Goal: Information Seeking & Learning: Learn about a topic

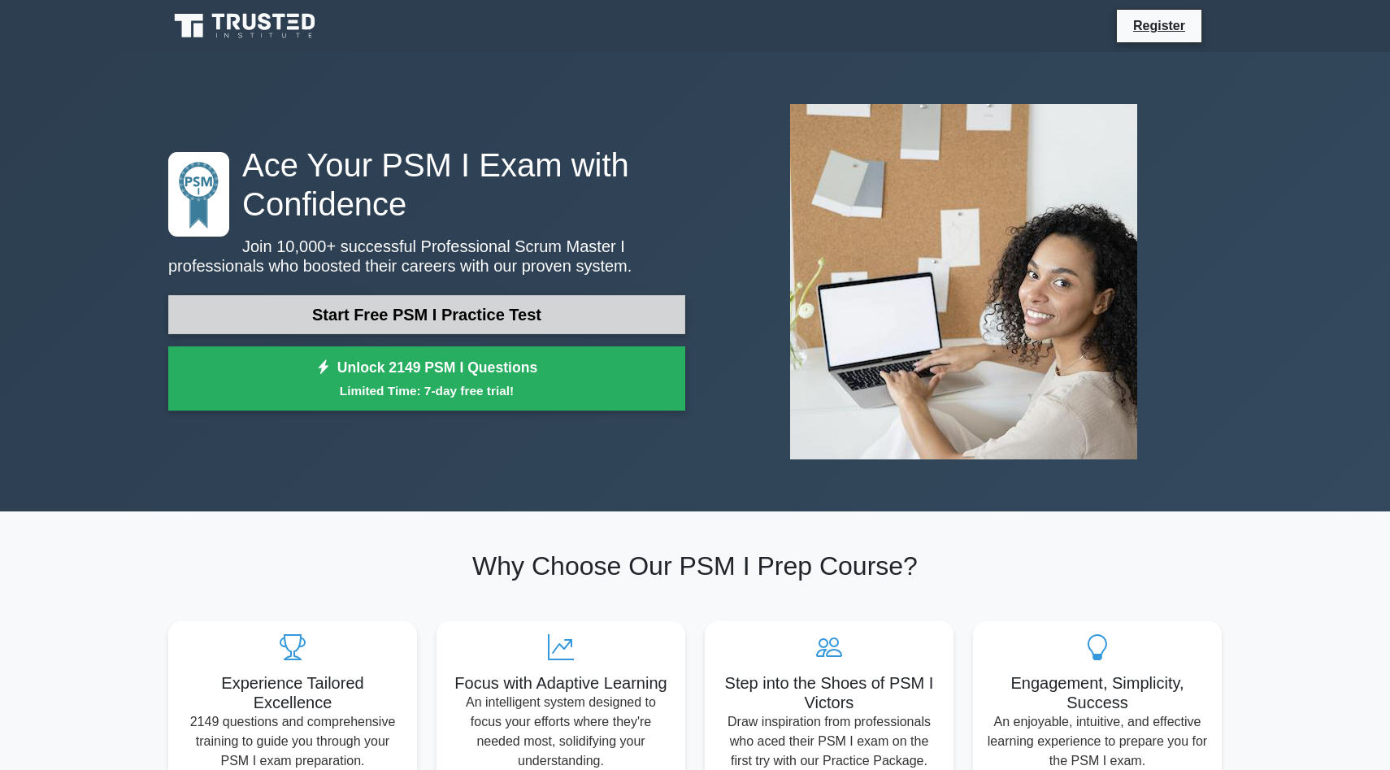
click at [489, 316] on link "Start Free PSM I Practice Test" at bounding box center [426, 314] width 517 height 39
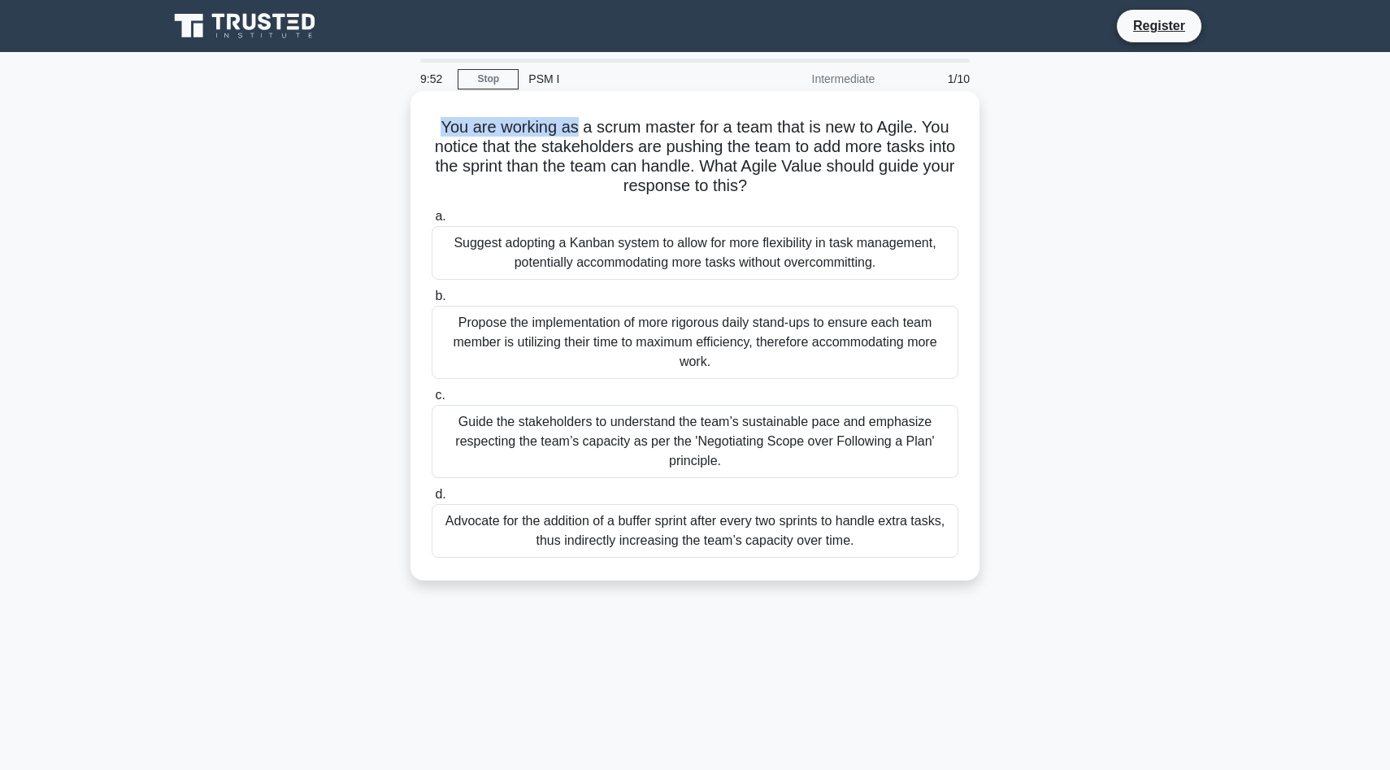
drag, startPoint x: 576, startPoint y: 133, endPoint x: 749, endPoint y: 111, distance: 173.7
click at [749, 111] on div "You are working as a scrum master for a team that is new to Agile. You notice t…" at bounding box center [695, 336] width 556 height 476
click at [766, 134] on h5 "You are working as a scrum master for a team that is new to Agile. You notice t…" at bounding box center [695, 157] width 530 height 80
click at [653, 436] on div "Guide the stakeholders to understand the team’s sustainable pace and emphasize …" at bounding box center [695, 441] width 527 height 73
click at [432, 401] on input "c. Guide the stakeholders to understand the team’s sustainable pace and emphasi…" at bounding box center [432, 395] width 0 height 11
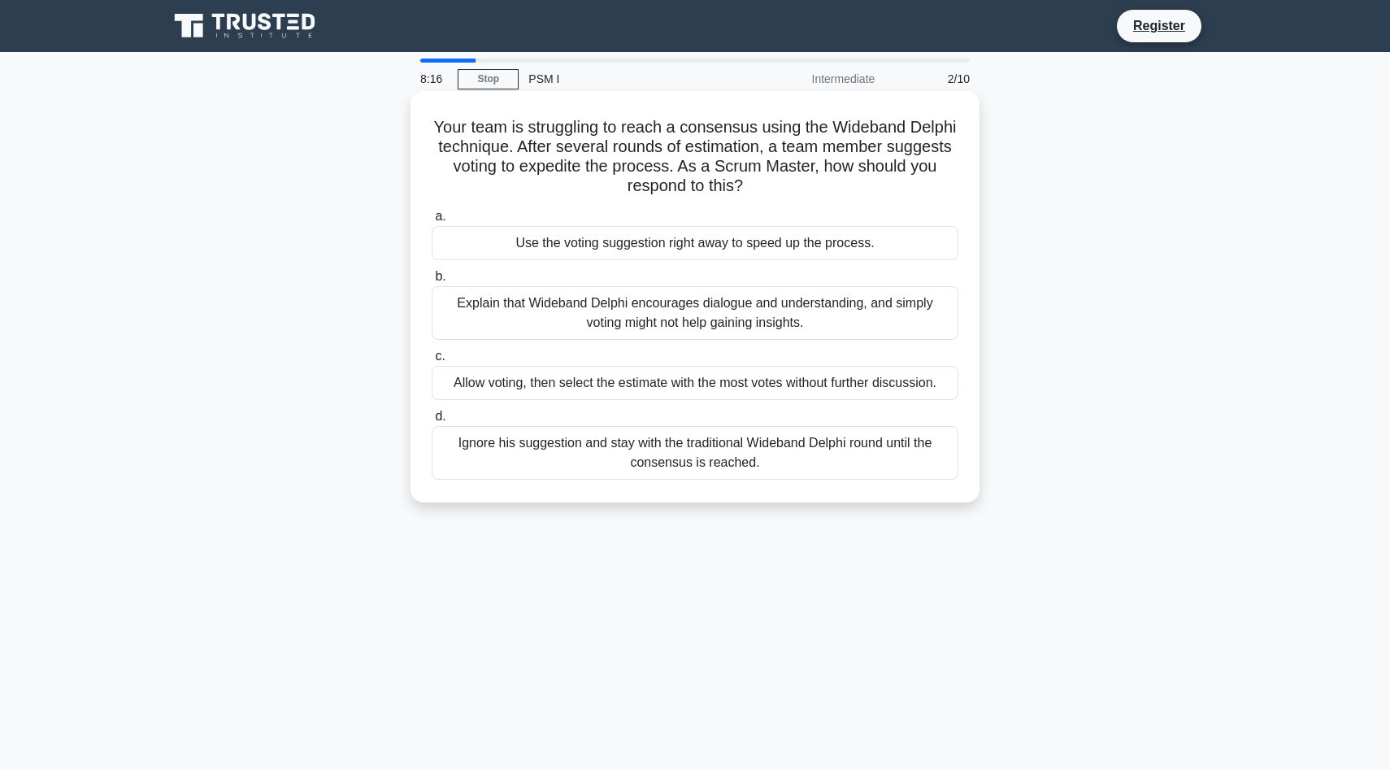
click at [791, 311] on div "Explain that Wideband Delphi encourages dialogue and understanding, and simply …" at bounding box center [695, 313] width 527 height 54
click at [432, 282] on input "b. Explain that Wideband Delphi encourages dialogue and understanding, and simp…" at bounding box center [432, 276] width 0 height 11
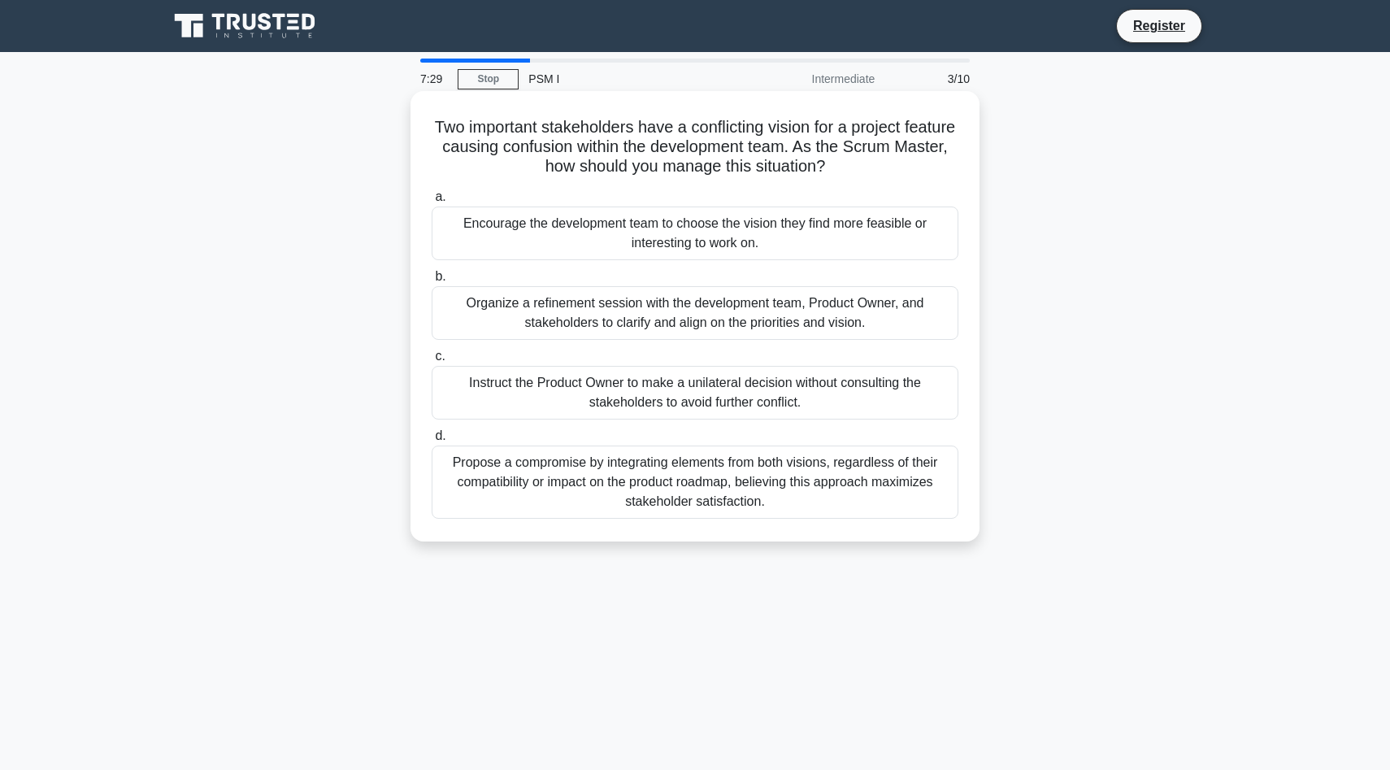
click at [713, 315] on div "Organize a refinement session with the development team, Product Owner, and sta…" at bounding box center [695, 313] width 527 height 54
click at [432, 282] on input "b. Organize a refinement session with the development team, Product Owner, and …" at bounding box center [432, 276] width 0 height 11
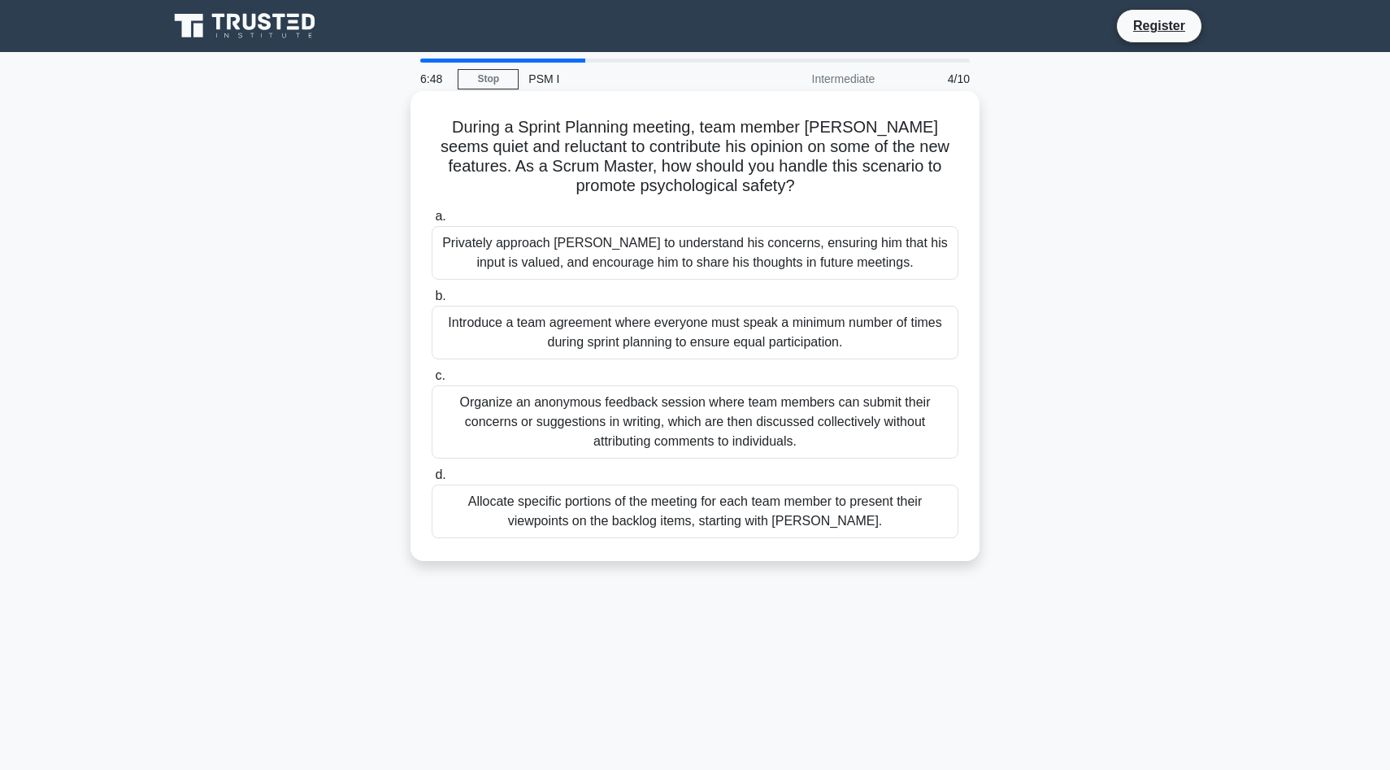
click at [719, 408] on div "Organize an anonymous feedback session where team members can submit their conc…" at bounding box center [695, 421] width 527 height 73
click at [432, 381] on input "c. Organize an anonymous feedback session where team members can submit their c…" at bounding box center [432, 376] width 0 height 11
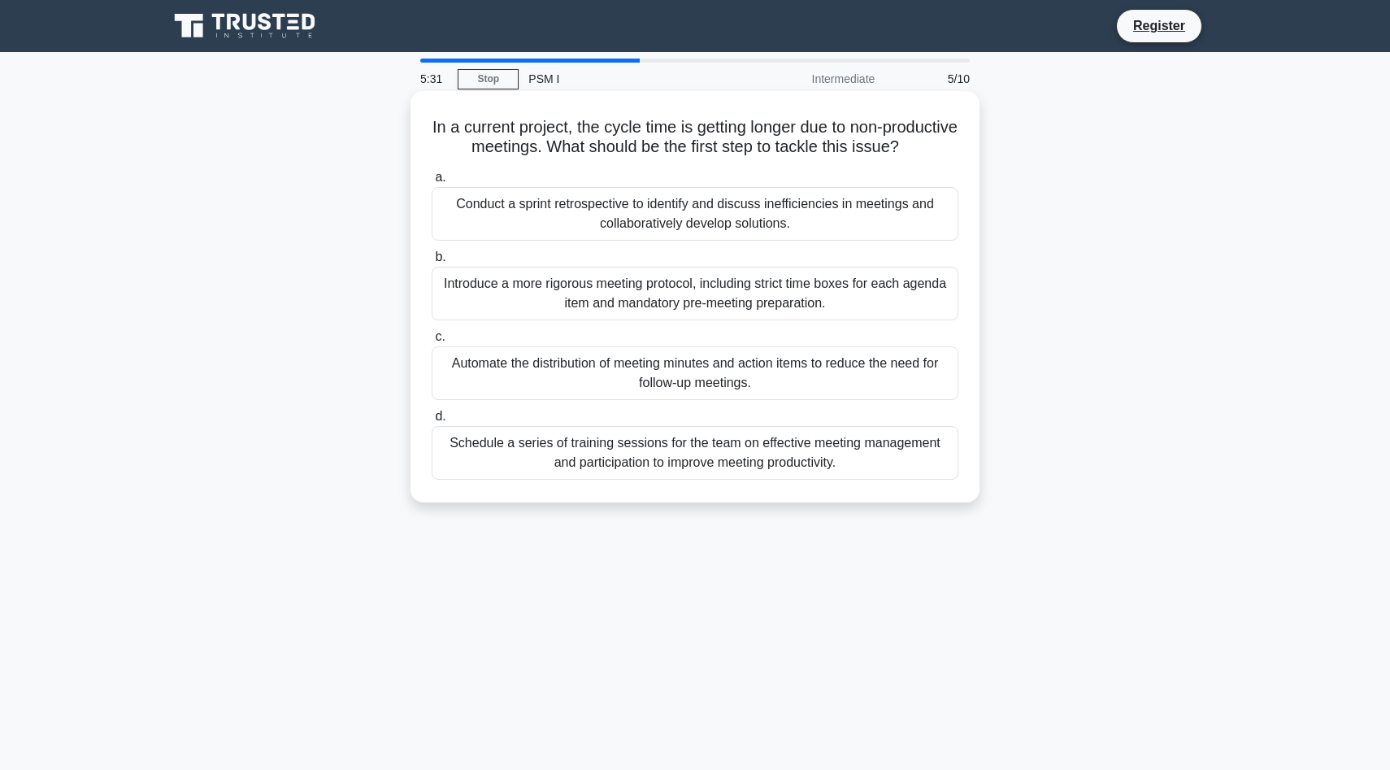
click at [767, 317] on div "Introduce a more rigorous meeting protocol, including strict time boxes for eac…" at bounding box center [695, 294] width 527 height 54
click at [432, 263] on input "b. Introduce a more rigorous meeting protocol, including strict time boxes for …" at bounding box center [432, 257] width 0 height 11
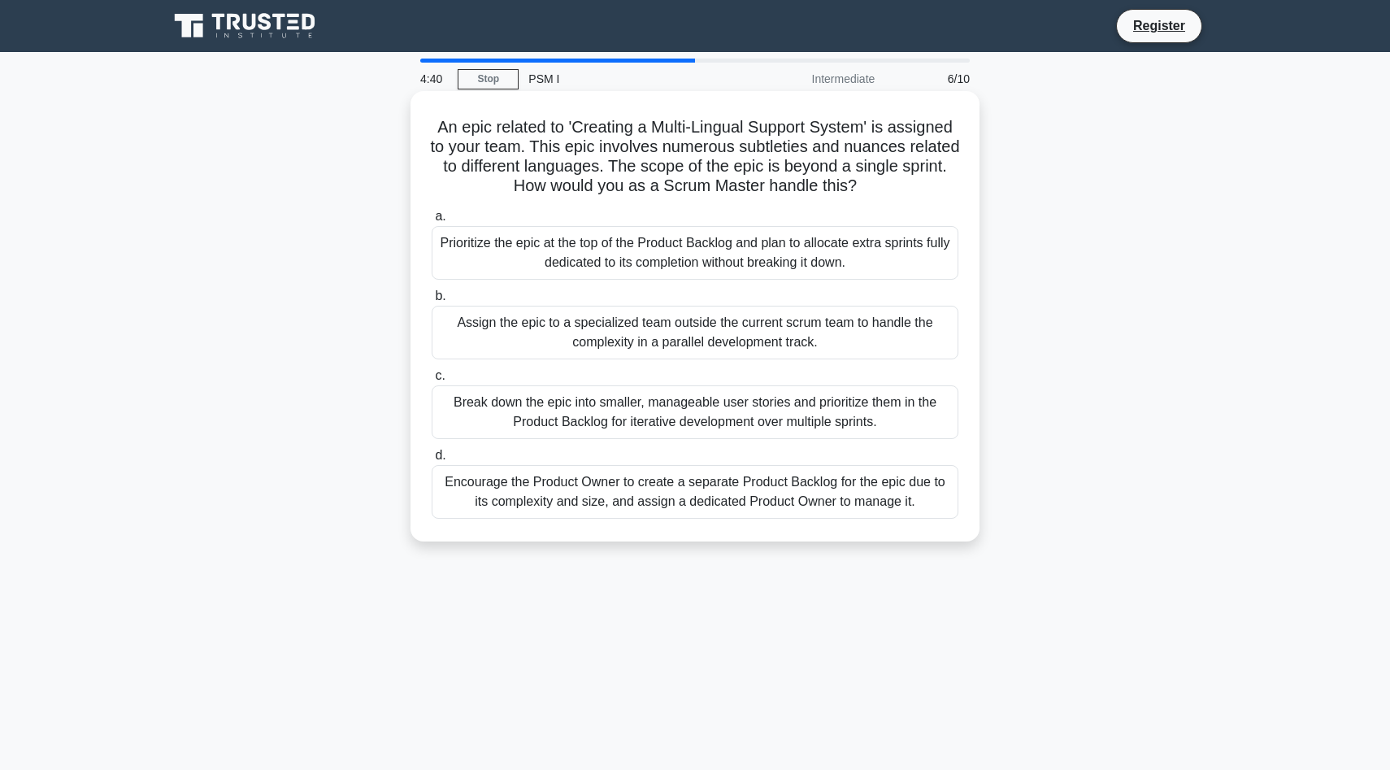
click at [667, 414] on div "Break down the epic into smaller, manageable user stories and prioritize them i…" at bounding box center [695, 412] width 527 height 54
click at [432, 381] on input "c. Break down the epic into smaller, manageable user stories and prioritize the…" at bounding box center [432, 376] width 0 height 11
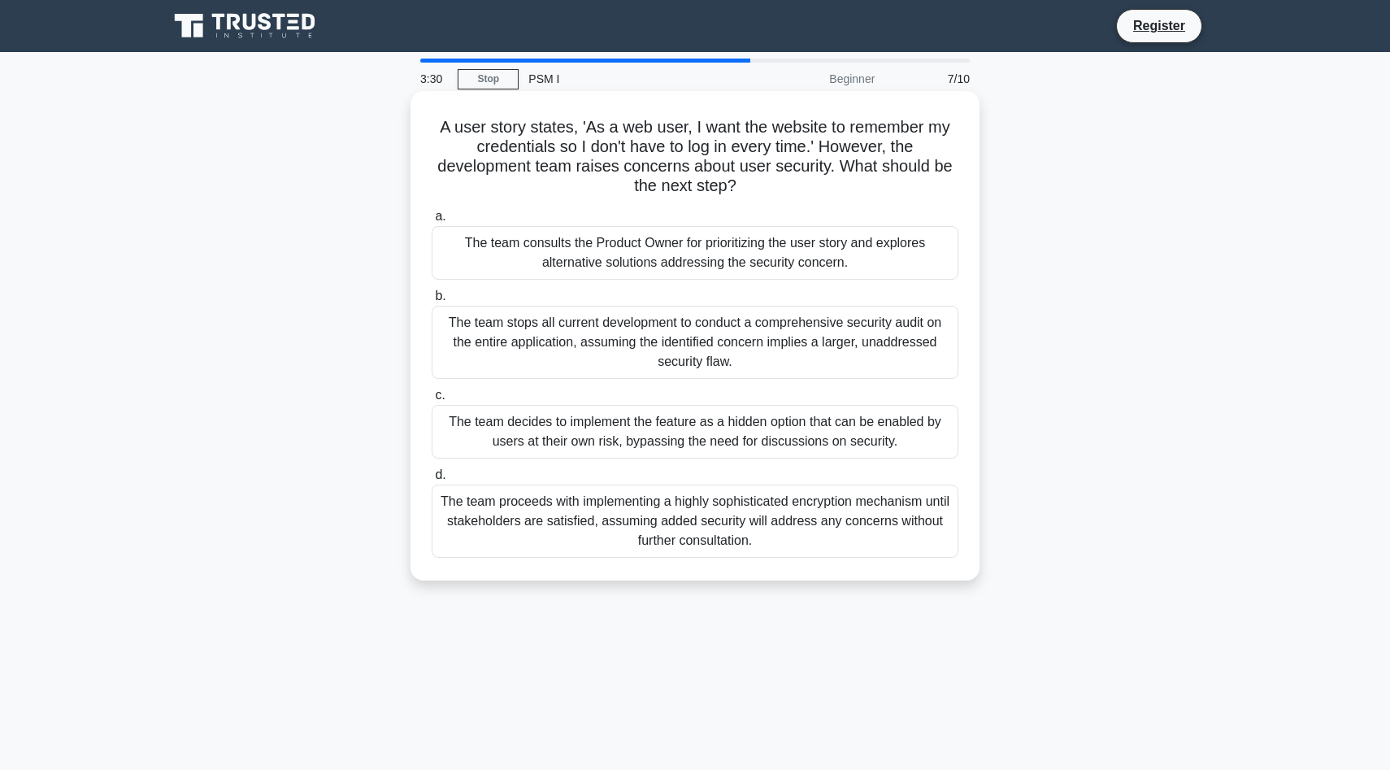
click at [756, 526] on div "The team proceeds with implementing a highly sophisticated encryption mechanism…" at bounding box center [695, 520] width 527 height 73
click at [432, 480] on input "d. The team proceeds with implementing a highly sophisticated encryption mechan…" at bounding box center [432, 475] width 0 height 11
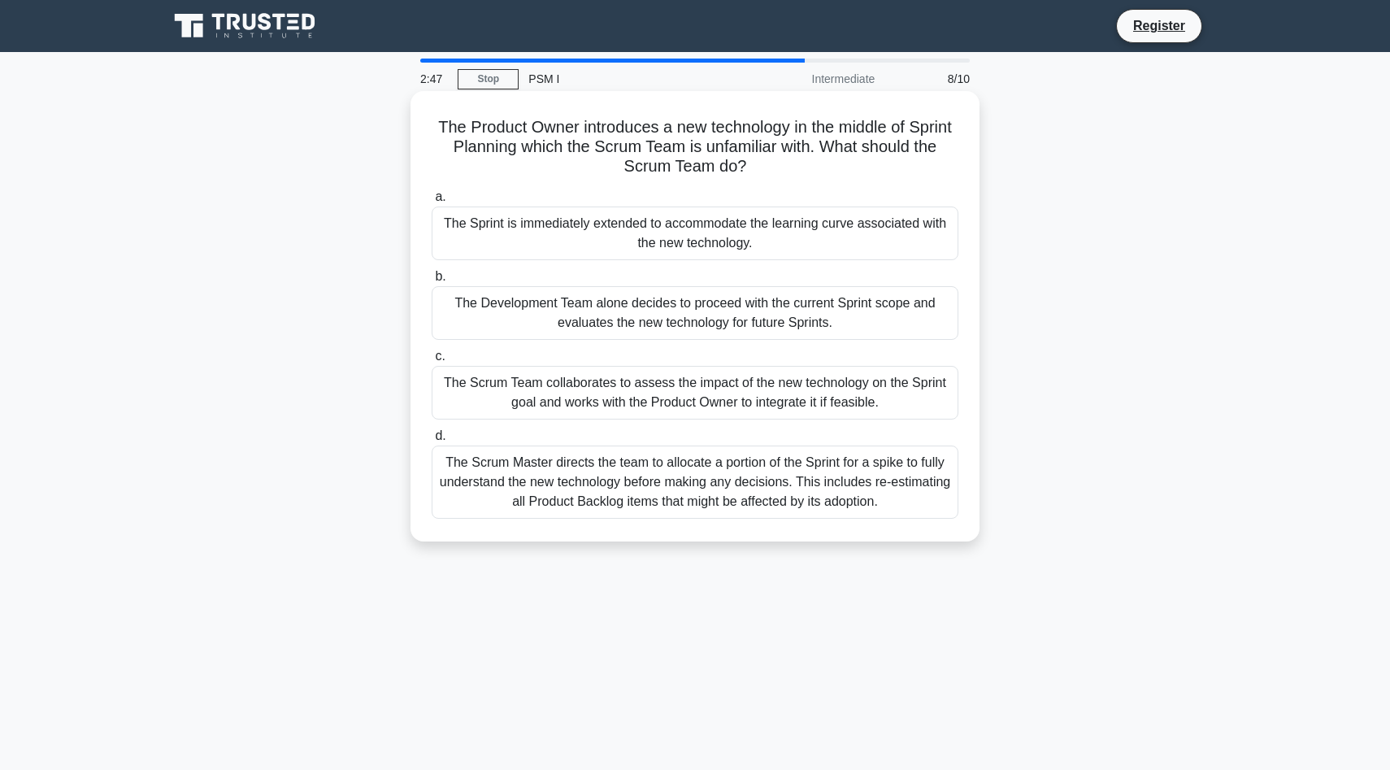
click at [758, 489] on div "The Scrum Master directs the team to allocate a portion of the Sprint for a spi…" at bounding box center [695, 481] width 527 height 73
click at [432, 441] on input "d. The Scrum Master directs the team to allocate a portion of the Sprint for a …" at bounding box center [432, 436] width 0 height 11
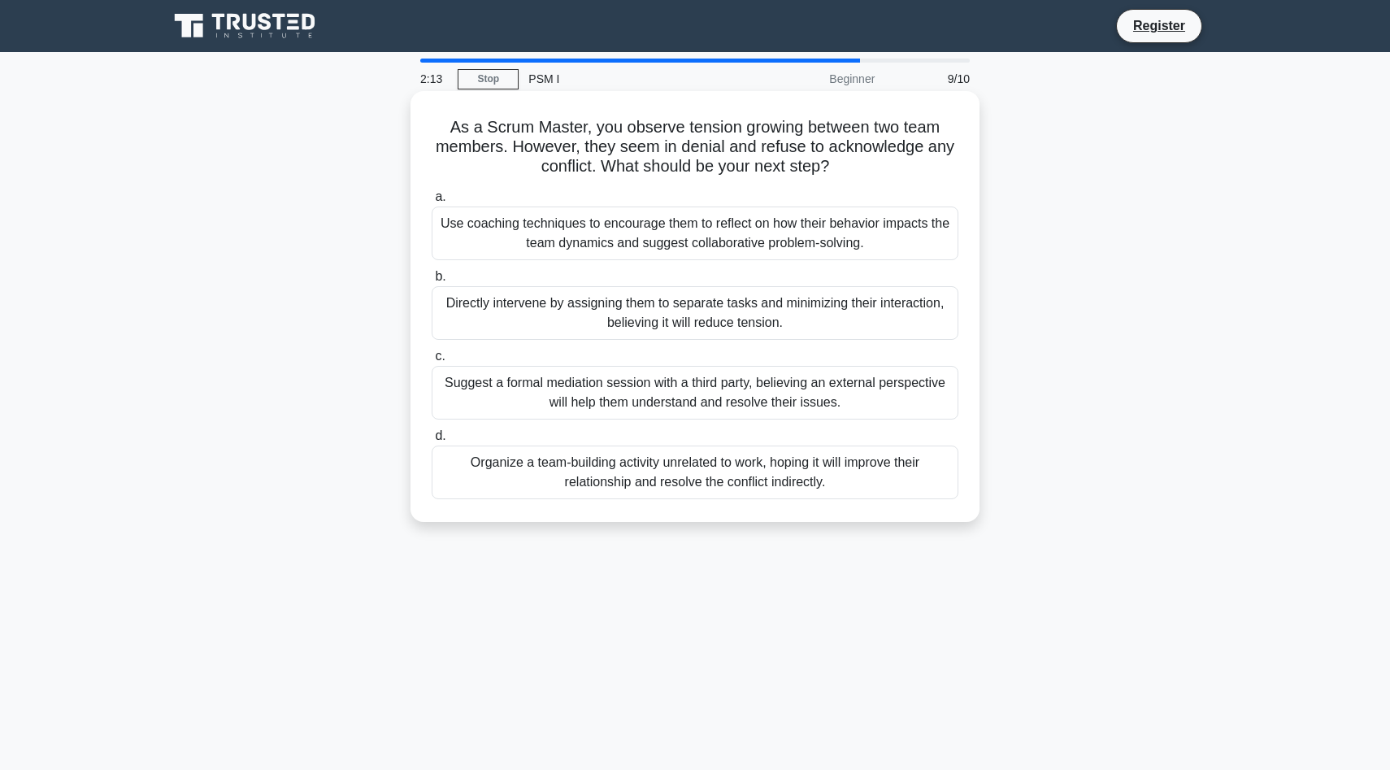
click at [723, 227] on div "Use coaching techniques to encourage them to reflect on how their behavior impa…" at bounding box center [695, 233] width 527 height 54
click at [432, 202] on input "a. Use coaching techniques to encourage them to reflect on how their behavior i…" at bounding box center [432, 197] width 0 height 11
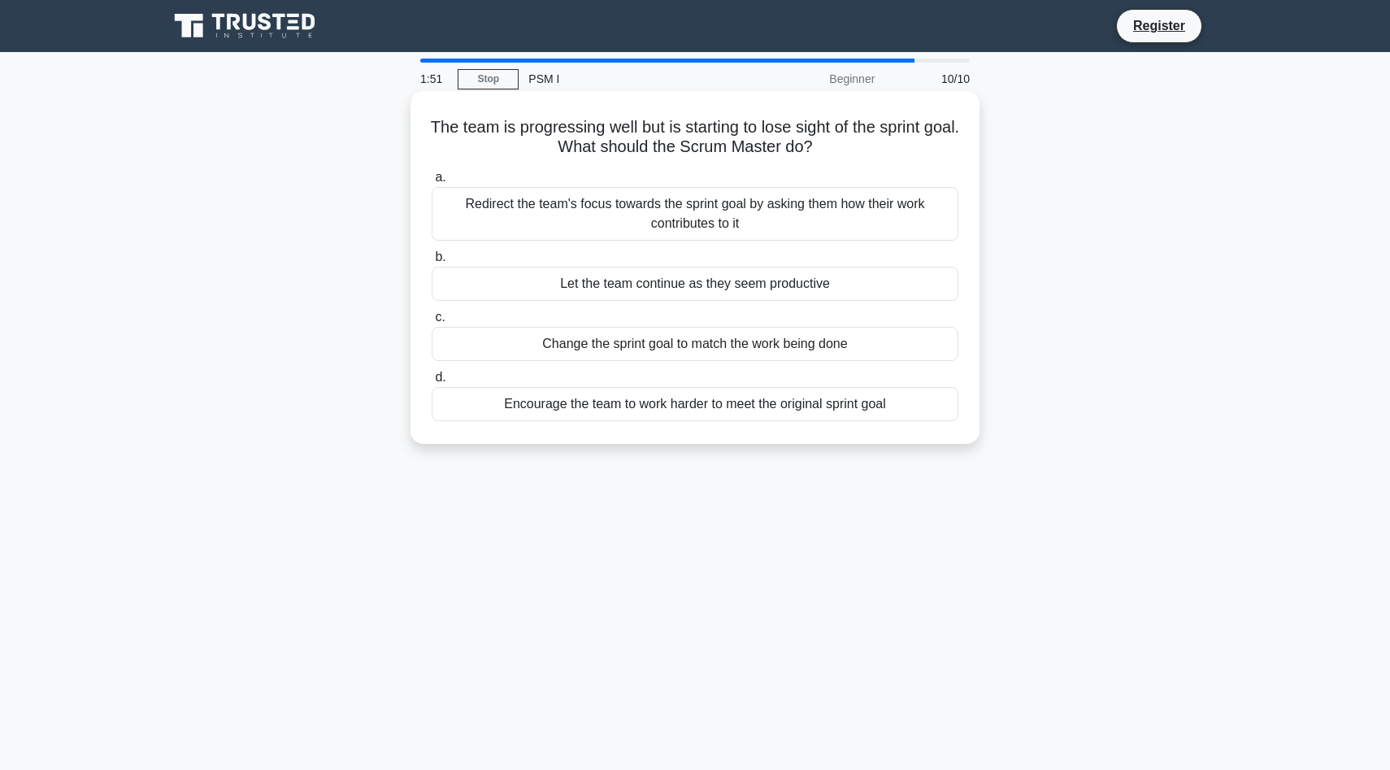
click at [728, 216] on div "Redirect the team's focus towards the sprint goal by asking them how their work…" at bounding box center [695, 214] width 527 height 54
click at [432, 183] on input "a. Redirect the team's focus towards the sprint goal by asking them how their w…" at bounding box center [432, 177] width 0 height 11
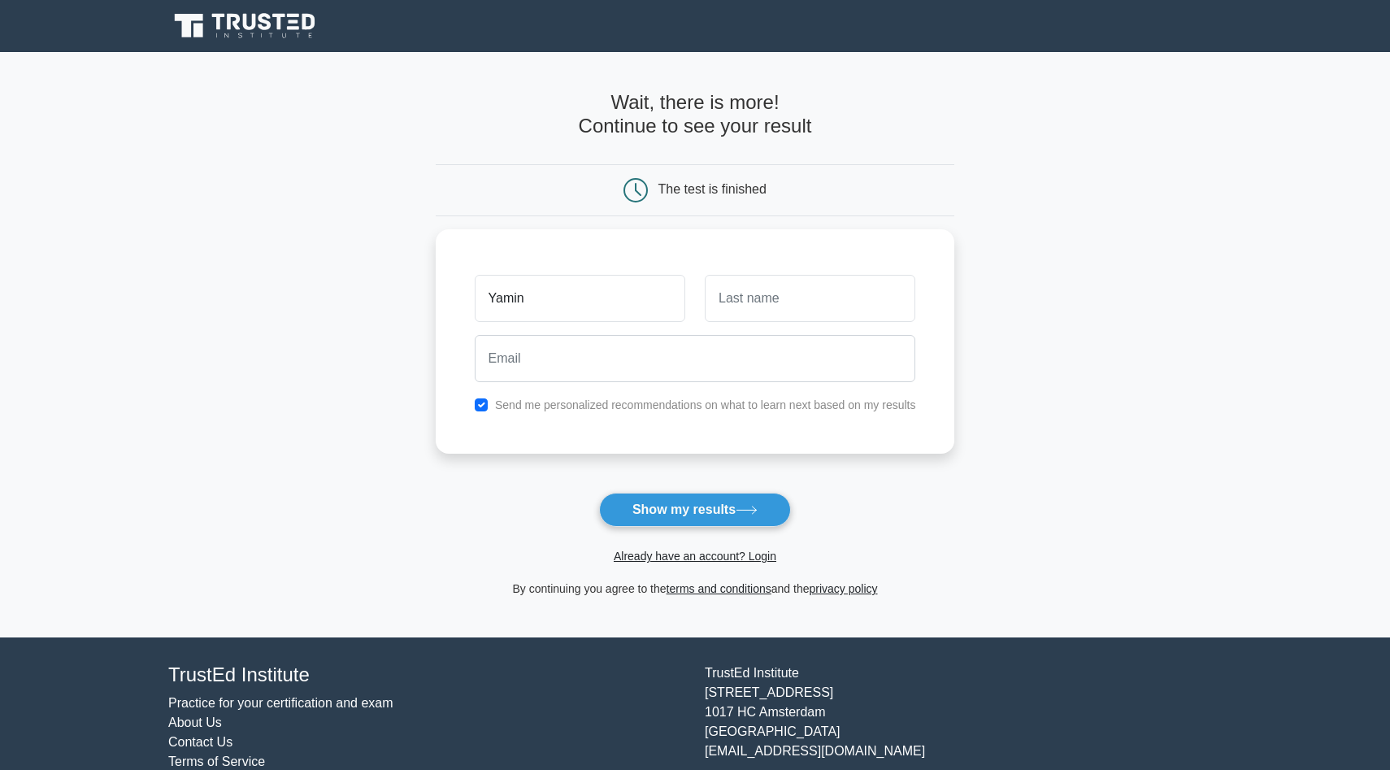
type input "Yamin"
type input "Kala"
click at [611, 302] on input "Yamin" at bounding box center [580, 294] width 211 height 47
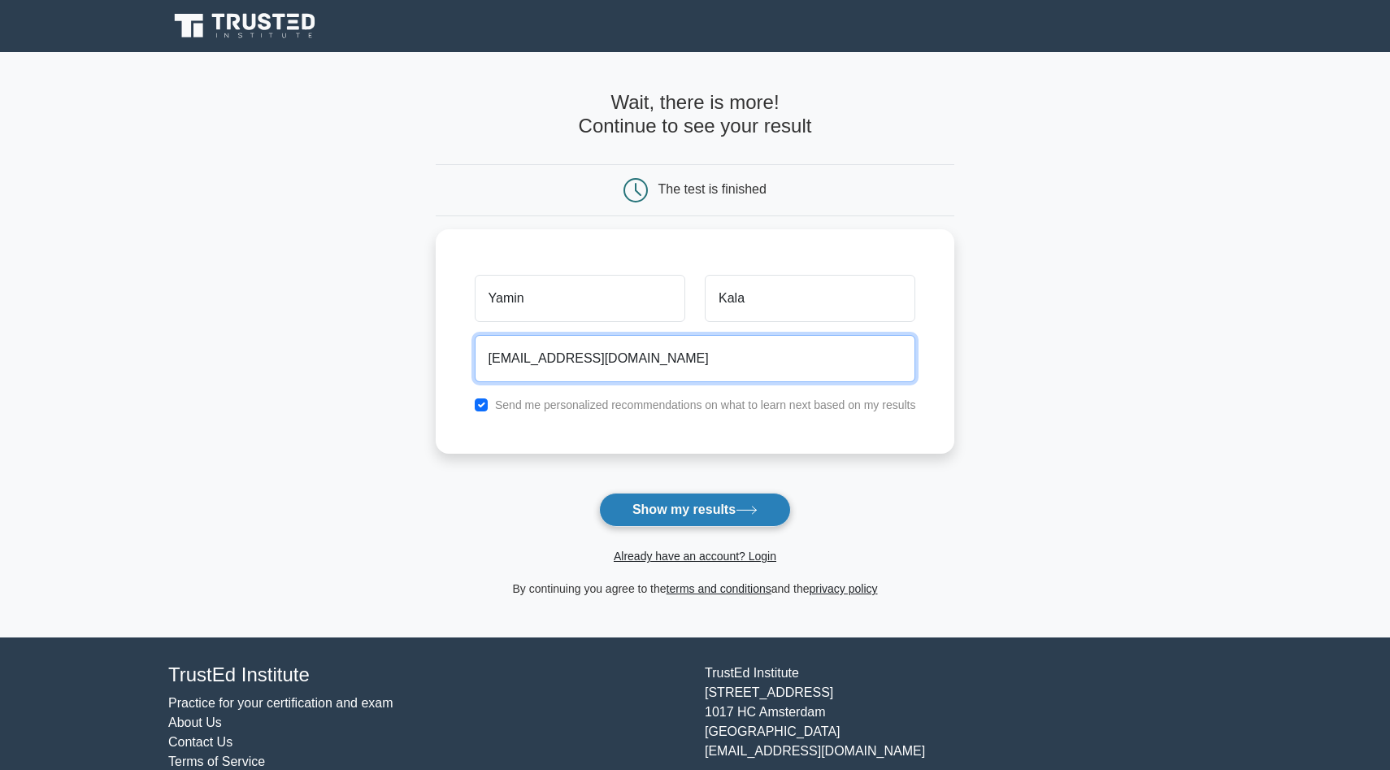
type input "yaminikala@gmail.com"
click at [685, 512] on button "Show my results" at bounding box center [695, 510] width 192 height 34
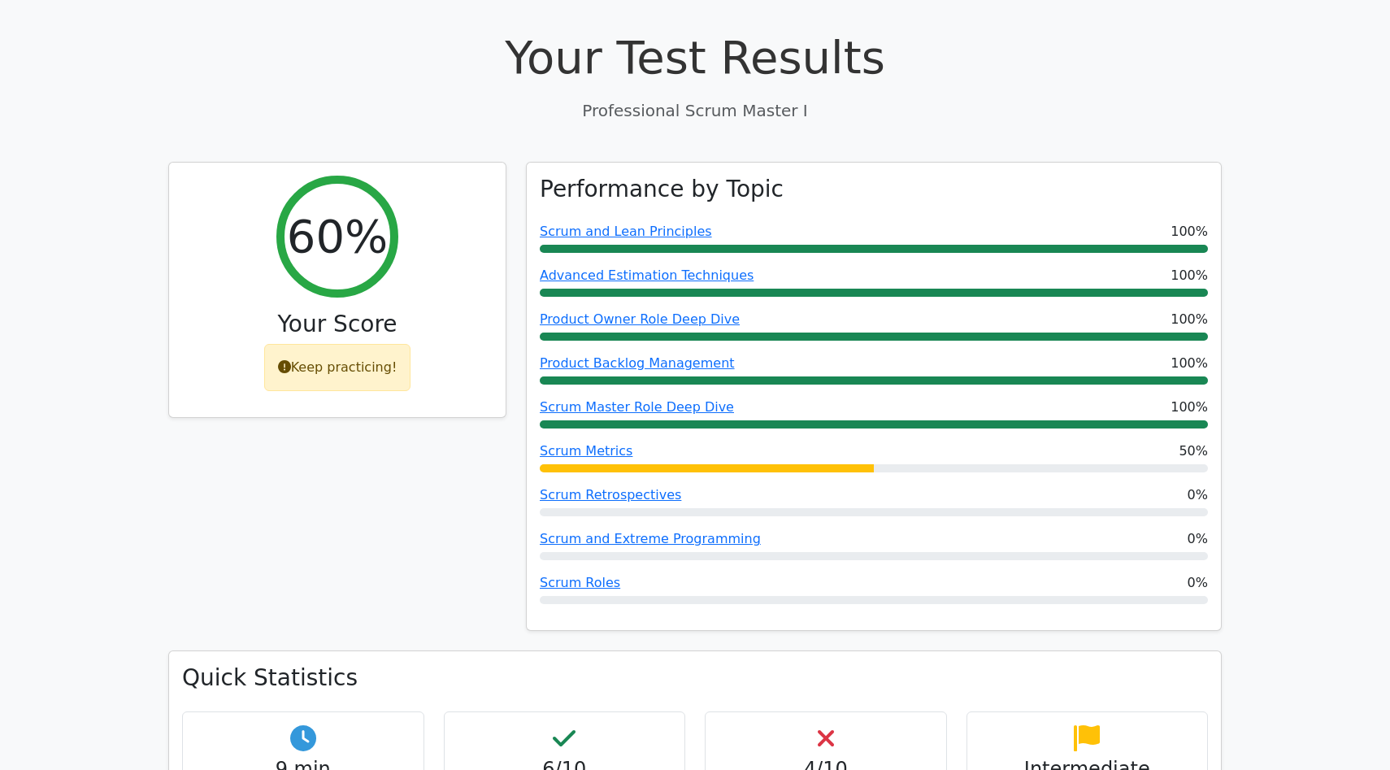
scroll to position [553, 0]
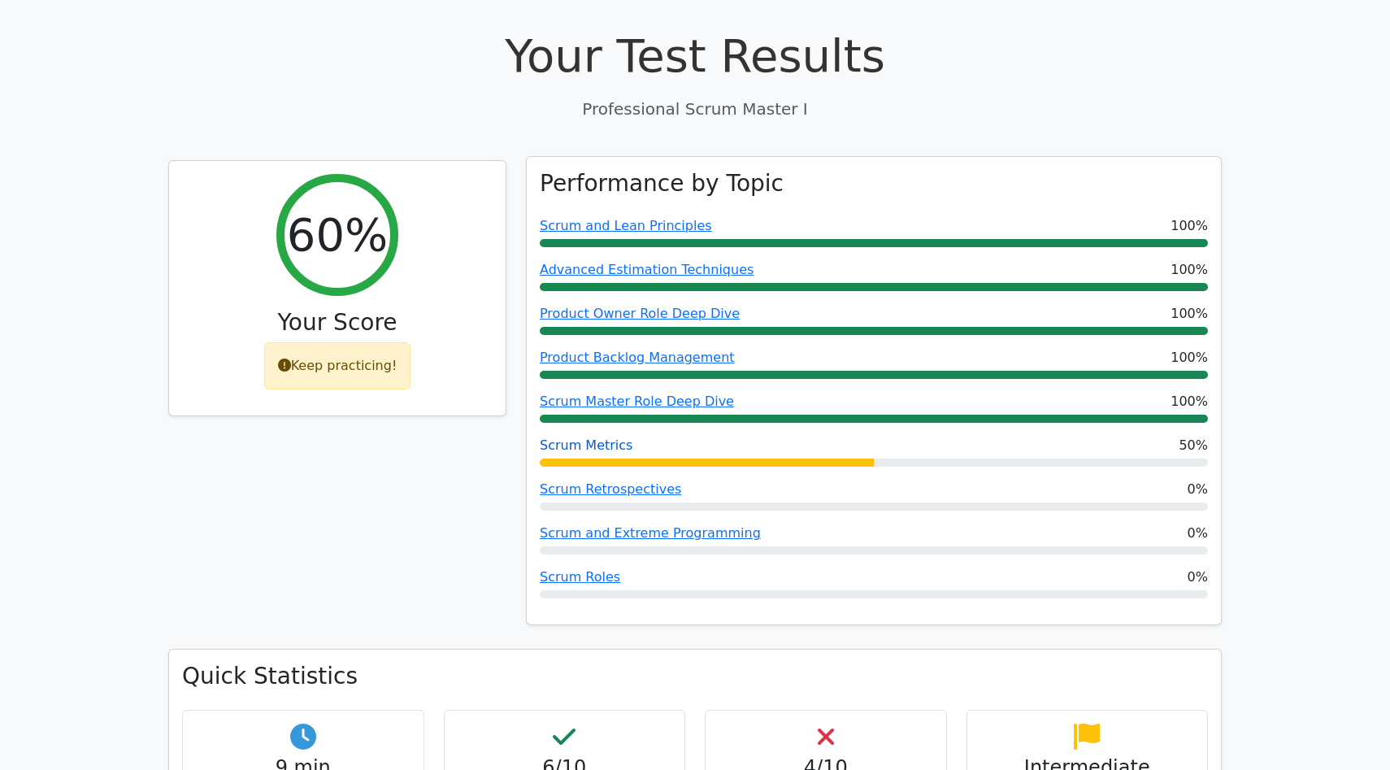
click at [606, 437] on link "Scrum Metrics" at bounding box center [586, 444] width 93 height 15
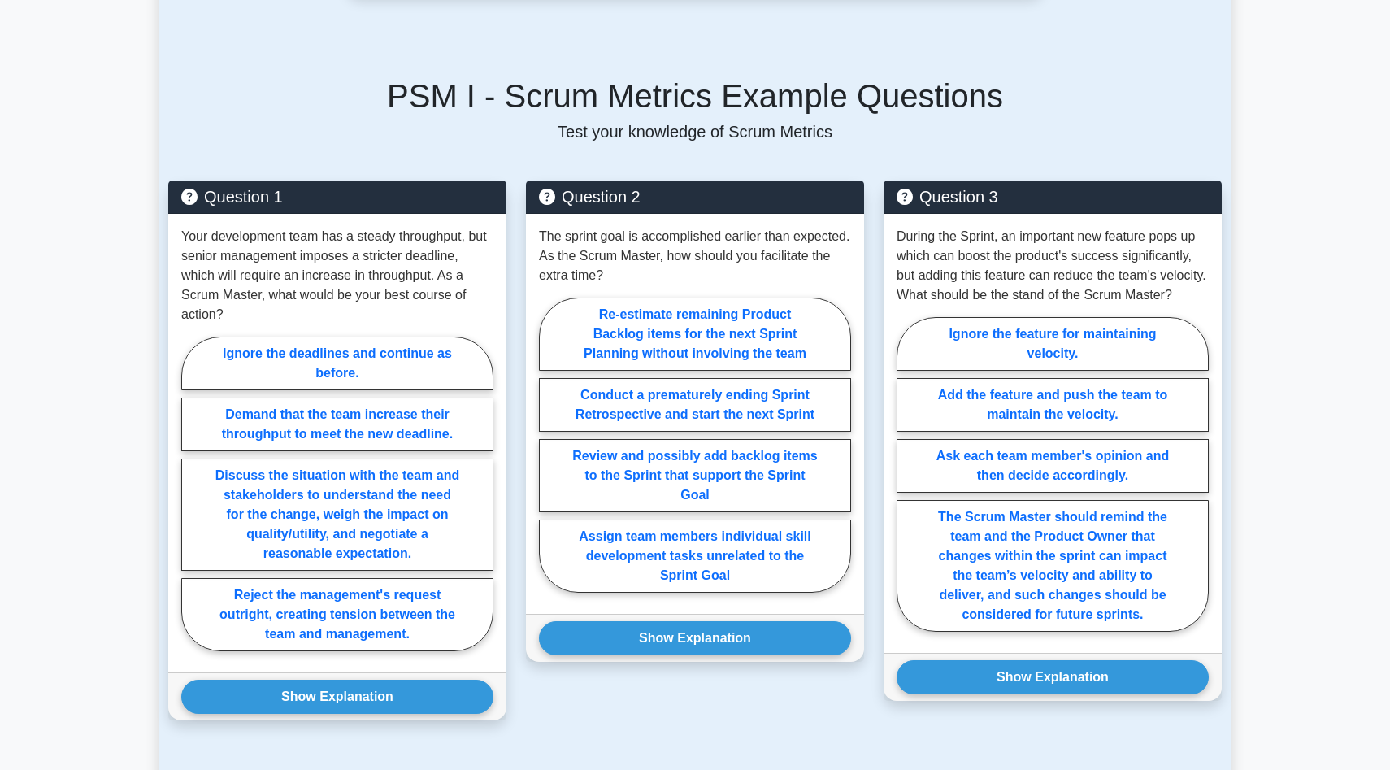
scroll to position [1008, 0]
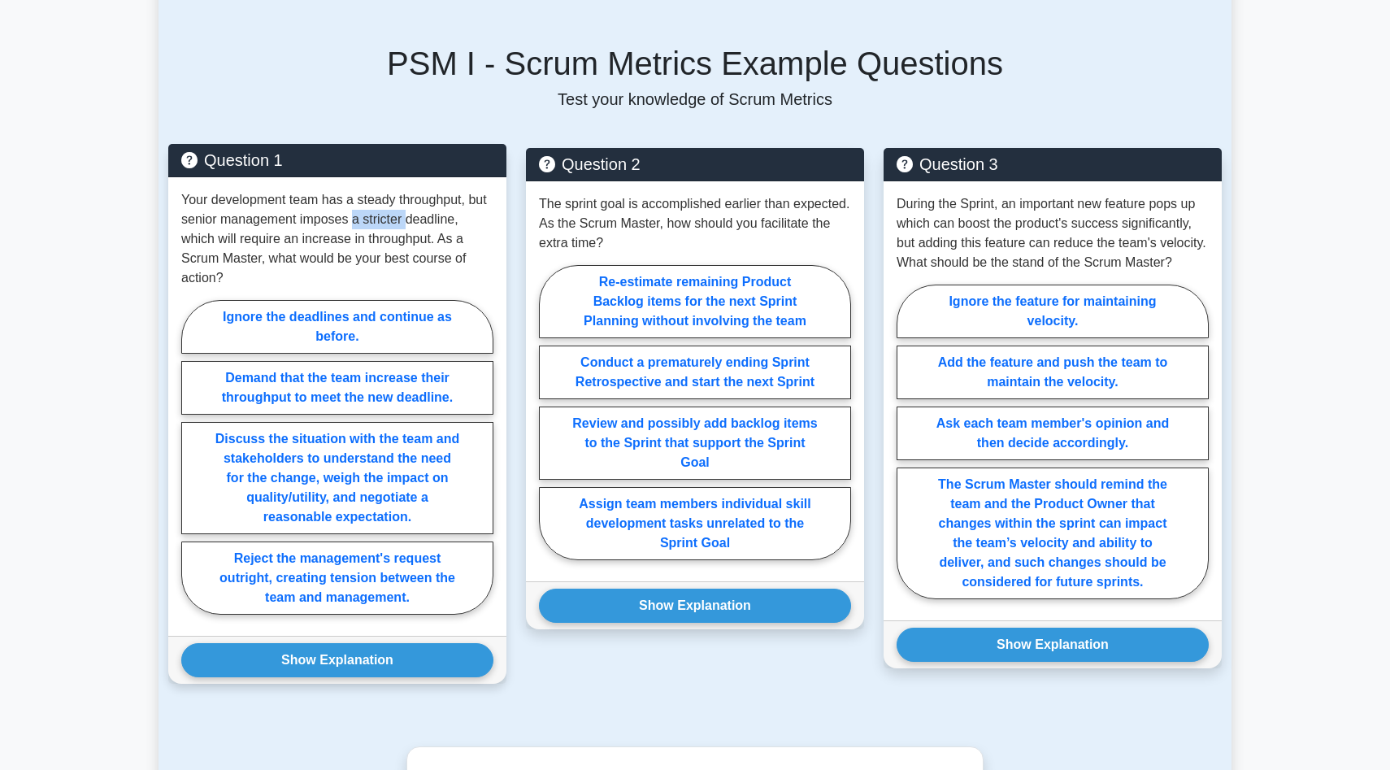
drag, startPoint x: 353, startPoint y: 201, endPoint x: 405, endPoint y: 202, distance: 52.0
click at [405, 202] on p "Your development team has a steady throughput, but senior management imposes a …" at bounding box center [337, 239] width 312 height 98
drag, startPoint x: 249, startPoint y: 230, endPoint x: 332, endPoint y: 233, distance: 83.0
click at [333, 233] on p "Your development team has a steady throughput, but senior management imposes a …" at bounding box center [337, 239] width 312 height 98
click at [364, 207] on p "Your development team has a steady throughput, but senior management imposes a …" at bounding box center [337, 239] width 312 height 98
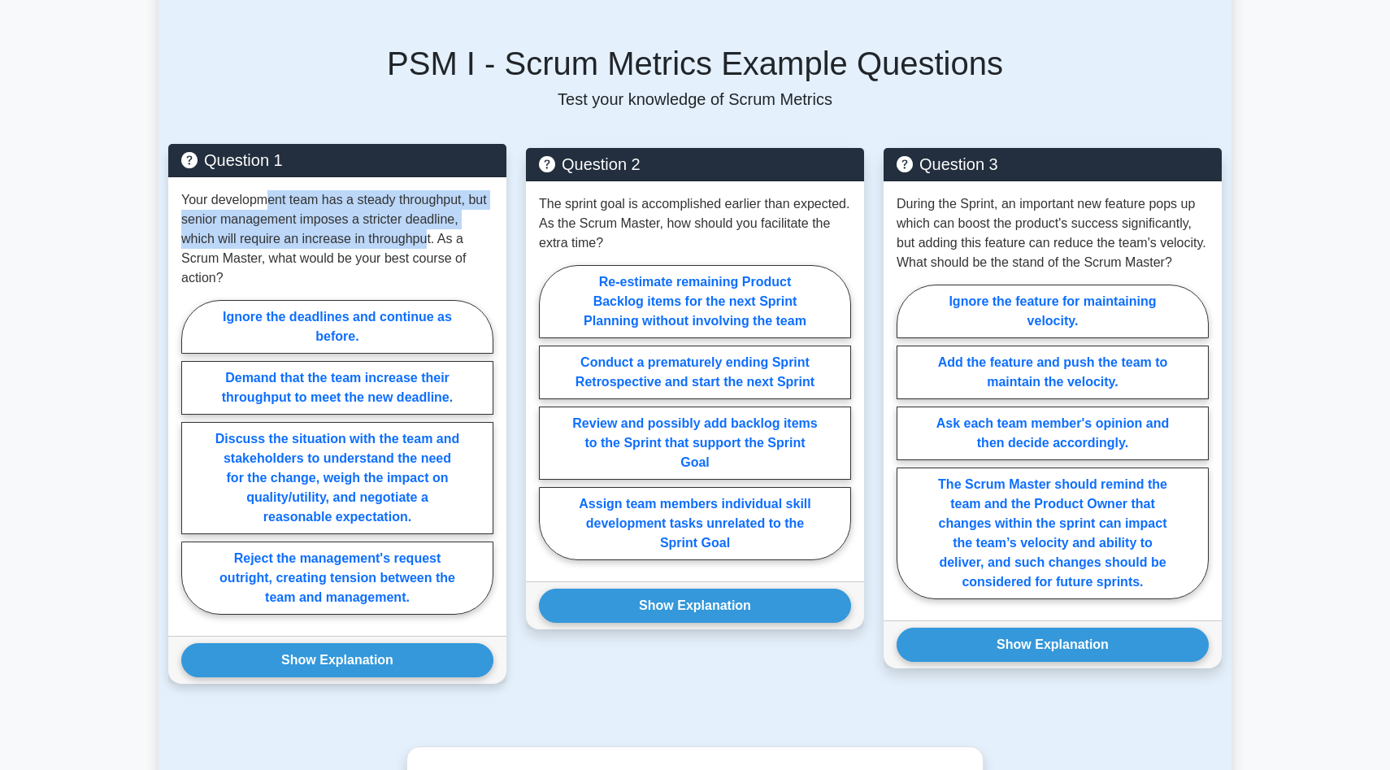
drag, startPoint x: 263, startPoint y: 181, endPoint x: 410, endPoint y: 202, distance: 147.7
click at [415, 203] on p "Your development team has a steady throughput, but senior management imposes a …" at bounding box center [337, 239] width 312 height 98
click at [410, 202] on p "Your development team has a steady throughput, but senior management imposes a …" at bounding box center [337, 239] width 312 height 98
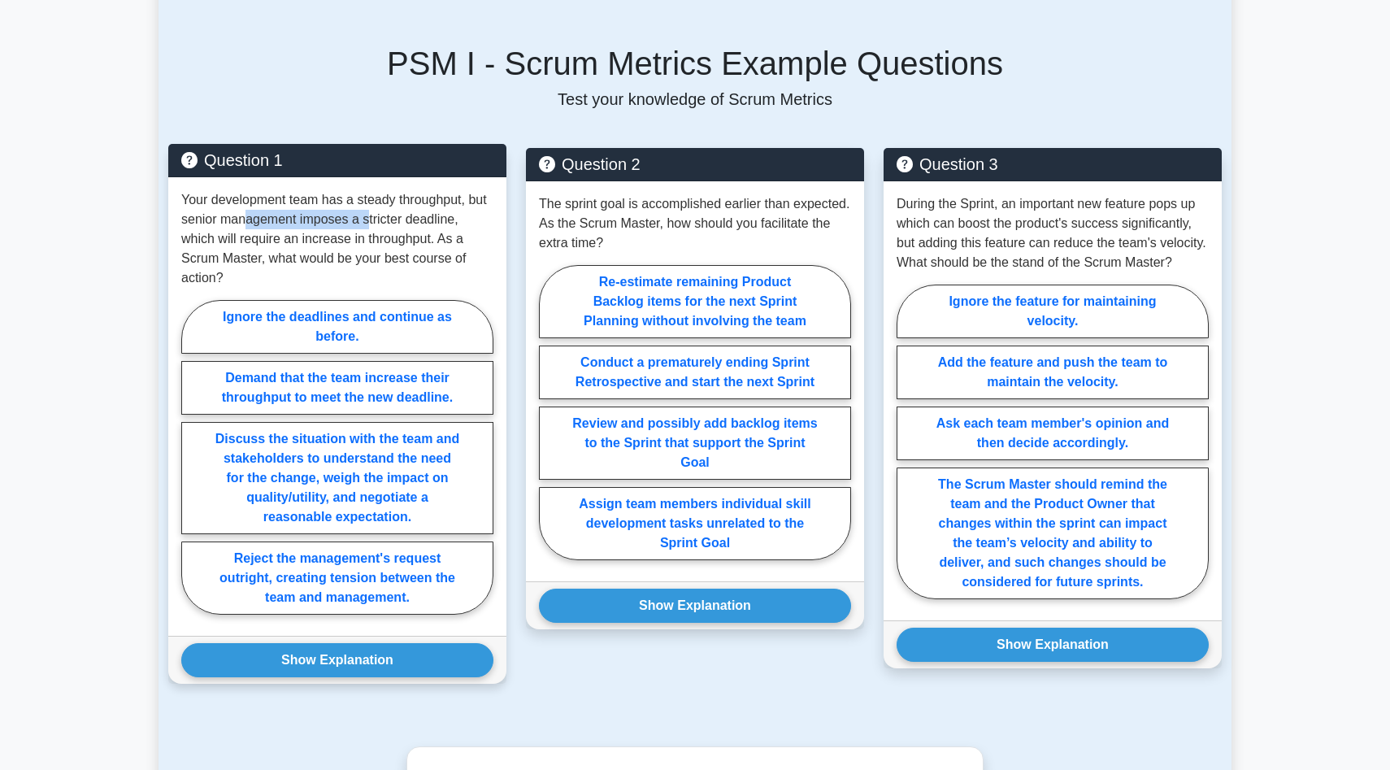
drag, startPoint x: 244, startPoint y: 203, endPoint x: 366, endPoint y: 203, distance: 121.9
click at [366, 203] on p "Your development team has a steady throughput, but senior management imposes a …" at bounding box center [337, 239] width 312 height 98
click at [350, 210] on p "Your development team has a steady throughput, but senior management imposes a …" at bounding box center [337, 239] width 312 height 98
drag, startPoint x: 269, startPoint y: 221, endPoint x: 384, endPoint y: 229, distance: 115.7
click at [386, 229] on p "Your development team has a steady throughput, but senior management imposes a …" at bounding box center [337, 239] width 312 height 98
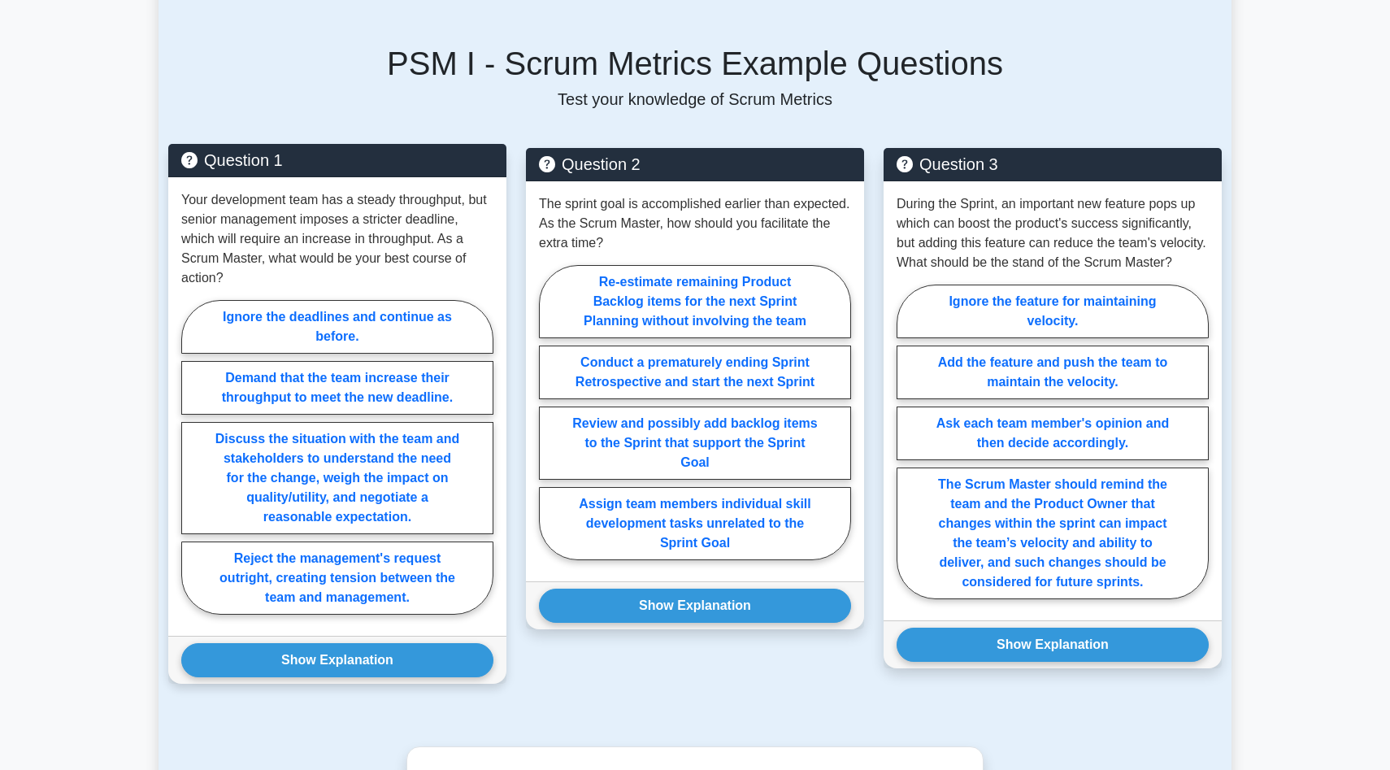
click at [461, 242] on p "Your development team has a steady throughput, but senior management imposes a …" at bounding box center [337, 239] width 312 height 98
click at [368, 435] on label "Discuss the situation with the team and stakeholders to understand the need for…" at bounding box center [337, 478] width 312 height 112
click at [192, 457] on input "Discuss the situation with the team and stakeholders to understand the need for…" at bounding box center [186, 462] width 11 height 11
radio input "true"
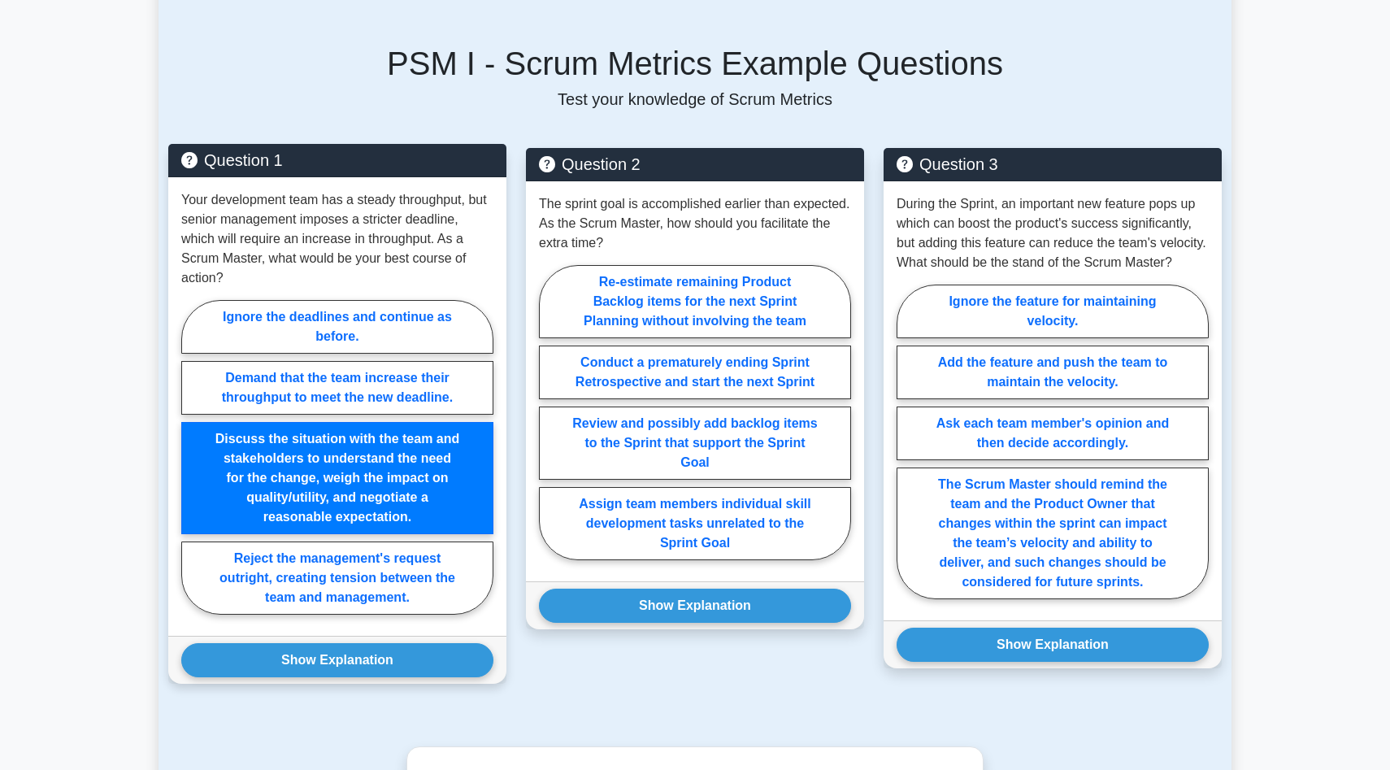
click at [367, 442] on label "Discuss the situation with the team and stakeholders to understand the need for…" at bounding box center [337, 478] width 312 height 112
click at [192, 457] on input "Discuss the situation with the team and stakeholders to understand the need for…" at bounding box center [186, 462] width 11 height 11
click at [358, 652] on button "Show Explanation" at bounding box center [337, 660] width 312 height 34
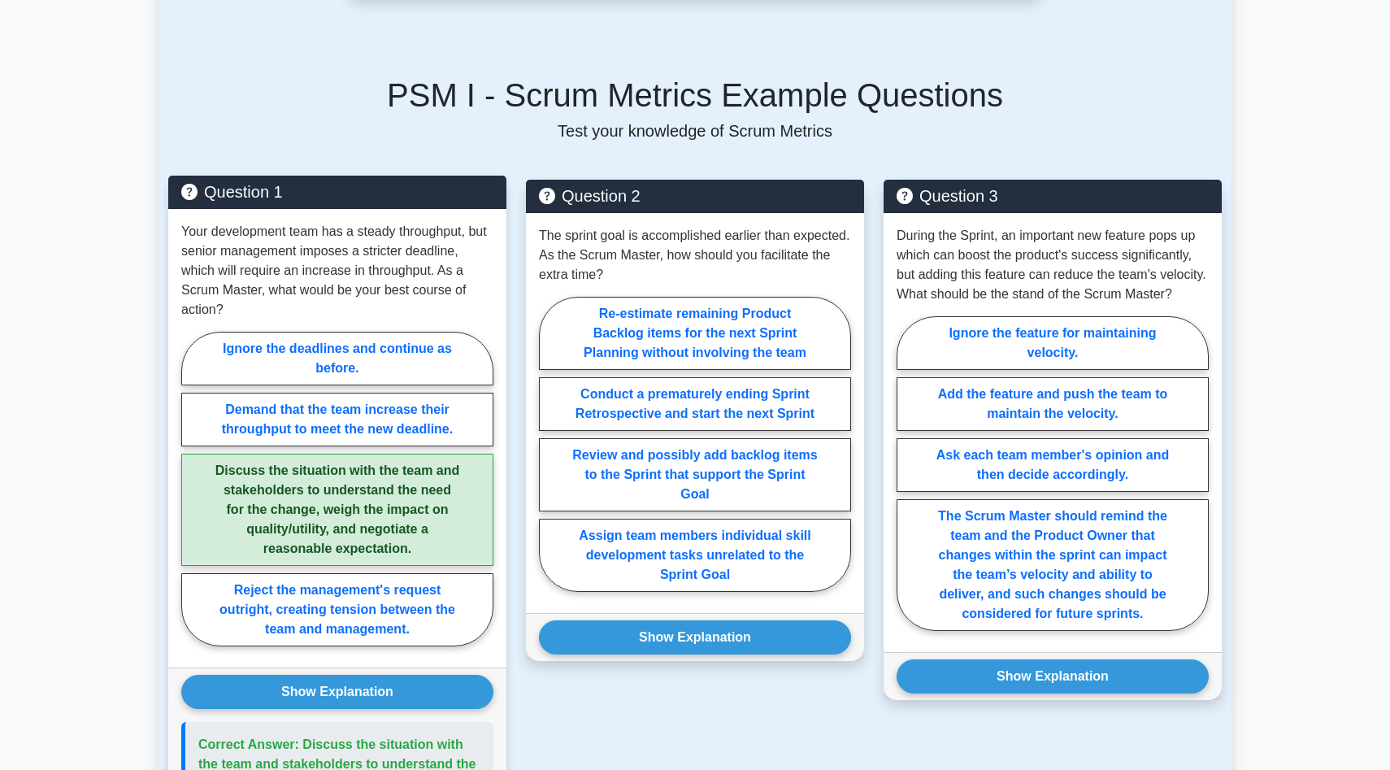
scroll to position [975, 0]
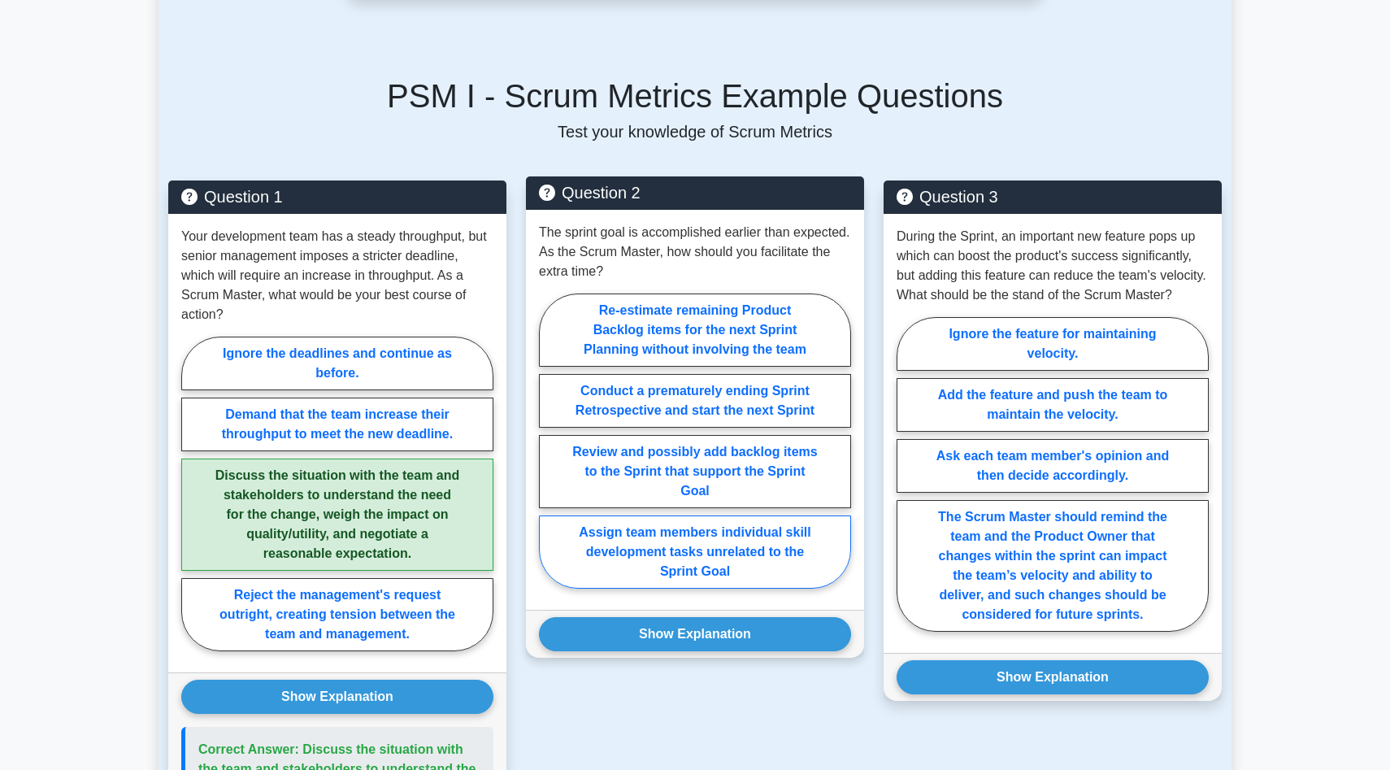
click at [671, 535] on label "Assign team members individual skill development tasks unrelated to the Sprint …" at bounding box center [695, 551] width 312 height 73
click at [549, 451] on input "Assign team members individual skill development tasks unrelated to the Sprint …" at bounding box center [544, 446] width 11 height 11
radio input "true"
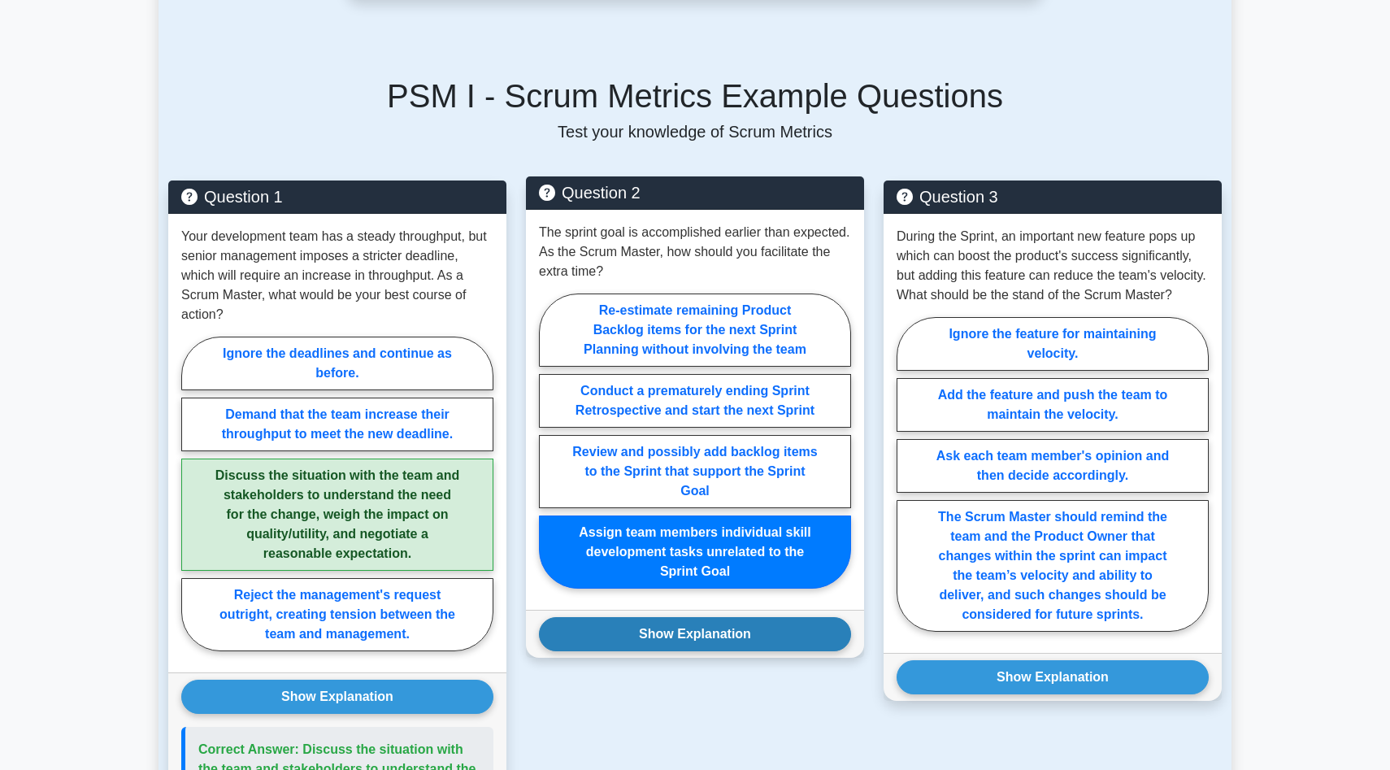
click at [709, 624] on button "Show Explanation" at bounding box center [695, 634] width 312 height 34
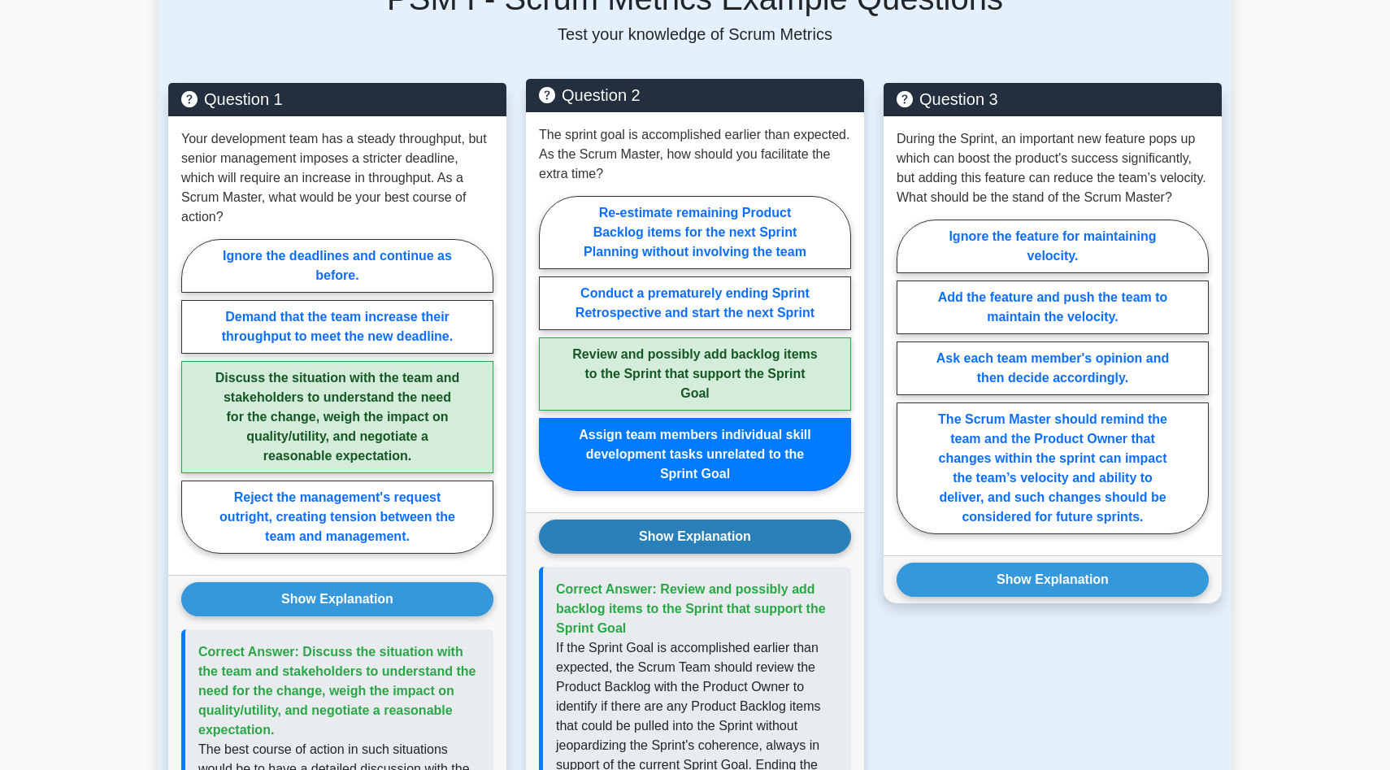
scroll to position [1105, 0]
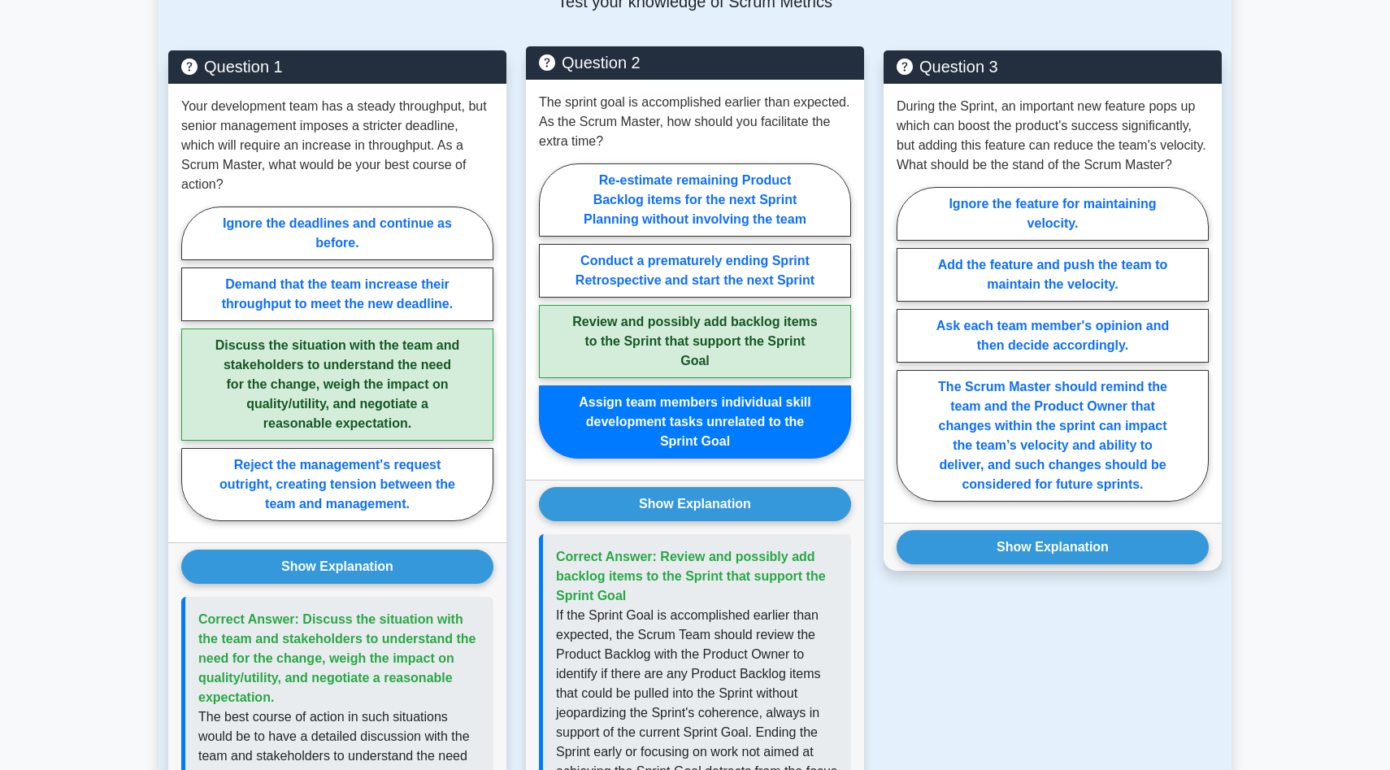
click at [717, 347] on label "Review and possibly add backlog items to the Sprint that support the Sprint Goal" at bounding box center [695, 341] width 312 height 73
click at [549, 321] on input "Review and possibly add backlog items to the Sprint that support the Sprint Goal" at bounding box center [544, 316] width 11 height 11
radio input "true"
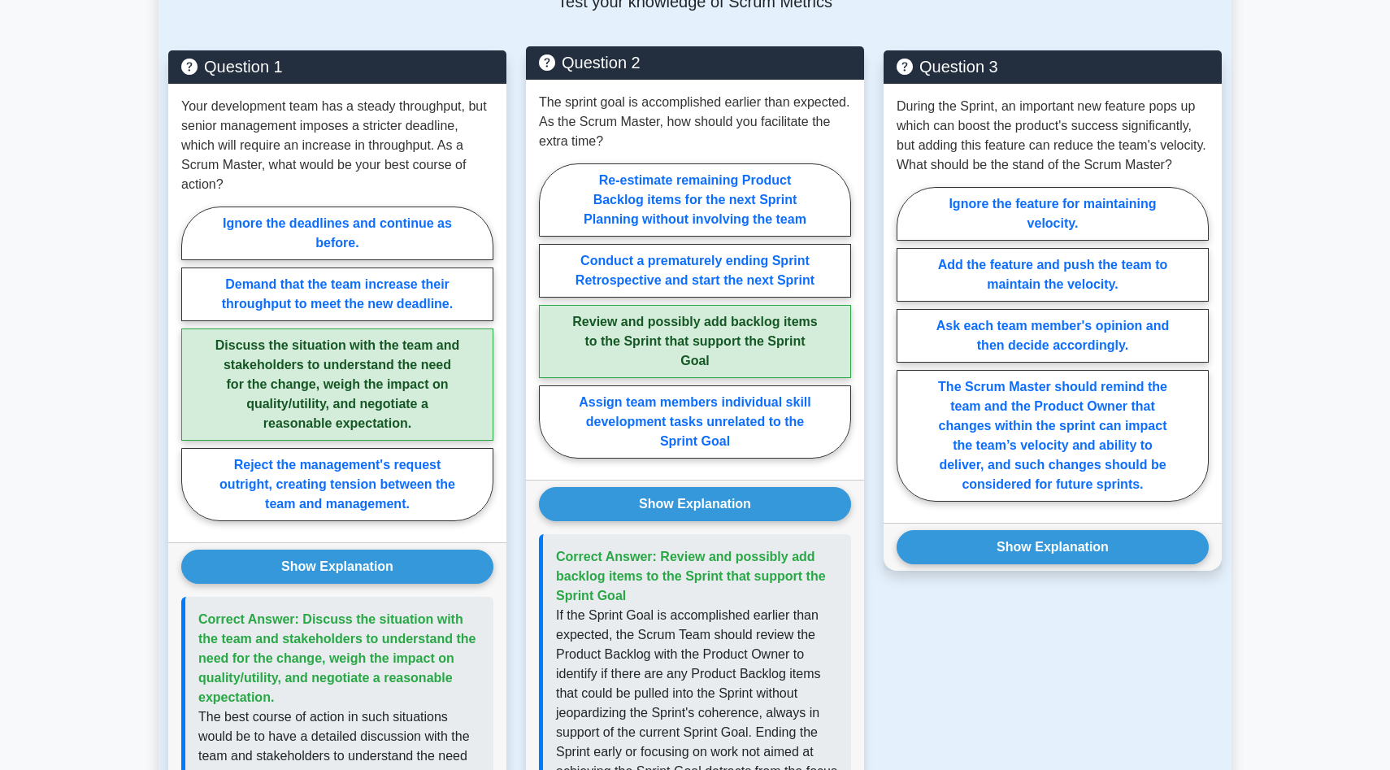
click at [748, 320] on label "Review and possibly add backlog items to the Sprint that support the Sprint Goal" at bounding box center [695, 341] width 312 height 73
click at [549, 320] on input "Review and possibly add backlog items to the Sprint that support the Sprint Goal" at bounding box center [544, 316] width 11 height 11
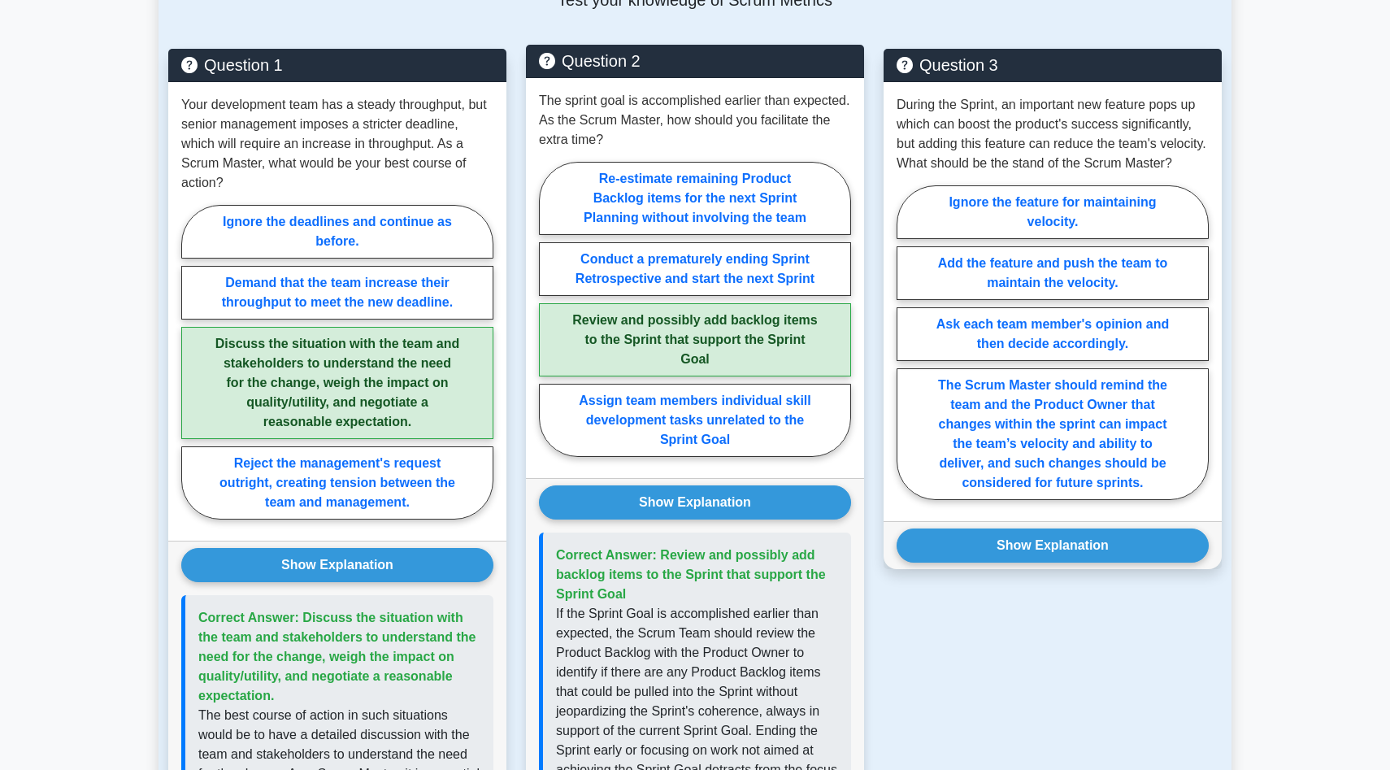
click at [539, 309] on input "Assign team members individual skill development tasks unrelated to the Sprint …" at bounding box center [544, 314] width 11 height 11
radio input "true"
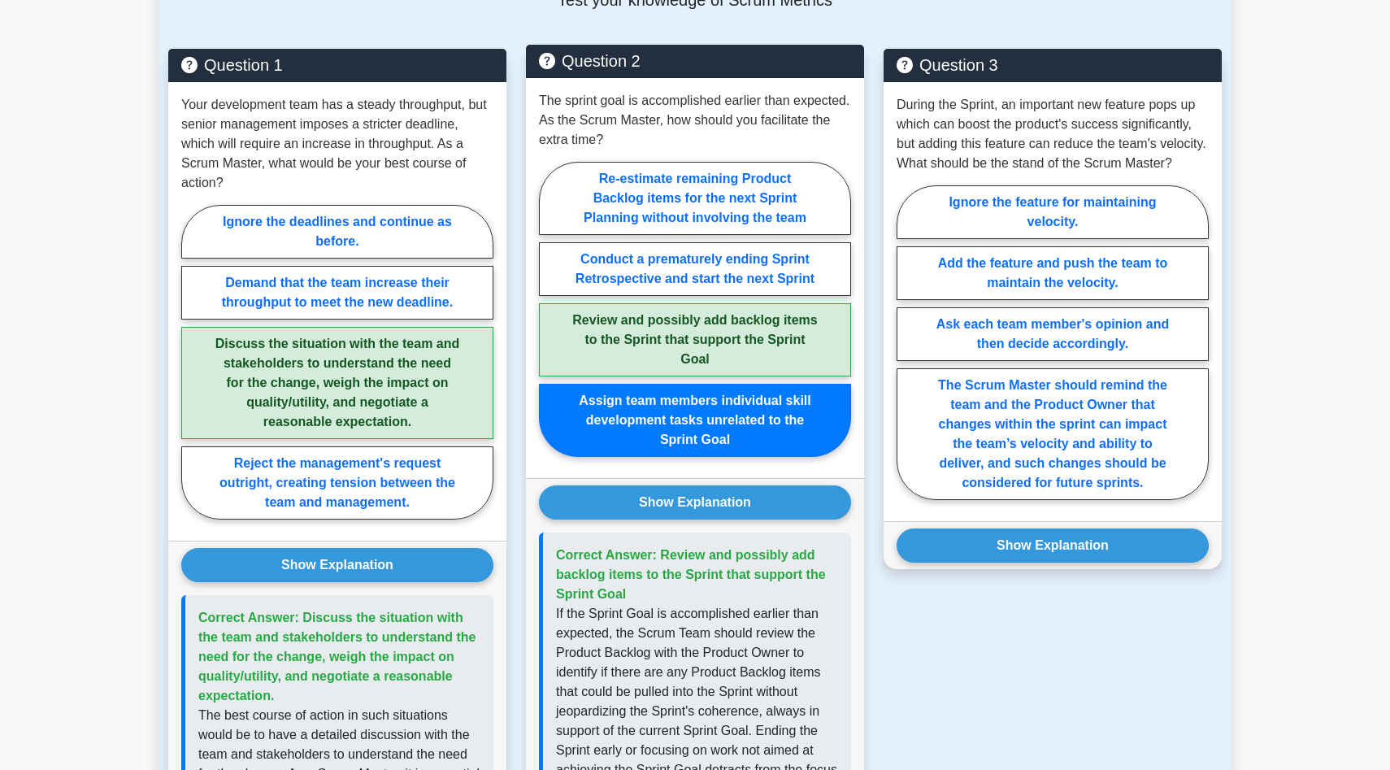
click at [539, 309] on input "Re-estimate remaining Product Backlog items for the next Sprint Planning withou…" at bounding box center [544, 314] width 11 height 11
radio input "true"
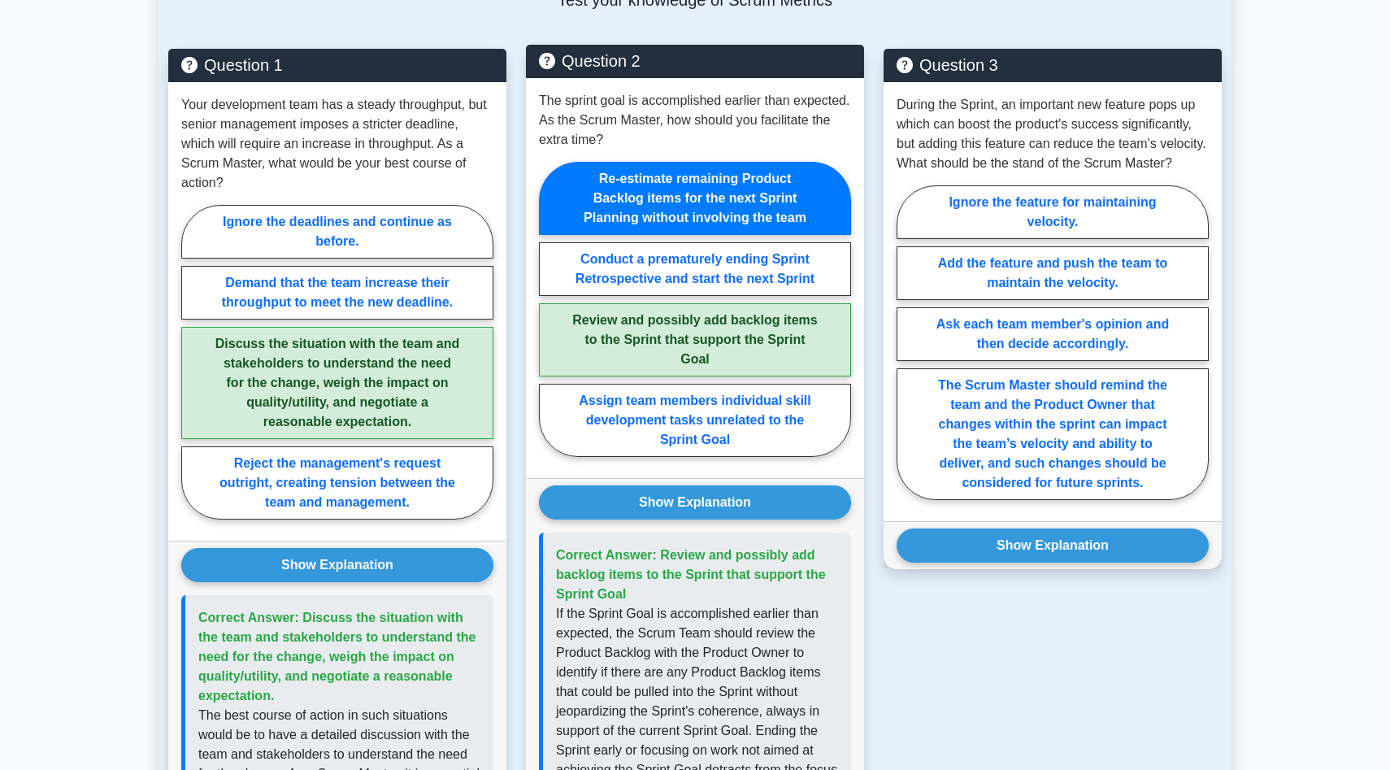
click at [539, 309] on input "Conduct a prematurely ending Sprint Retrospective and start the next Sprint" at bounding box center [544, 314] width 11 height 11
radio input "true"
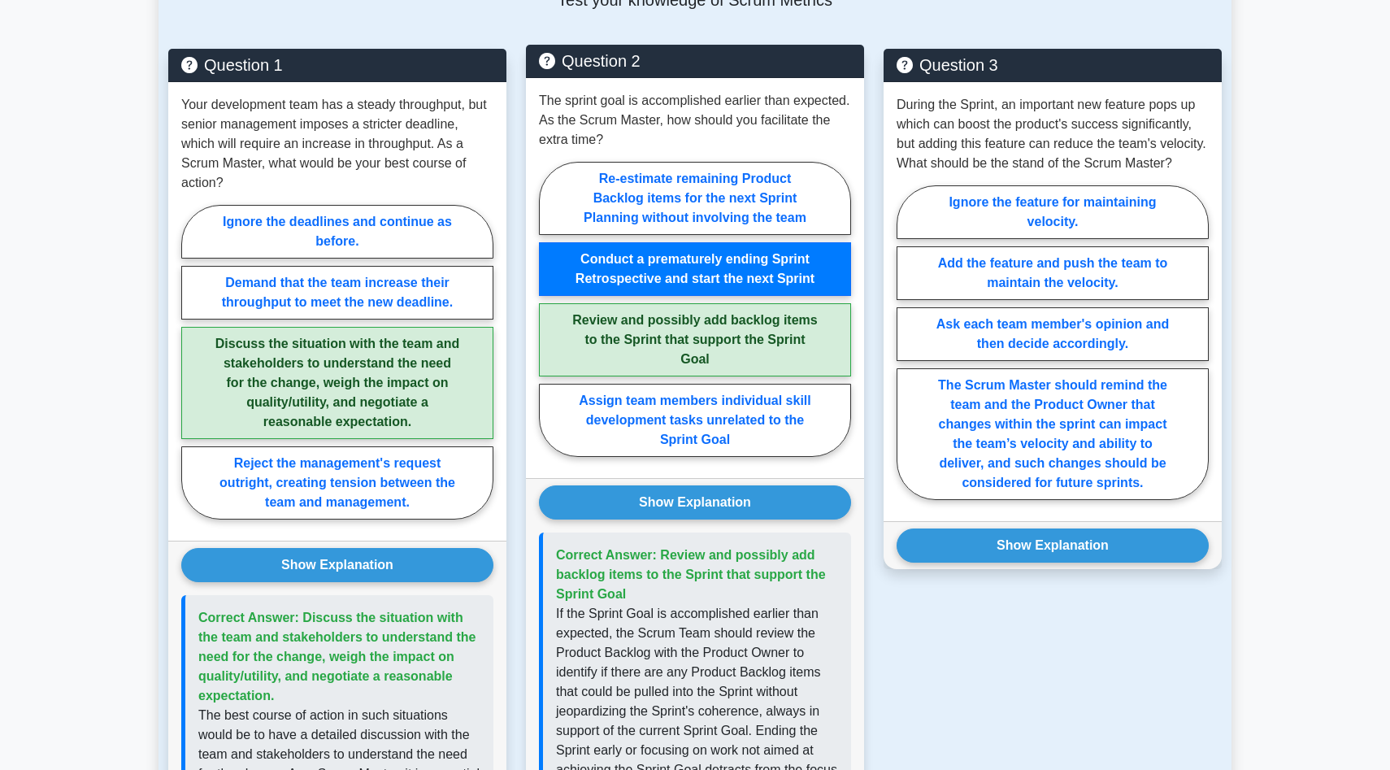
click at [728, 683] on p "If the Sprint Goal is accomplished earlier than expected, the Scrum Team should…" at bounding box center [697, 750] width 282 height 293
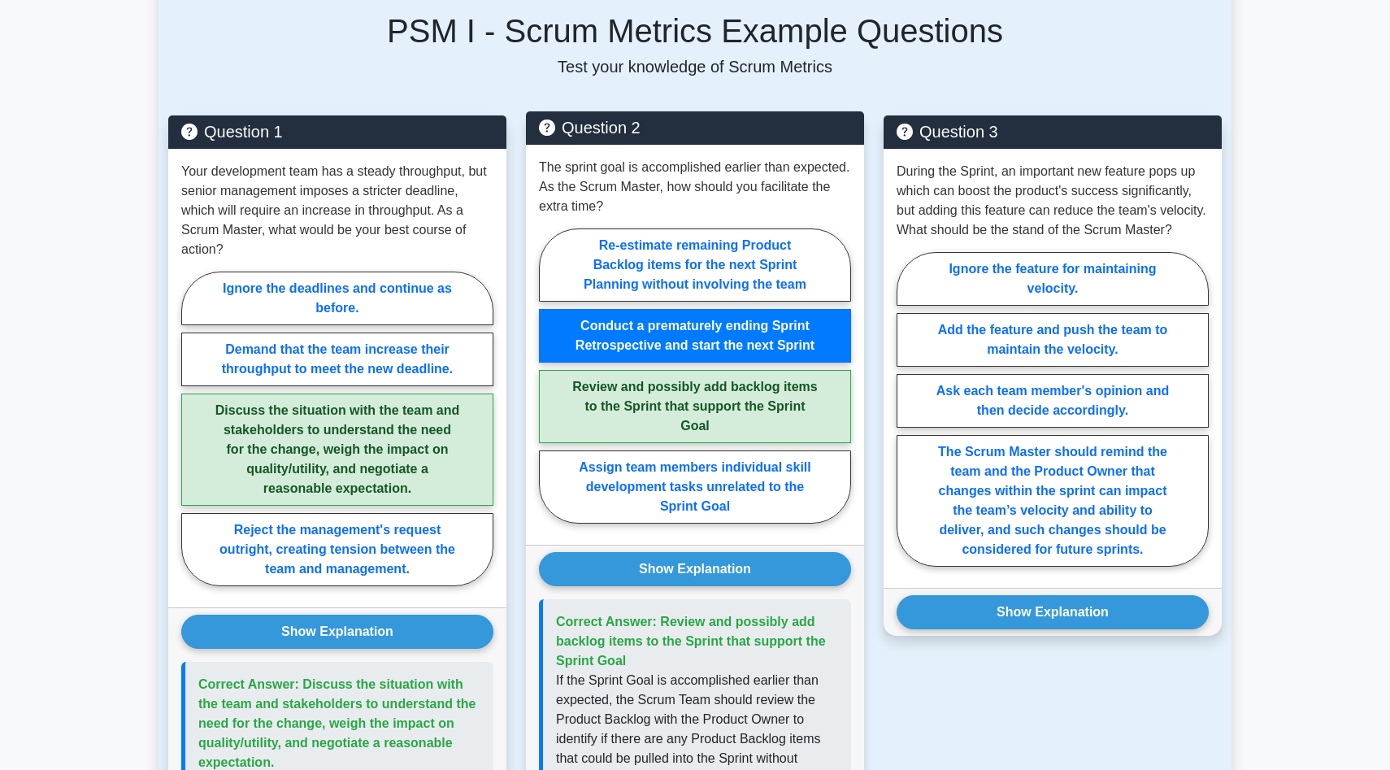
scroll to position [977, 0]
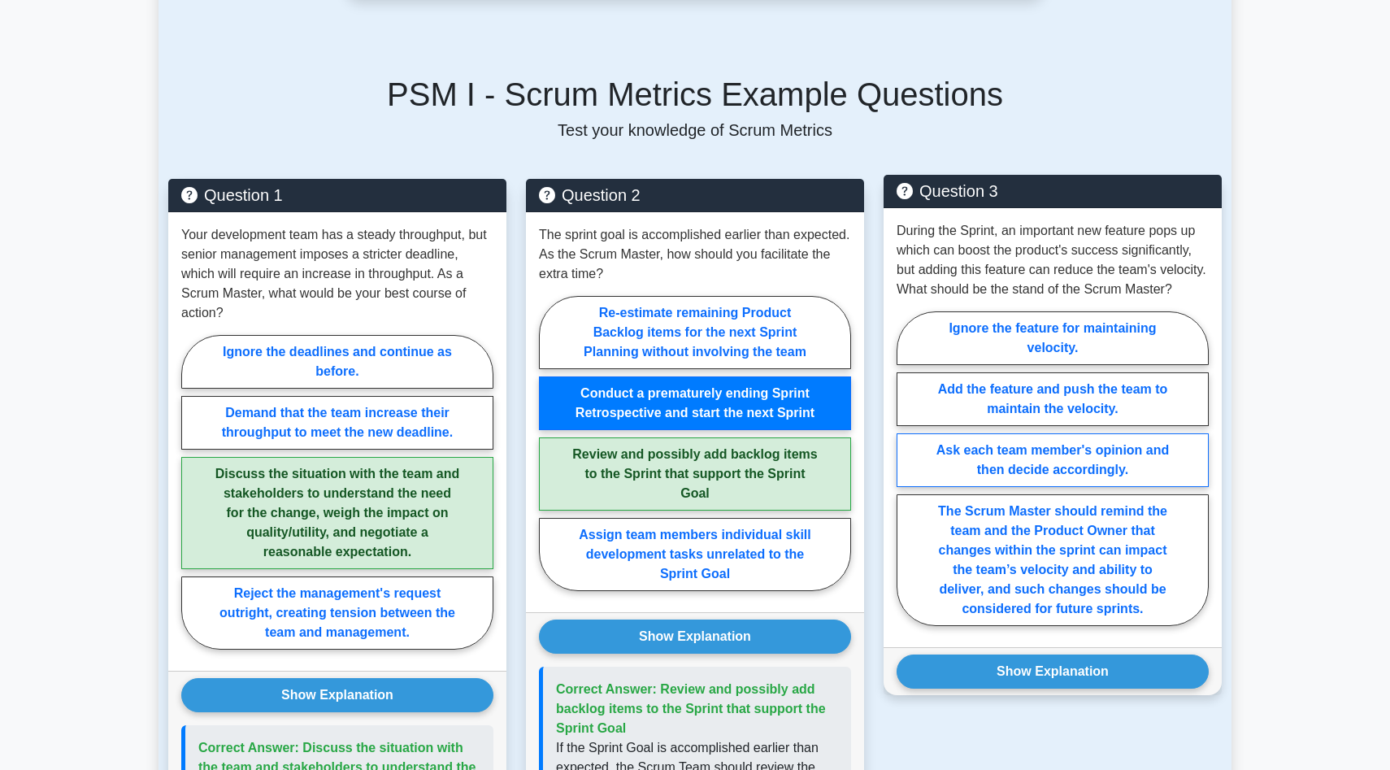
click at [1088, 435] on label "Ask each team member's opinion and then decide accordingly." at bounding box center [1053, 460] width 312 height 54
click at [907, 468] on input "Ask each team member's opinion and then decide accordingly." at bounding box center [902, 473] width 11 height 11
radio input "true"
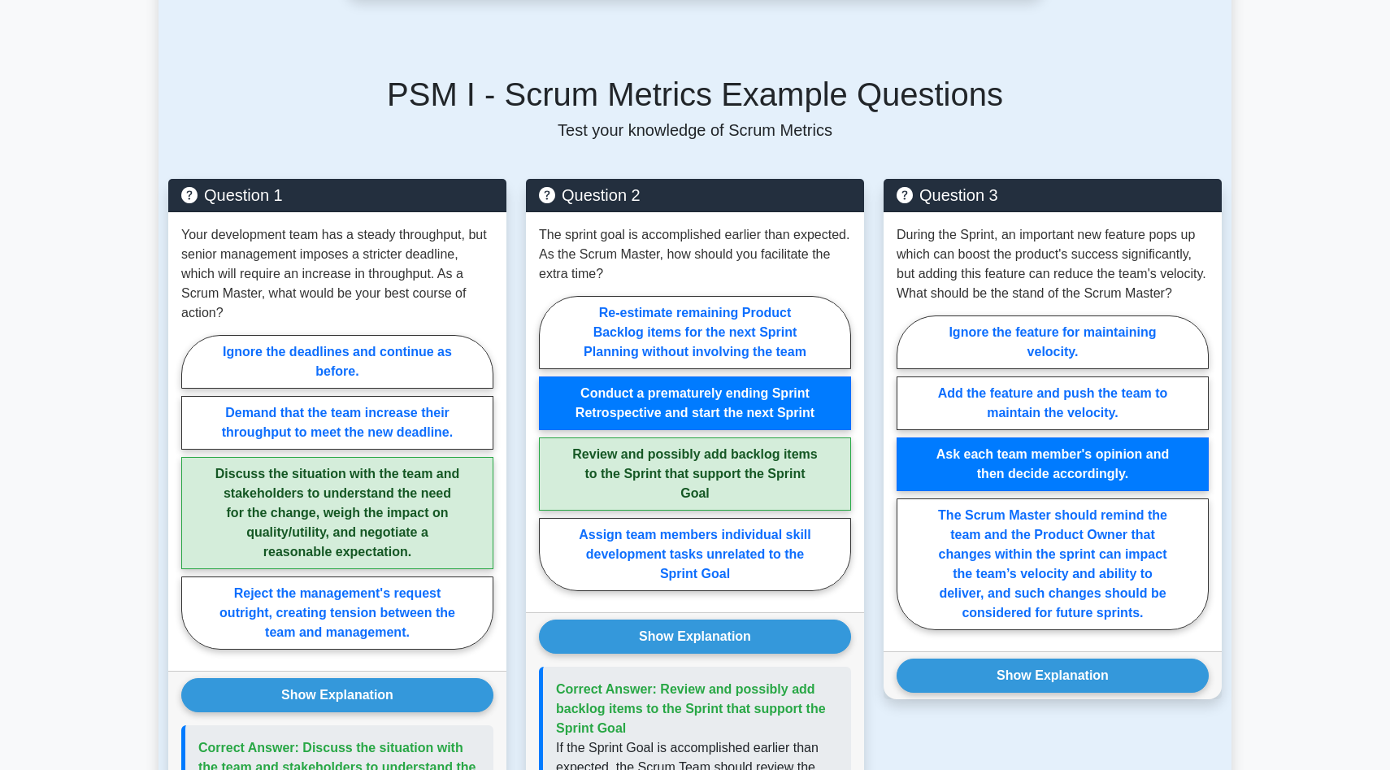
click at [1319, 484] on main "Back to Professional Scrum Master I (PSM I) Test Flashcards Scrum Metrics Overv…" at bounding box center [695, 524] width 1390 height 2899
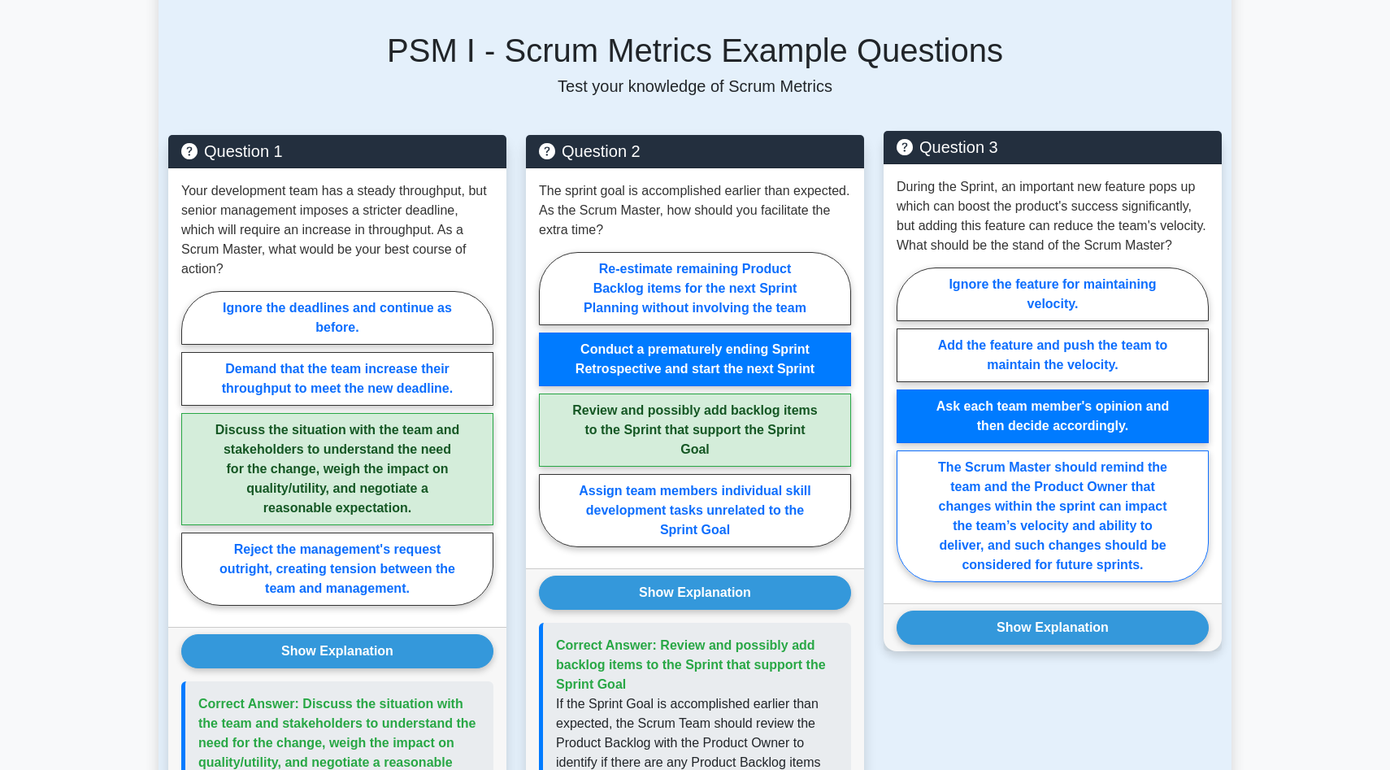
scroll to position [1042, 0]
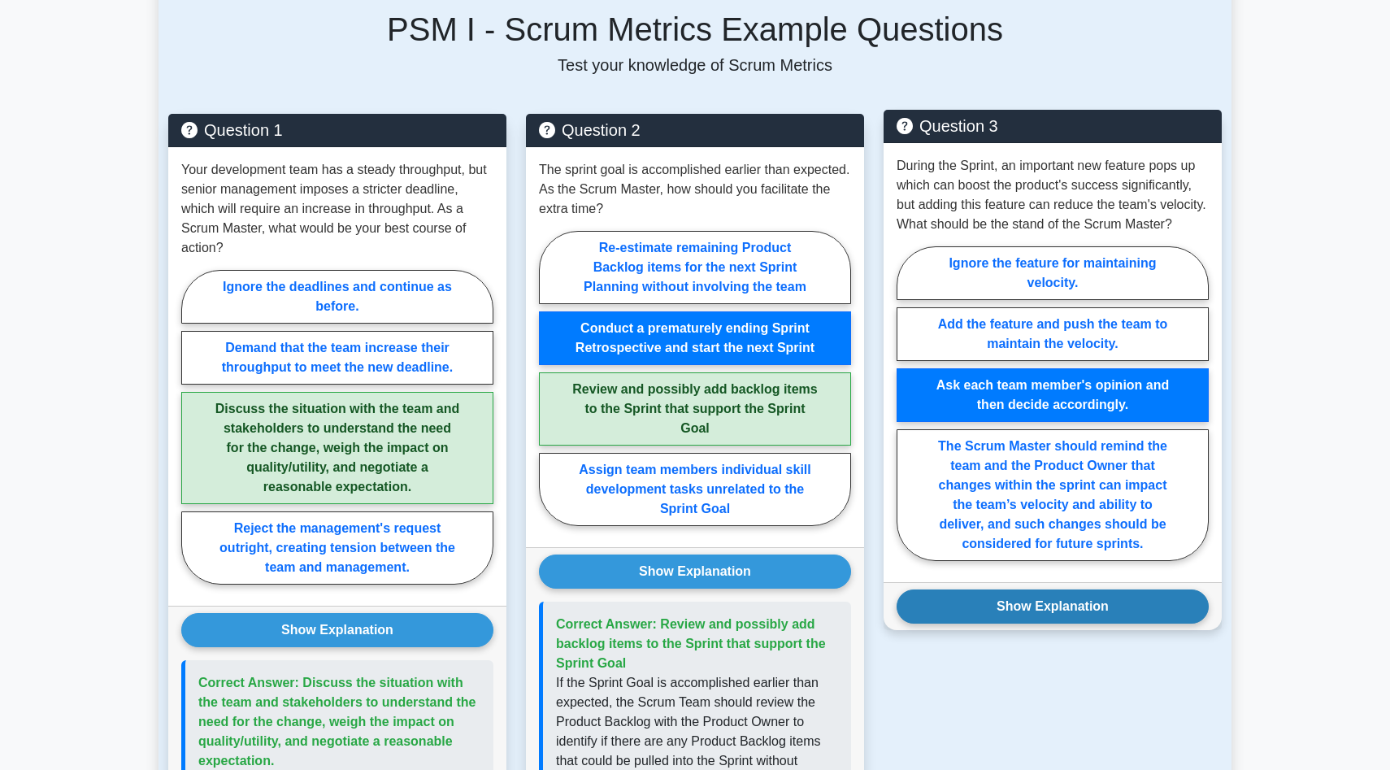
click at [1110, 589] on button "Show Explanation" at bounding box center [1053, 606] width 312 height 34
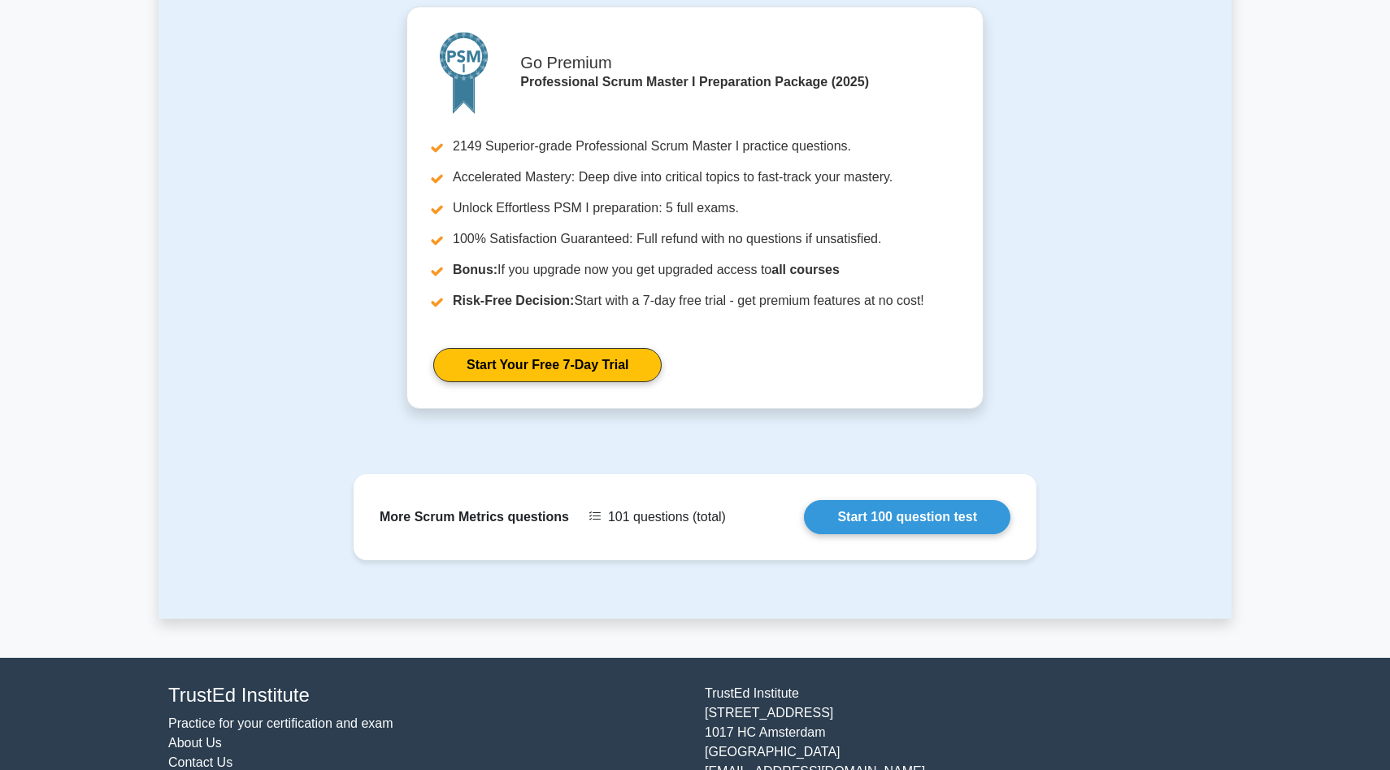
scroll to position [2473, 0]
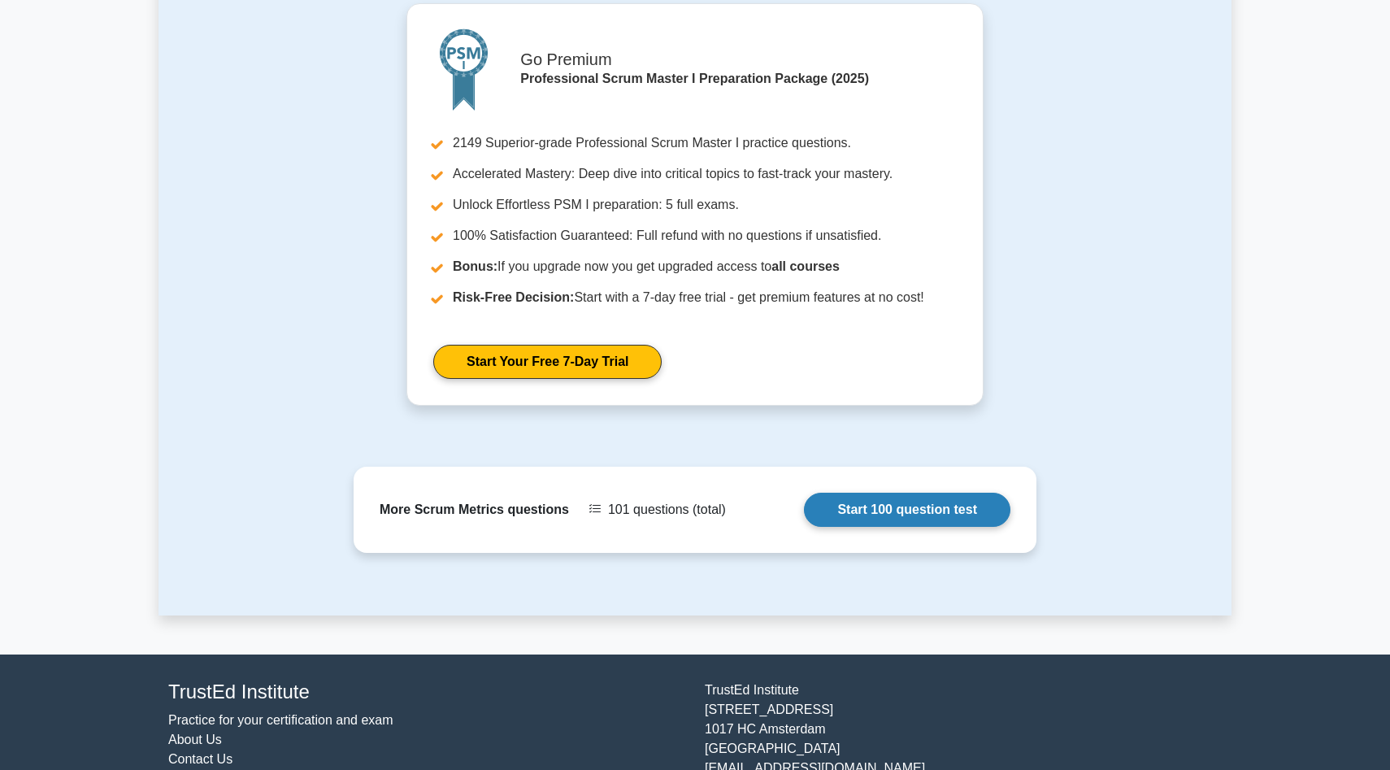
click at [971, 497] on link "Start 100 question test" at bounding box center [907, 510] width 206 height 34
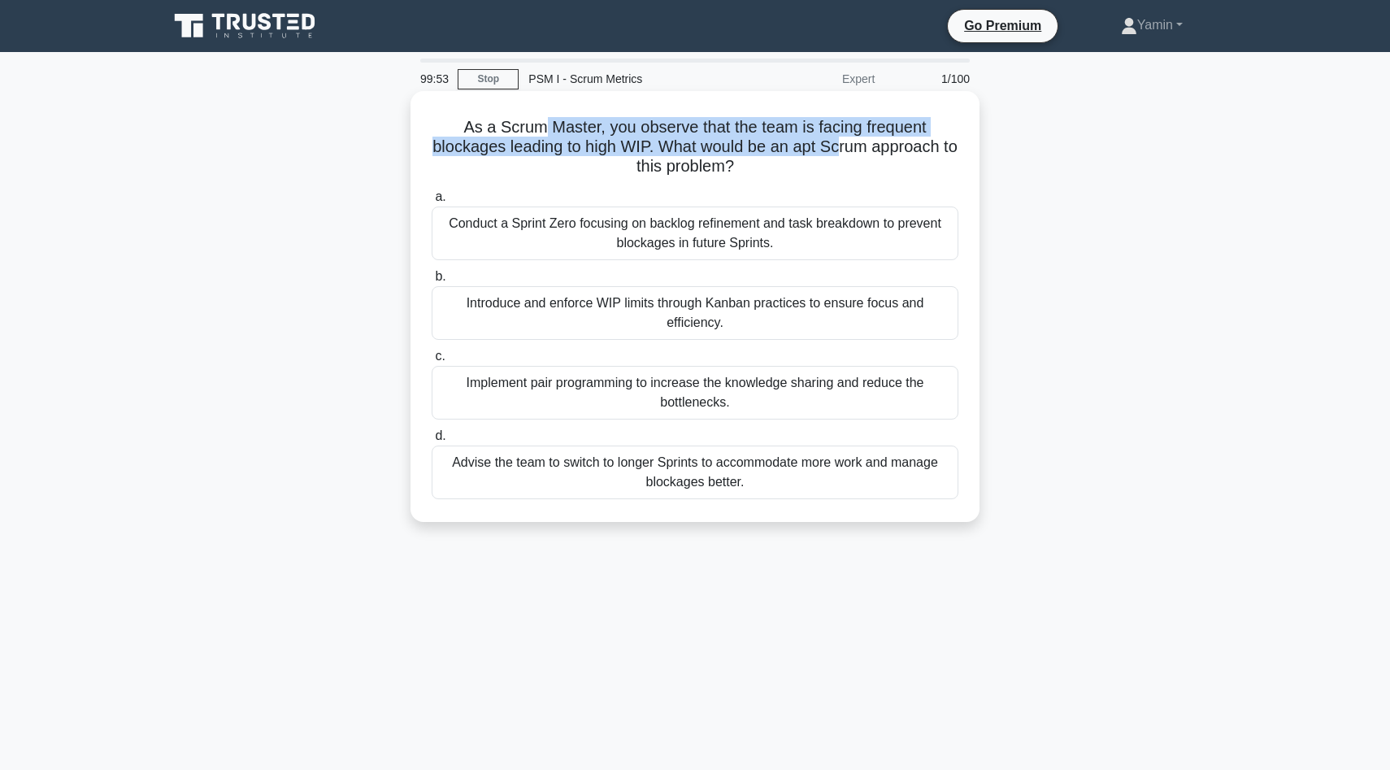
drag, startPoint x: 543, startPoint y: 132, endPoint x: 836, endPoint y: 150, distance: 293.1
click at [836, 150] on h5 "As a Scrum Master, you observe that the team is facing frequent blockages leadi…" at bounding box center [695, 147] width 530 height 60
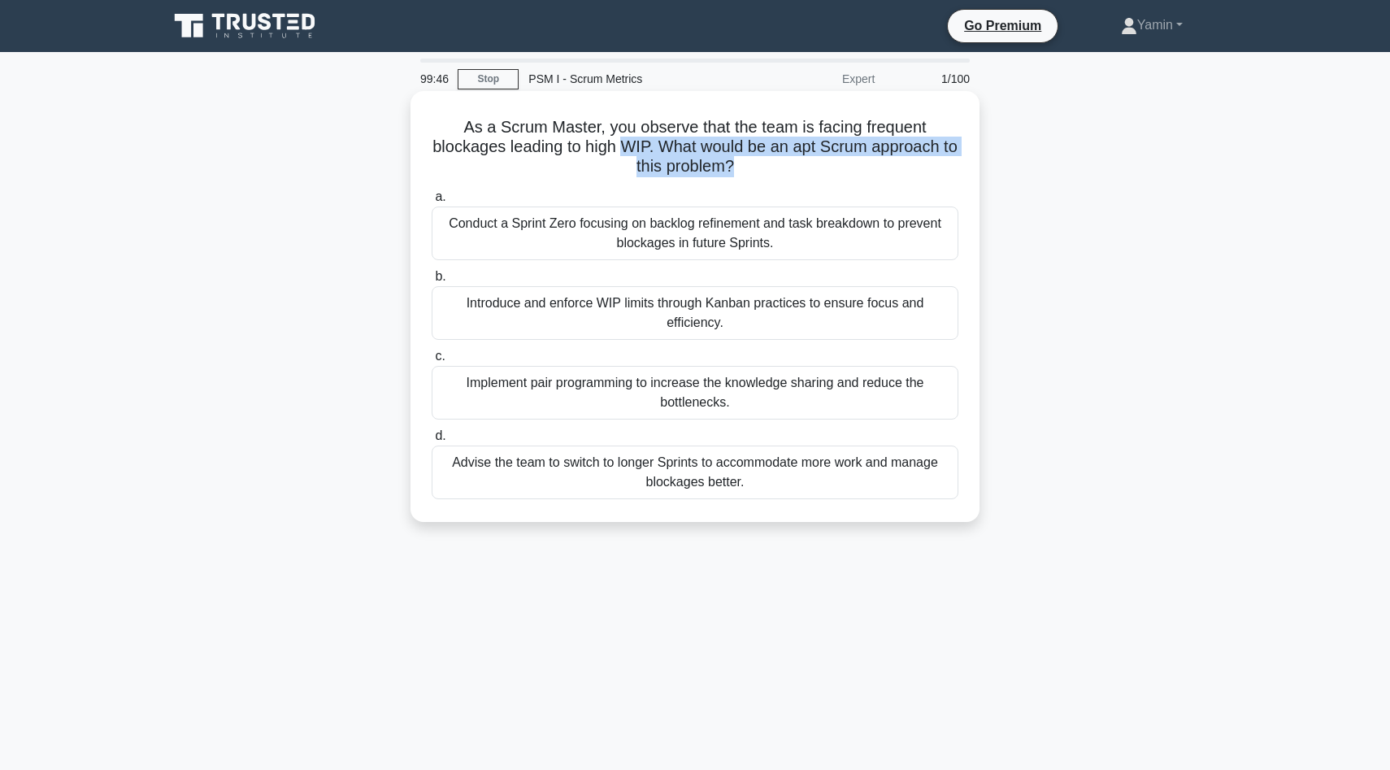
drag, startPoint x: 626, startPoint y: 147, endPoint x: 845, endPoint y: 181, distance: 222.1
click at [845, 181] on div "As a Scrum Master, you observe that the team is facing frequent blockages leadi…" at bounding box center [695, 307] width 556 height 418
click at [717, 397] on div "Implement pair programming to increase the knowledge sharing and reduce the bot…" at bounding box center [695, 393] width 527 height 54
click at [432, 362] on input "c. Implement pair programming to increase the knowledge sharing and reduce the …" at bounding box center [432, 356] width 0 height 11
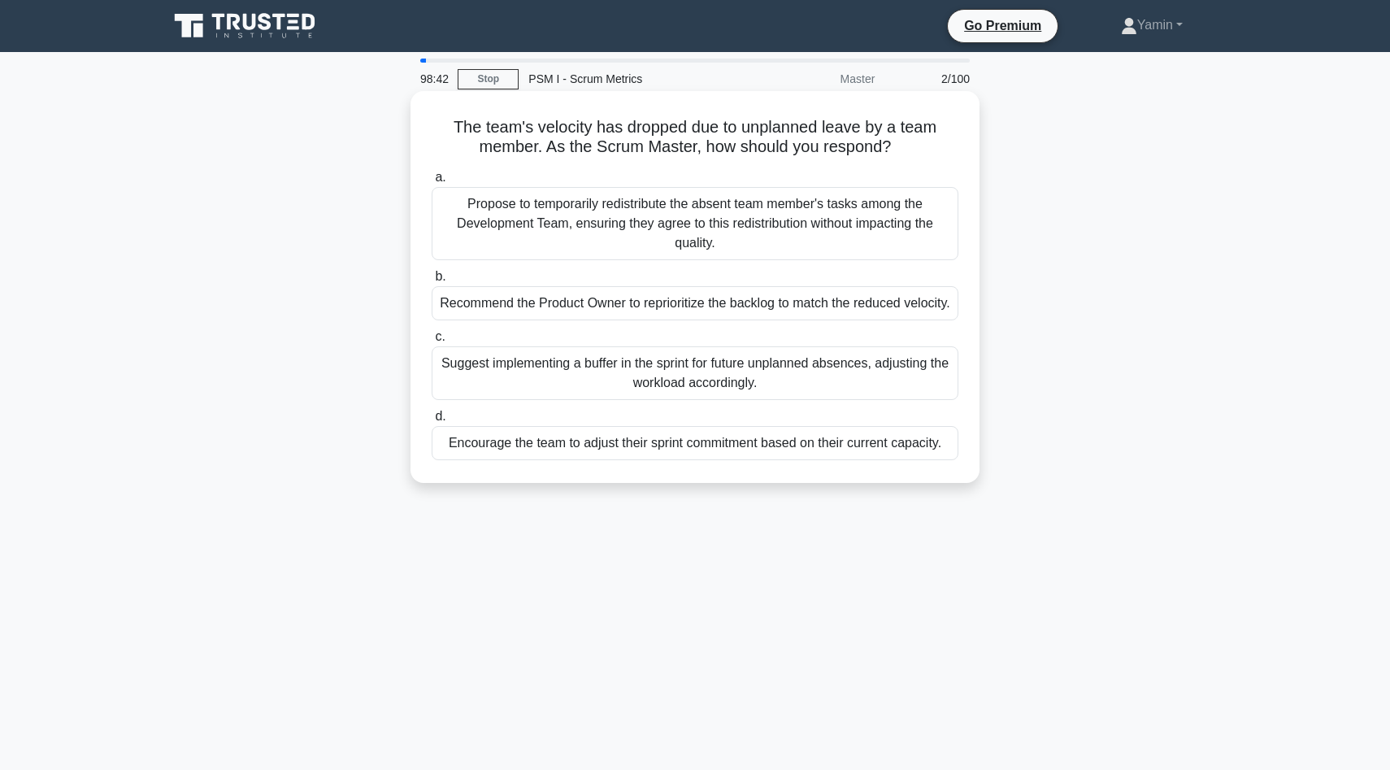
click at [651, 226] on div "Propose to temporarily redistribute the absent team member's tasks among the De…" at bounding box center [695, 223] width 527 height 73
click at [432, 183] on input "a. Propose to temporarily redistribute the absent team member's tasks among the…" at bounding box center [432, 177] width 0 height 11
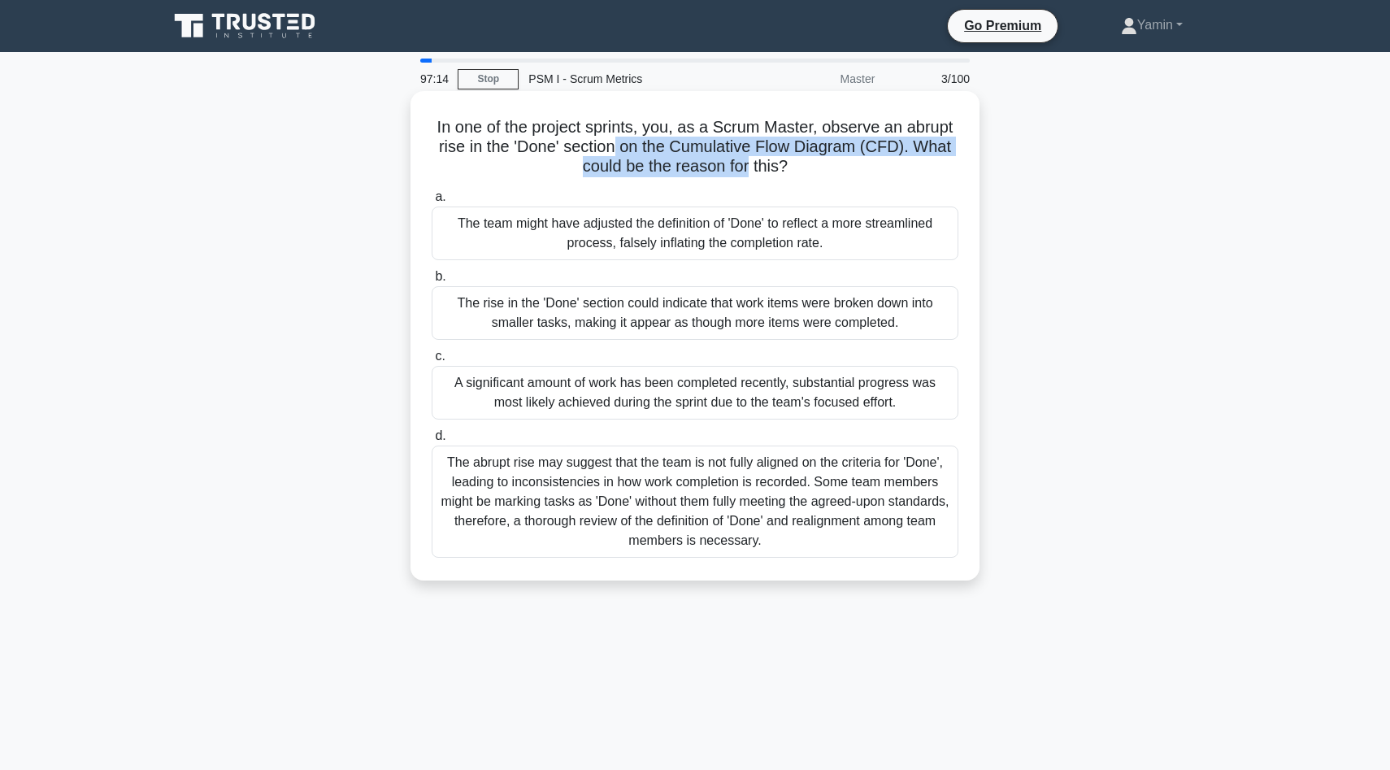
drag, startPoint x: 614, startPoint y: 152, endPoint x: 747, endPoint y: 163, distance: 133.7
click at [747, 163] on h5 "In one of the project sprints, you, as a Scrum Master, observe an abrupt rise i…" at bounding box center [695, 147] width 530 height 60
click at [584, 130] on h5 "In one of the project sprints, you, as a Scrum Master, observe an abrupt rise i…" at bounding box center [695, 147] width 530 height 60
click at [849, 398] on div "A significant amount of work has been completed recently, substantial progress …" at bounding box center [695, 393] width 527 height 54
click at [432, 362] on input "c. A significant amount of work has been completed recently, substantial progre…" at bounding box center [432, 356] width 0 height 11
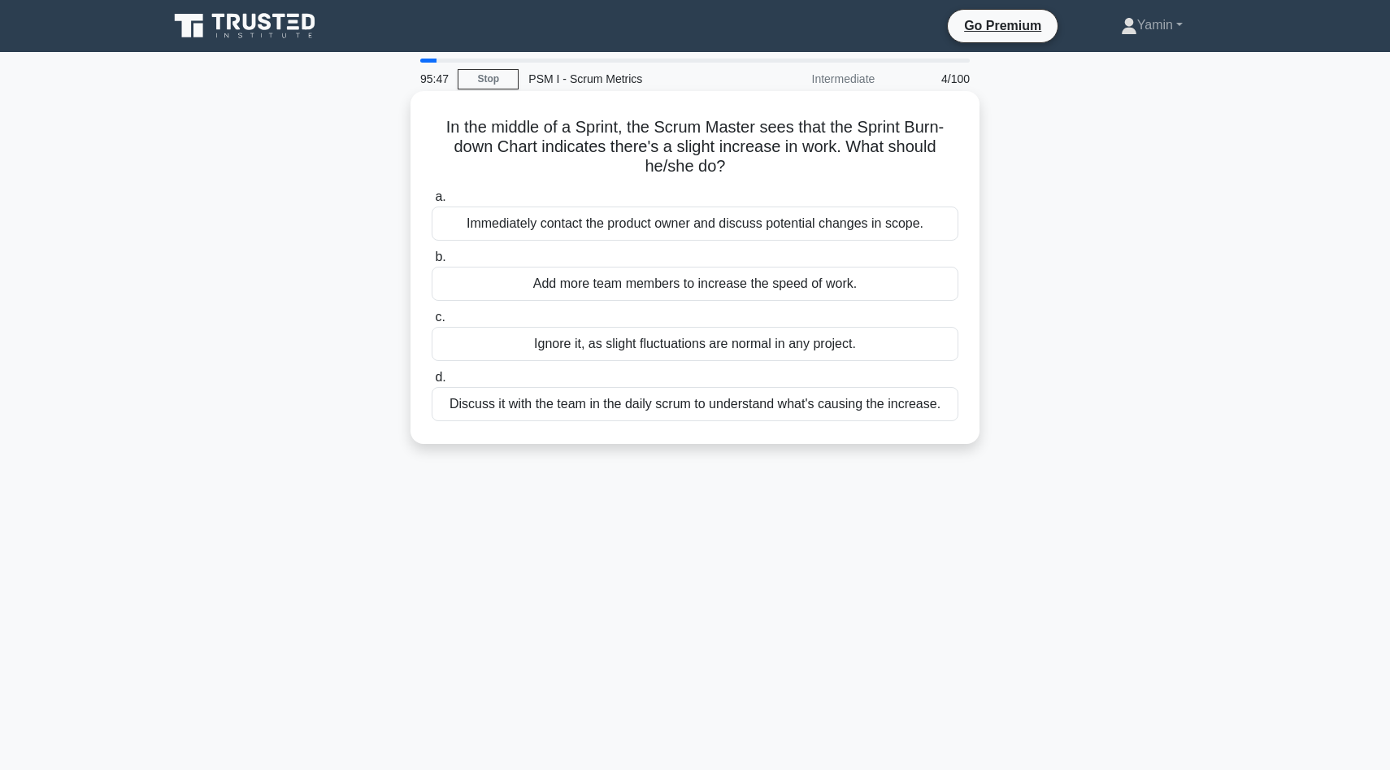
click at [735, 408] on div "Discuss it with the team in the daily scrum to understand what's causing the in…" at bounding box center [695, 404] width 527 height 34
click at [432, 383] on input "d. Discuss it with the team in the daily scrum to understand what's causing the…" at bounding box center [432, 377] width 0 height 11
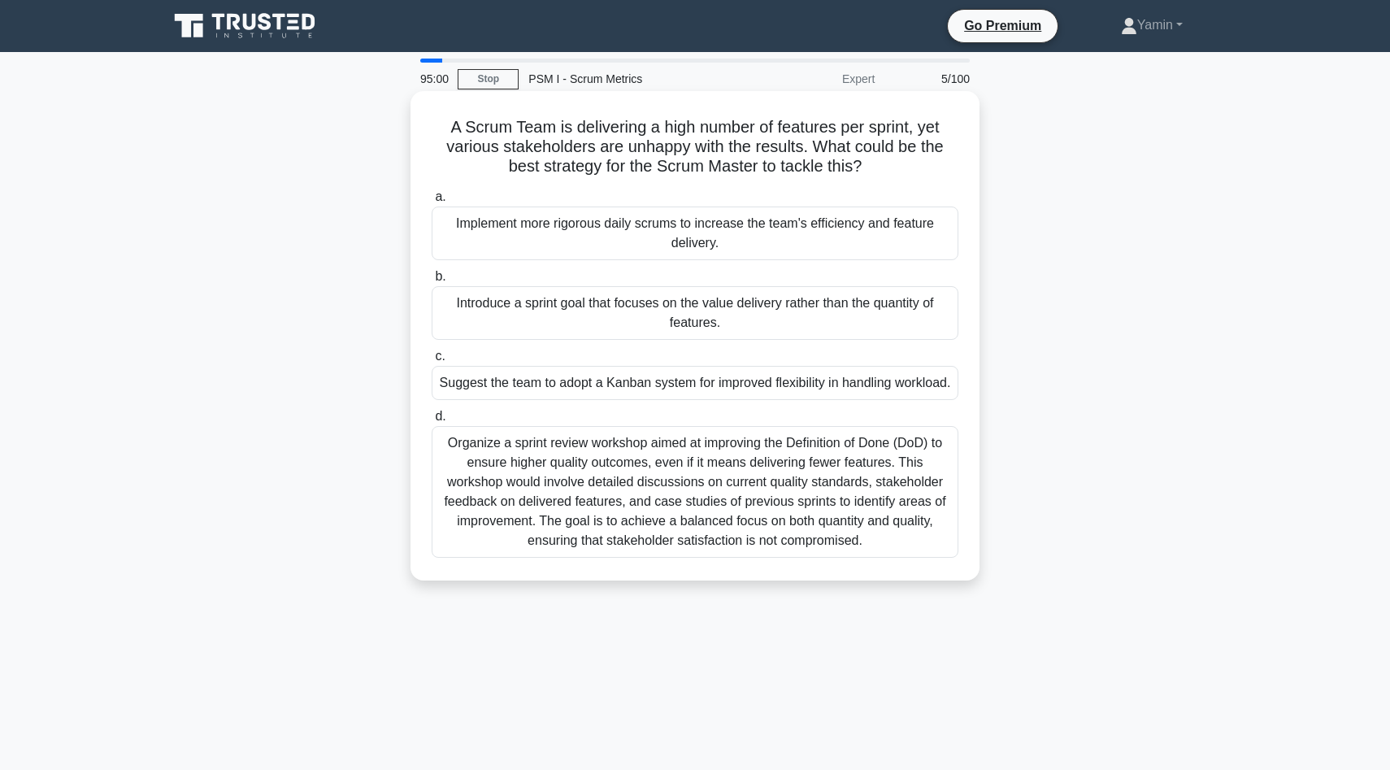
click at [773, 525] on div "Organize a sprint review workshop aimed at improving the Definition of Done (Do…" at bounding box center [695, 492] width 527 height 132
click at [432, 422] on input "d. Organize a sprint review workshop aimed at improving the Definition of Done …" at bounding box center [432, 416] width 0 height 11
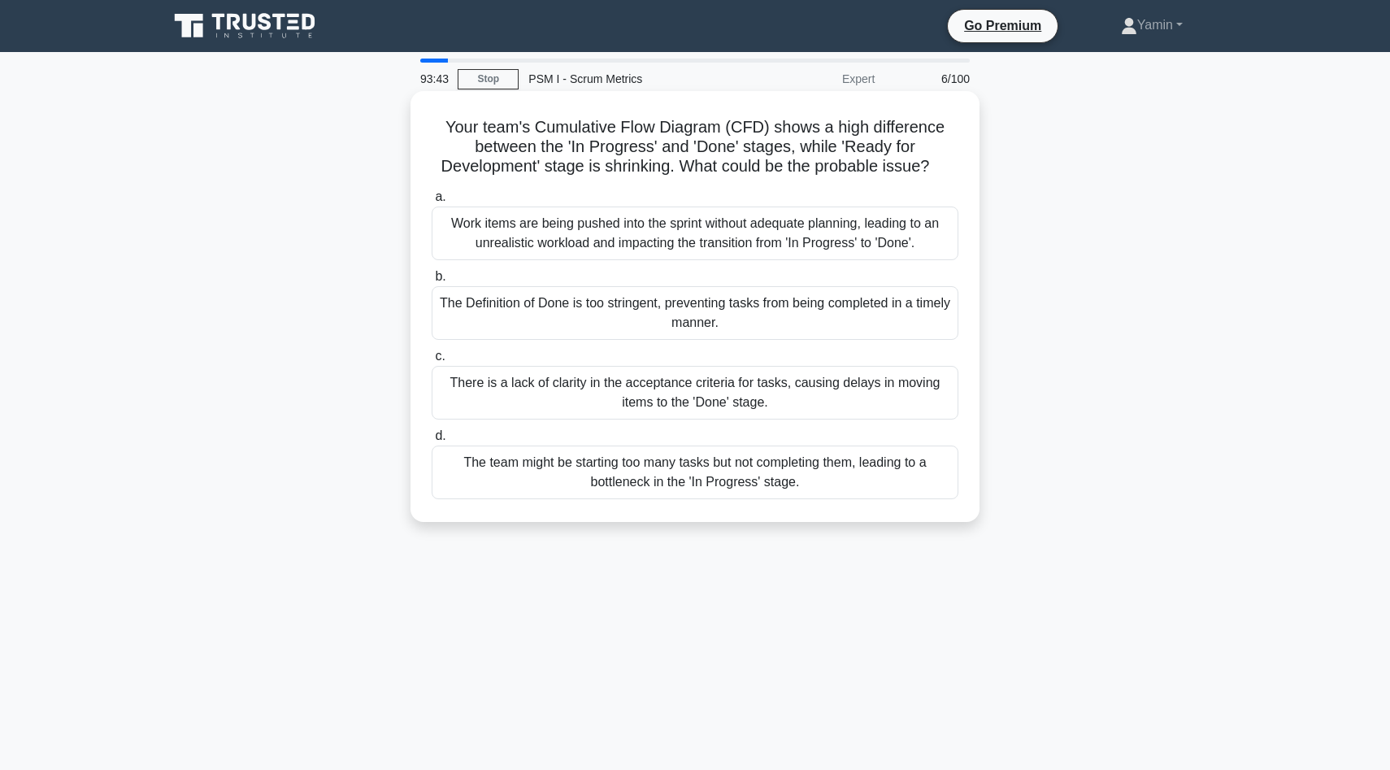
click at [645, 313] on div "The Definition of Done is too stringent, preventing tasks from being completed …" at bounding box center [695, 313] width 527 height 54
click at [432, 282] on input "b. The Definition of Done is too stringent, preventing tasks from being complet…" at bounding box center [432, 276] width 0 height 11
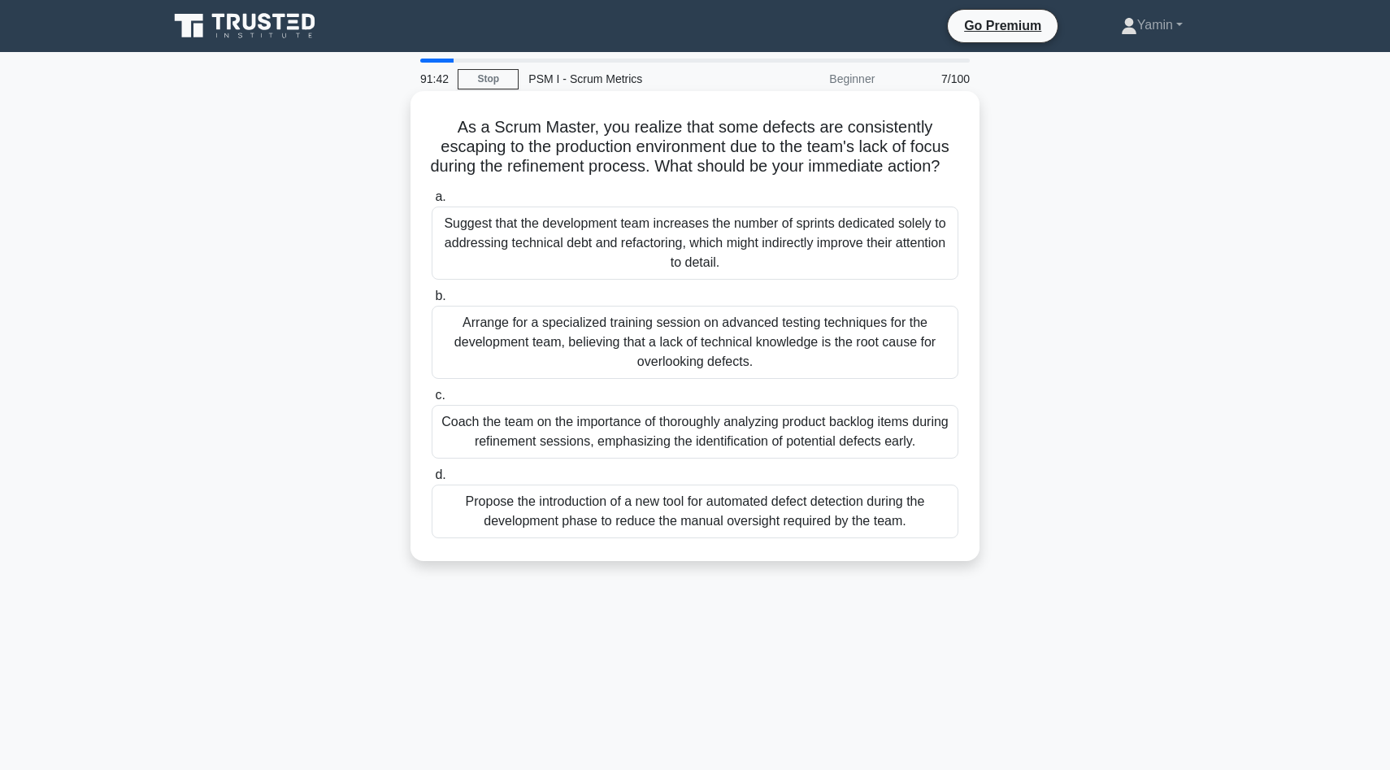
click at [825, 454] on div "Coach the team on the importance of thoroughly analyzing product backlog items …" at bounding box center [695, 432] width 527 height 54
click at [432, 401] on input "c. Coach the team on the importance of thoroughly analyzing product backlog ite…" at bounding box center [432, 395] width 0 height 11
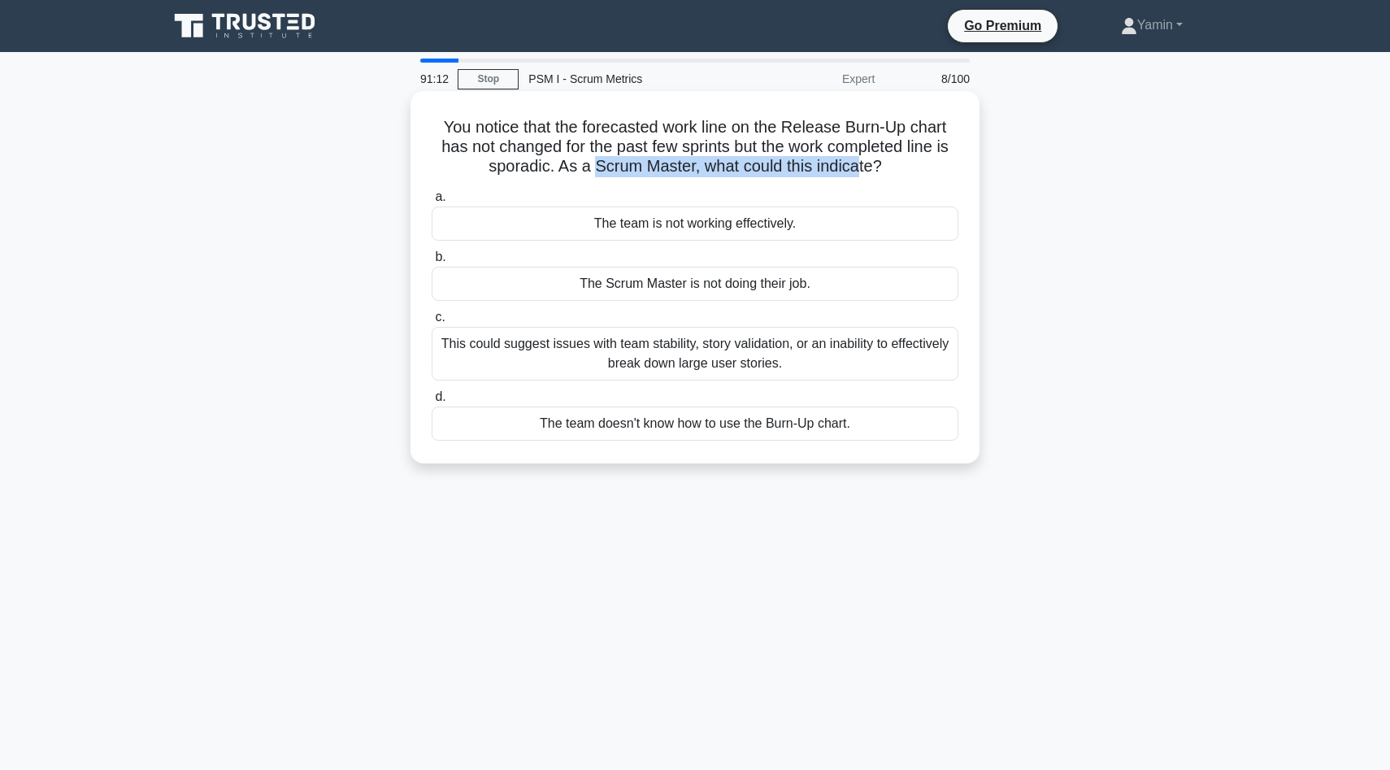
drag, startPoint x: 597, startPoint y: 171, endPoint x: 856, endPoint y: 174, distance: 259.3
click at [859, 172] on h5 "You notice that the forecasted work line on the Release Burn-Up chart has not c…" at bounding box center [695, 147] width 530 height 60
click at [856, 174] on h5 "You notice that the forecasted work line on the Release Burn-Up chart has not c…" at bounding box center [695, 147] width 530 height 60
drag, startPoint x: 582, startPoint y: 132, endPoint x: 862, endPoint y: 176, distance: 283.8
click at [866, 176] on h5 "You notice that the forecasted work line on the Release Burn-Up chart has not c…" at bounding box center [695, 147] width 530 height 60
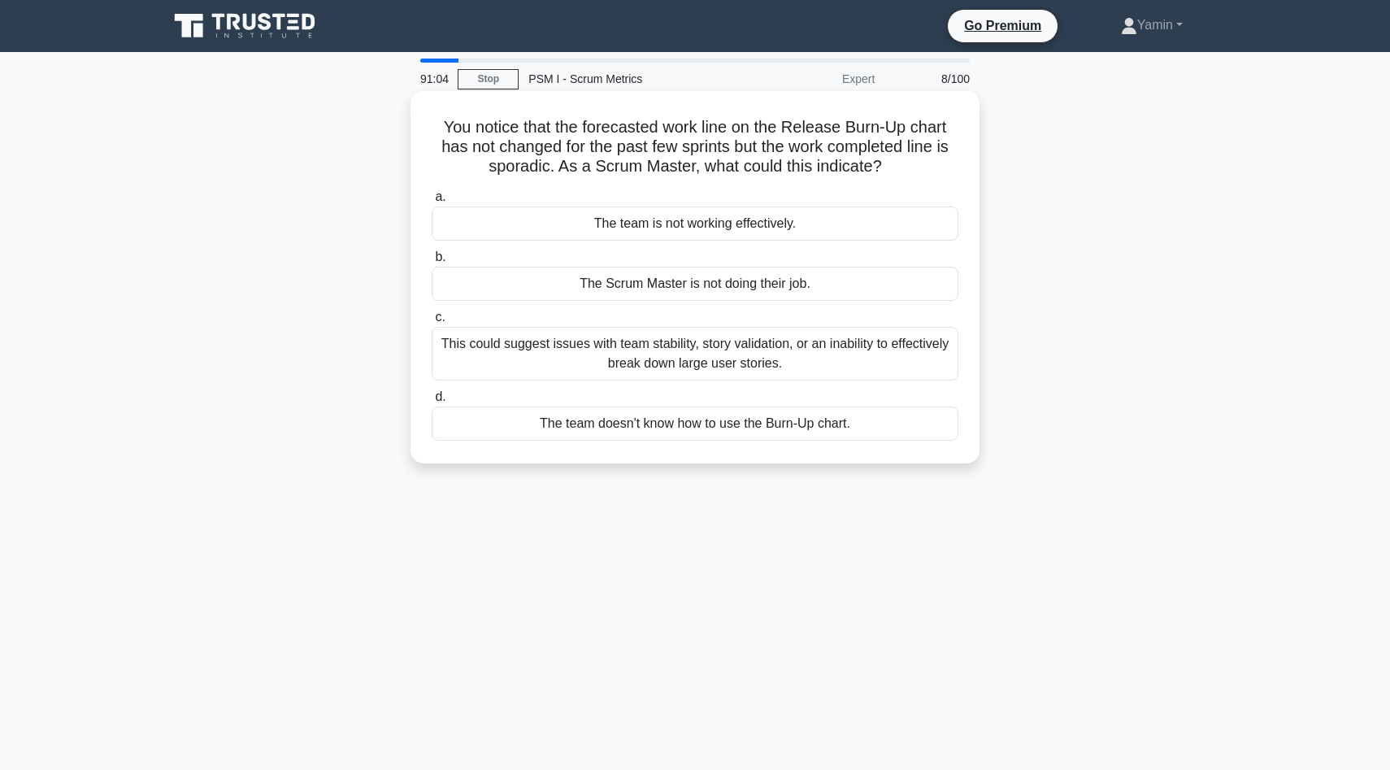
click at [818, 138] on h5 "You notice that the forecasted work line on the Release Burn-Up chart has not c…" at bounding box center [695, 147] width 530 height 60
click at [519, 165] on h5 "You notice that the forecasted work line on the Release Burn-Up chart has not c…" at bounding box center [695, 147] width 530 height 60
click at [735, 168] on h5 "You notice that the forecasted work line on the Release Burn-Up chart has not c…" at bounding box center [695, 147] width 530 height 60
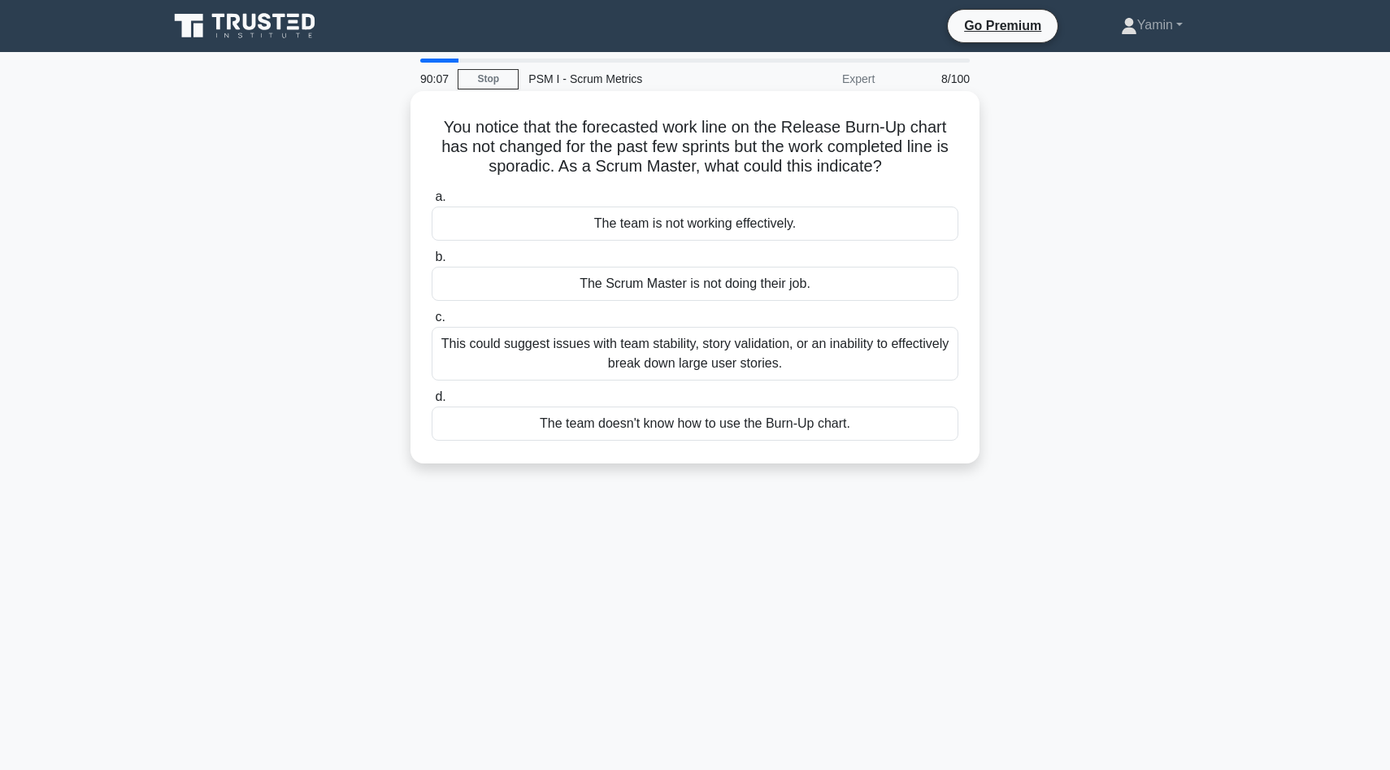
click at [710, 427] on div "The team doesn't know how to use the Burn-Up chart." at bounding box center [695, 423] width 527 height 34
click at [432, 402] on input "d. The team doesn't know how to use the Burn-Up chart." at bounding box center [432, 397] width 0 height 11
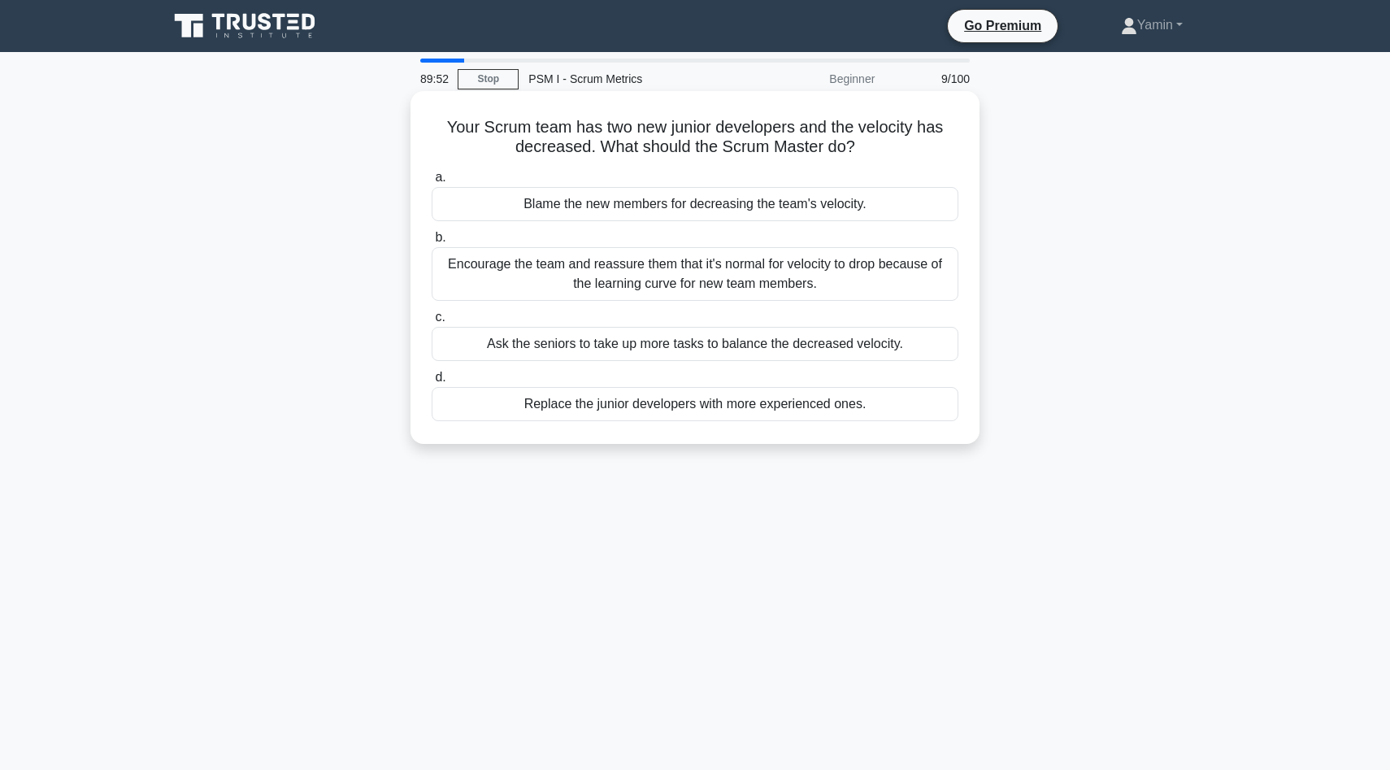
click at [745, 286] on div "Encourage the team and reassure them that it's normal for velocity to drop beca…" at bounding box center [695, 274] width 527 height 54
click at [432, 243] on input "b. Encourage the team and reassure them that it's normal for velocity to drop b…" at bounding box center [432, 237] width 0 height 11
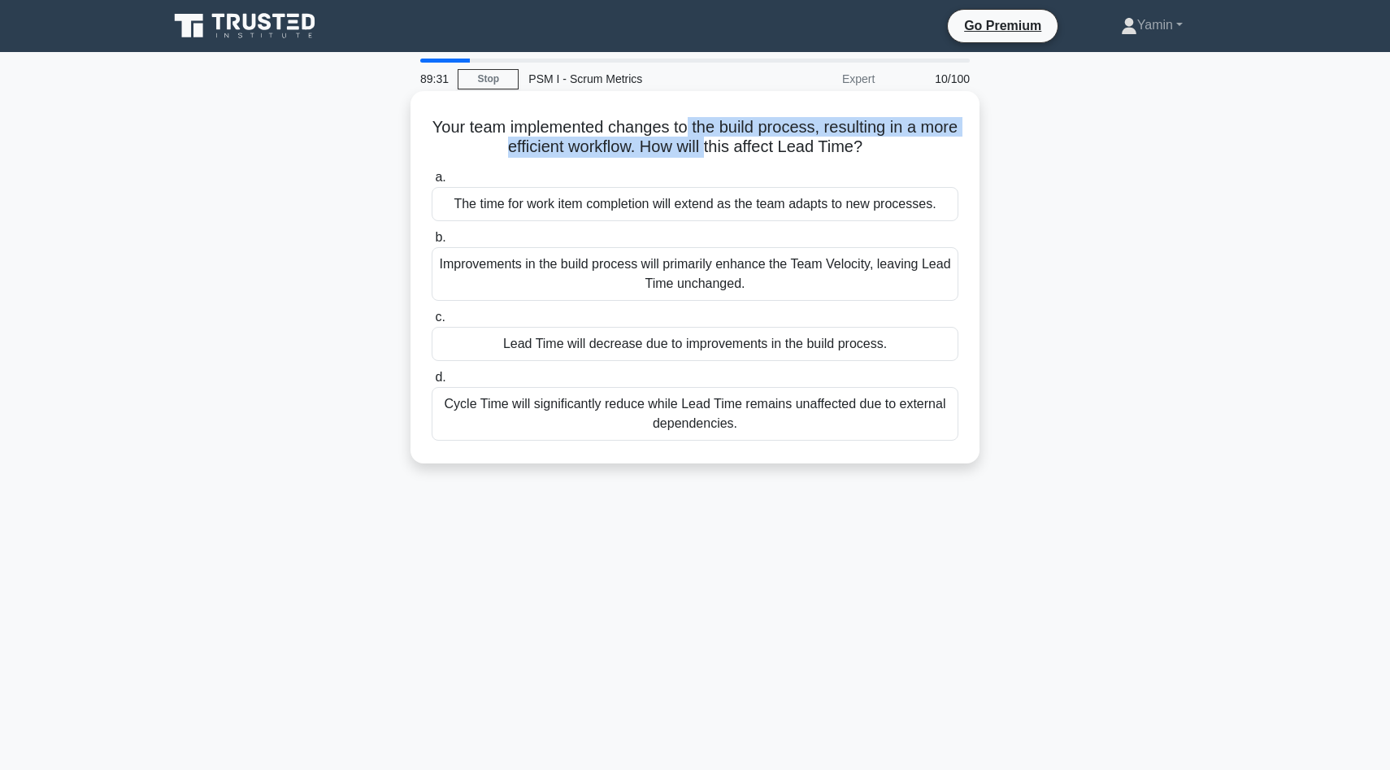
drag, startPoint x: 684, startPoint y: 133, endPoint x: 705, endPoint y: 145, distance: 24.0
click at [705, 144] on h5 "Your team implemented changes to the build process, resulting in a more efficie…" at bounding box center [695, 137] width 530 height 41
click at [806, 153] on h5 "Your team implemented changes to the build process, resulting in a more efficie…" at bounding box center [695, 137] width 530 height 41
drag, startPoint x: 547, startPoint y: 130, endPoint x: 881, endPoint y: 163, distance: 335.7
click at [884, 164] on div "Your team implemented changes to the build process, resulting in a more efficie…" at bounding box center [695, 277] width 556 height 359
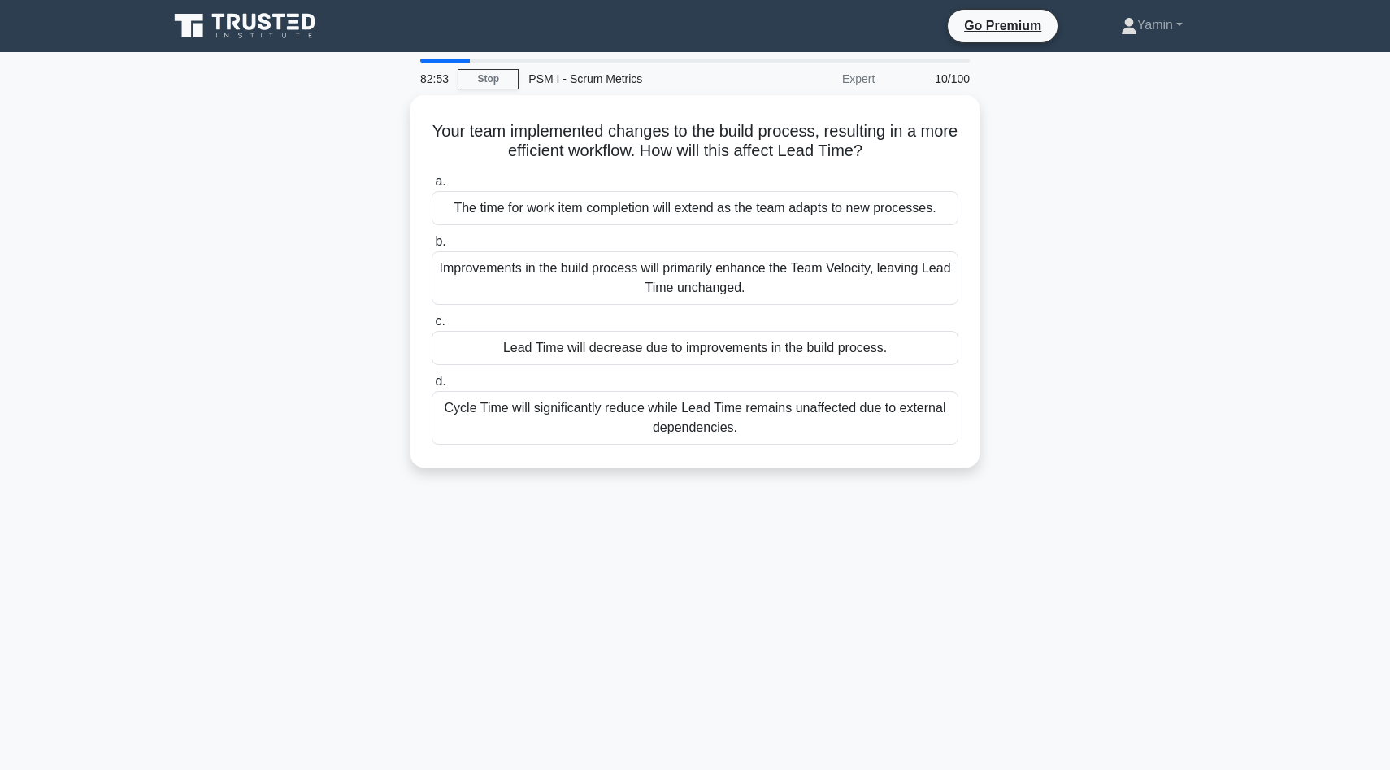
click at [297, 289] on div "Your team implemented changes to the build process, resulting in a more efficie…" at bounding box center [695, 291] width 1073 height 392
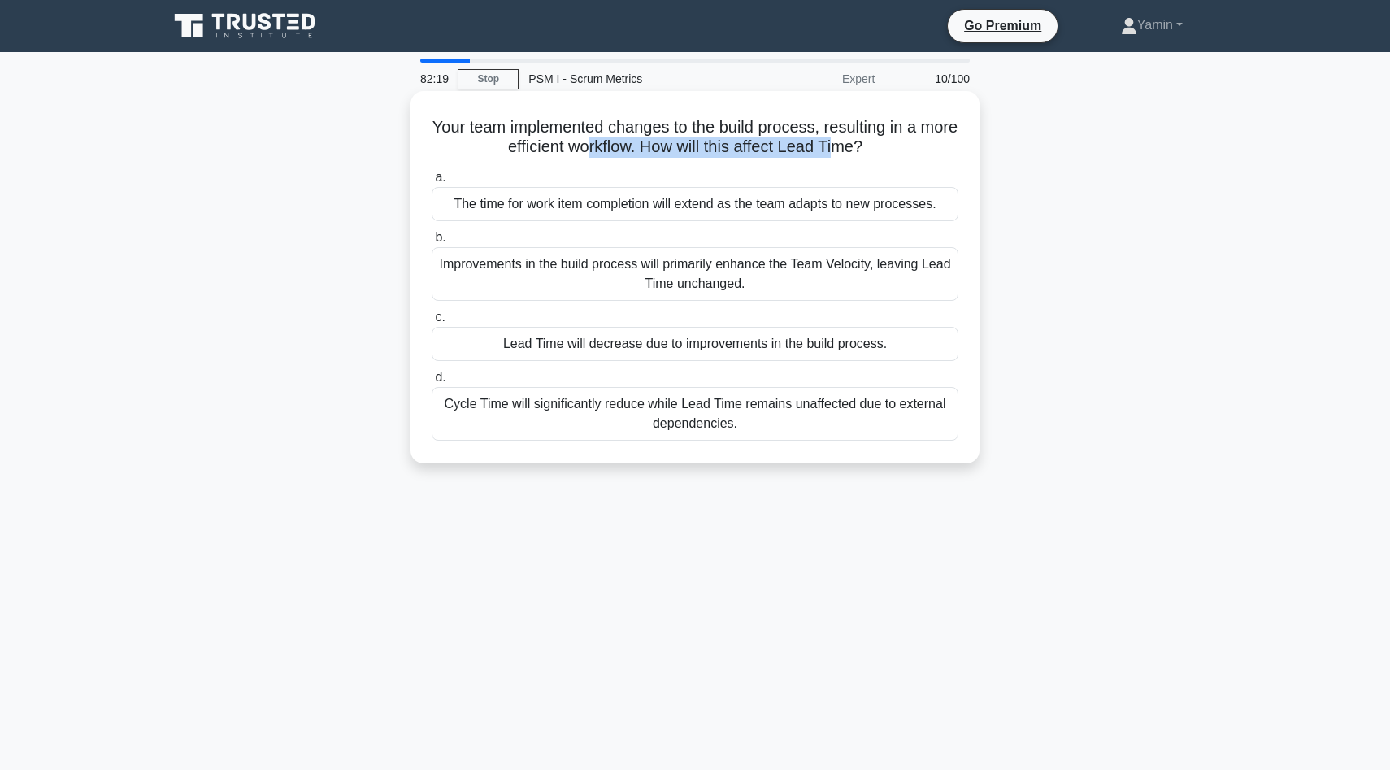
drag, startPoint x: 584, startPoint y: 140, endPoint x: 827, endPoint y: 138, distance: 243.0
click at [829, 138] on h5 "Your team implemented changes to the build process, resulting in a more efficie…" at bounding box center [695, 137] width 530 height 41
click at [767, 205] on div "The time for work item completion will extend as the team adapts to new process…" at bounding box center [695, 204] width 527 height 34
click at [432, 183] on input "a. The time for work item completion will extend as the team adapts to new proc…" at bounding box center [432, 177] width 0 height 11
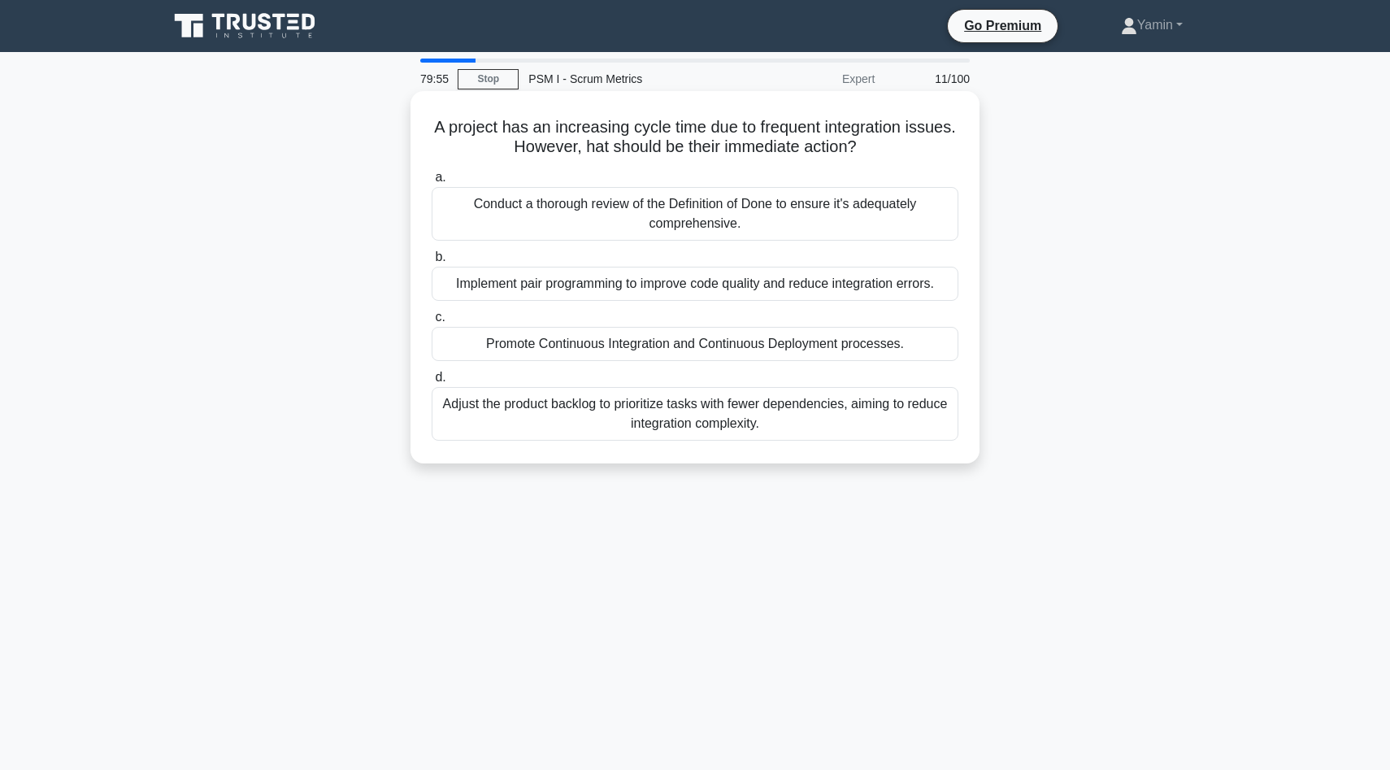
click at [775, 421] on div "Adjust the product backlog to prioritize tasks with fewer dependencies, aiming …" at bounding box center [695, 414] width 527 height 54
click at [432, 383] on input "d. Adjust the product backlog to prioritize tasks with fewer dependencies, aimi…" at bounding box center [432, 377] width 0 height 11
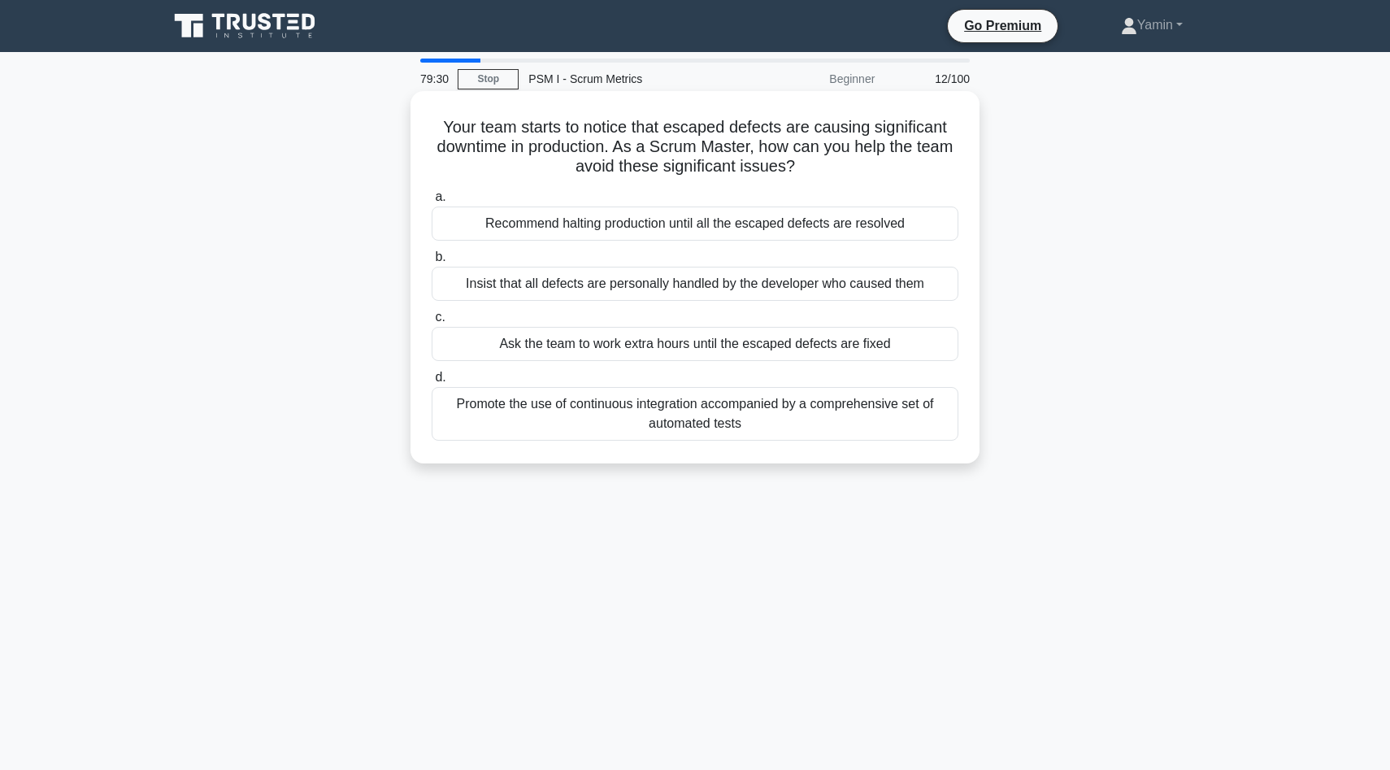
click at [615, 418] on div "Promote the use of continuous integration accompanied by a comprehensive set of…" at bounding box center [695, 414] width 527 height 54
click at [432, 383] on input "d. Promote the use of continuous integration accompanied by a comprehensive set…" at bounding box center [432, 377] width 0 height 11
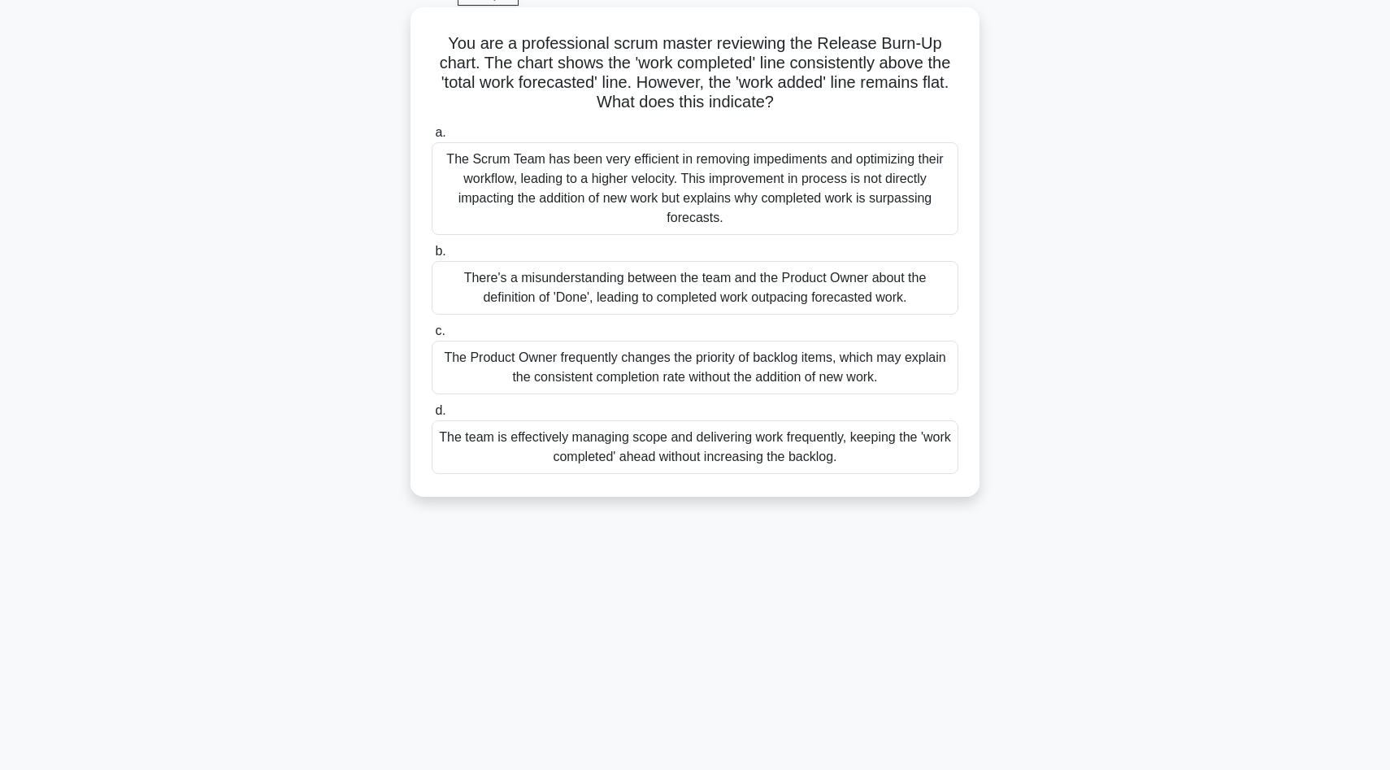
scroll to position [108, 0]
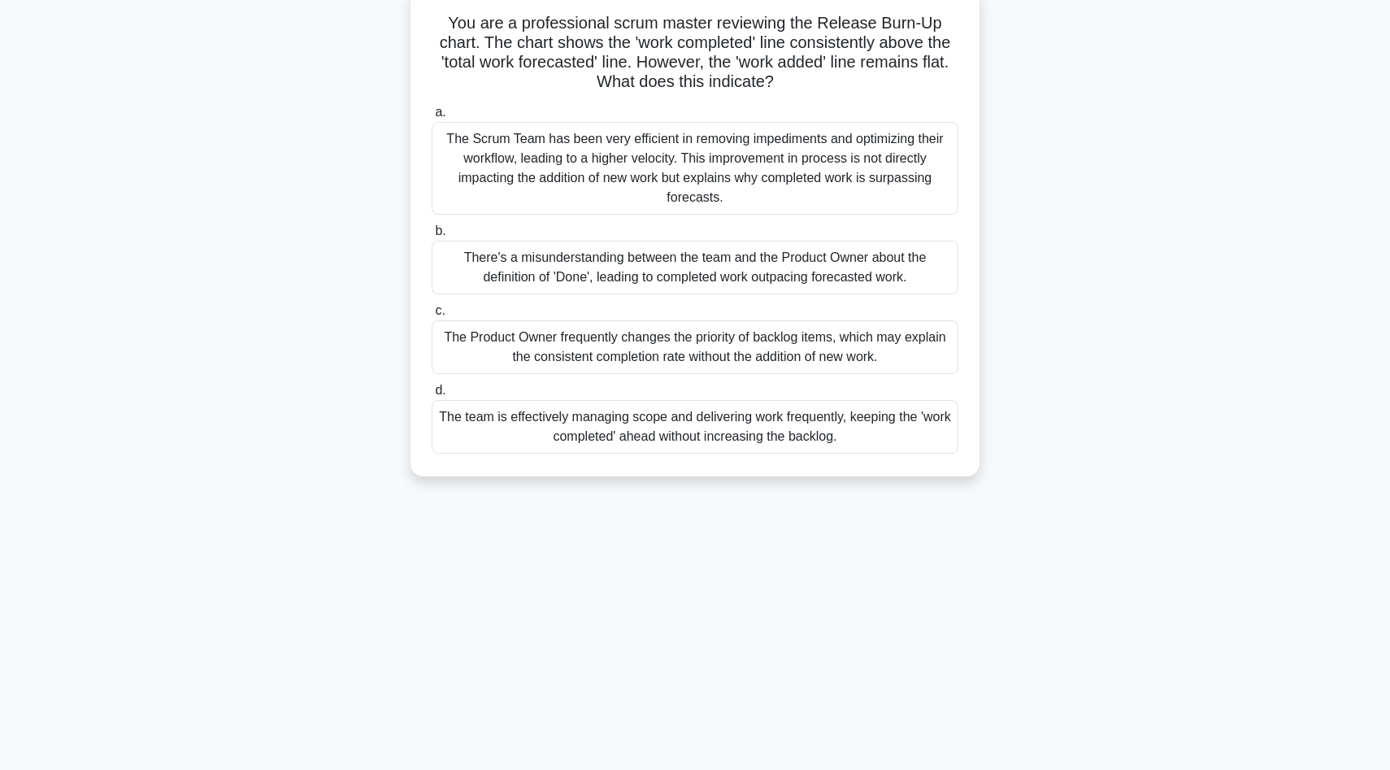
click at [1154, 73] on div "You are a professional scrum master reviewing the Release Burn-Up chart. The ch…" at bounding box center [695, 241] width 1073 height 509
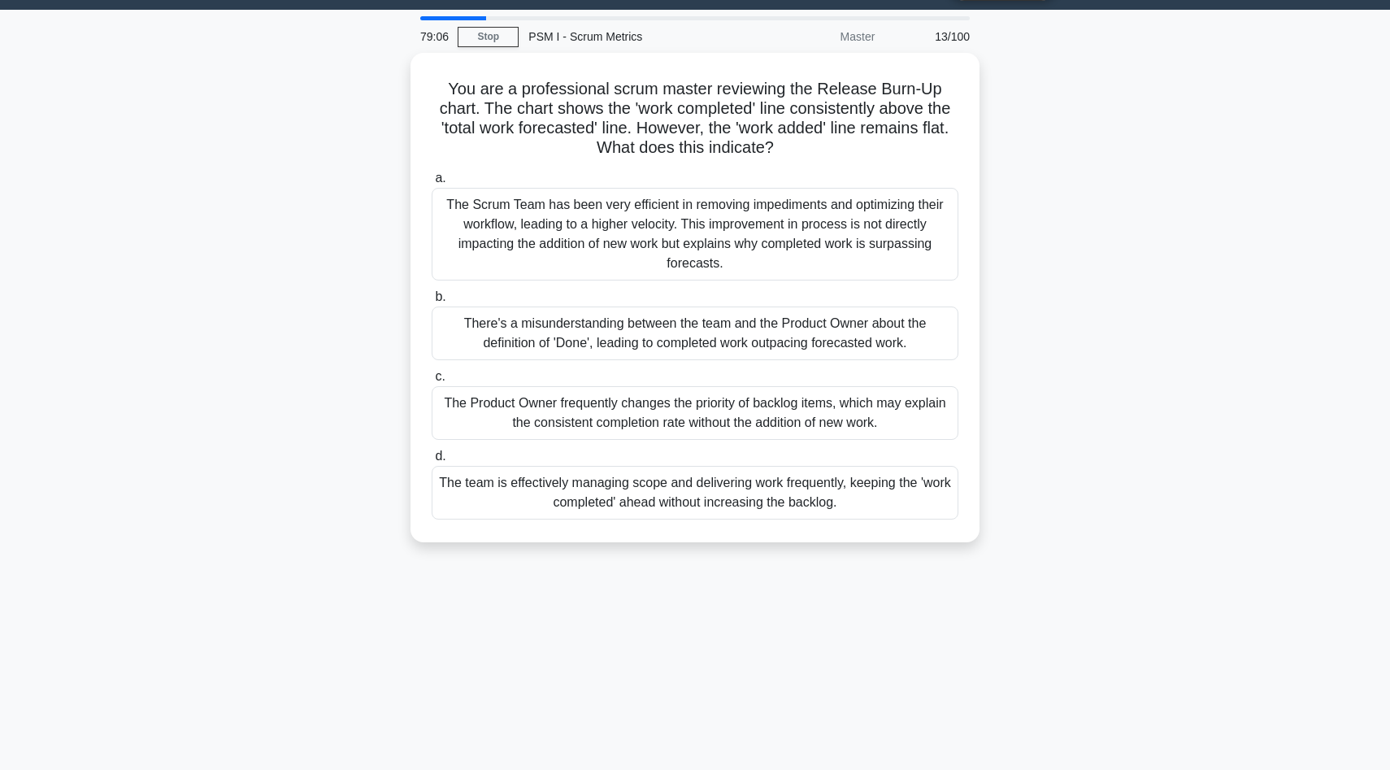
scroll to position [11, 0]
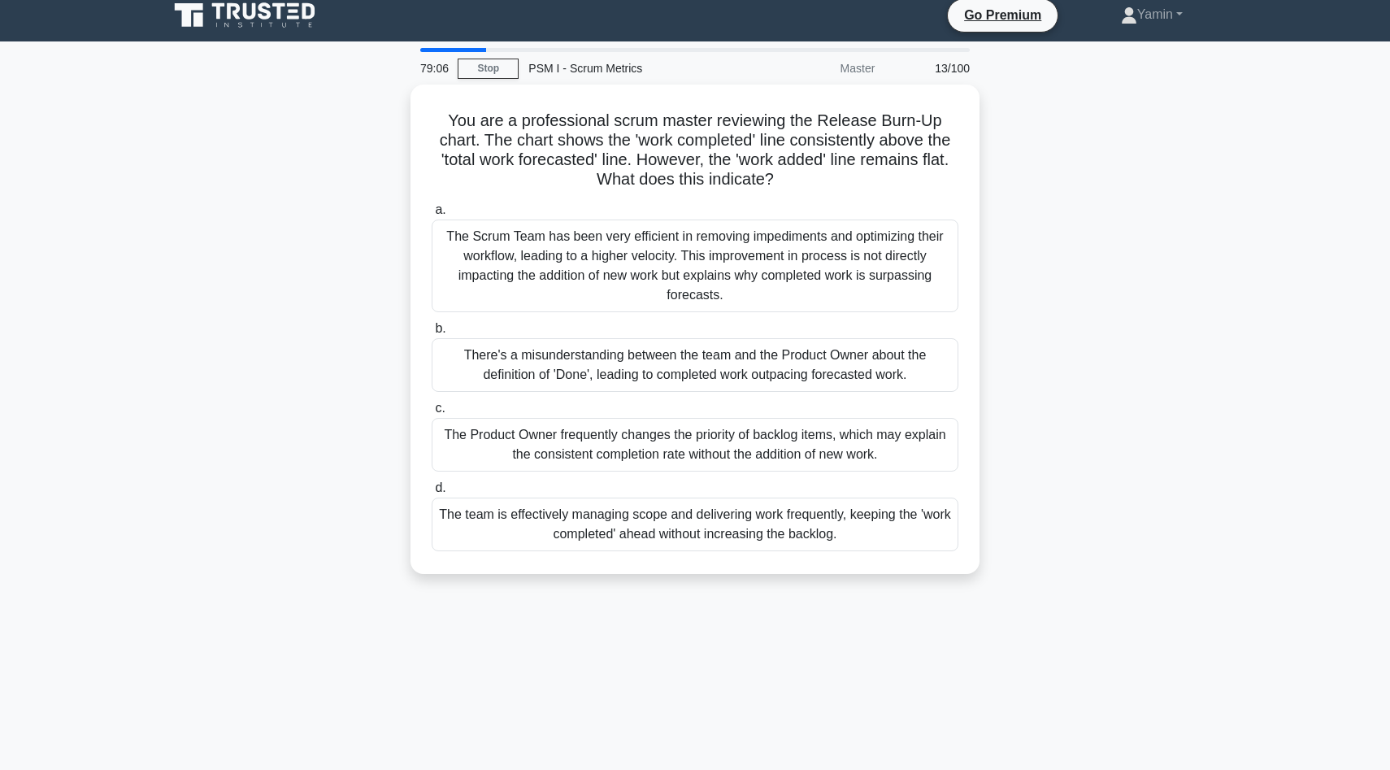
click at [1171, 74] on div "79:06 Stop PSM I - Scrum Metrics Master 13/100 You are a professional scrum mas…" at bounding box center [695, 454] width 1073 height 813
click at [1217, 212] on div "You are a professional scrum master reviewing the Release Burn-Up chart. The ch…" at bounding box center [695, 339] width 1073 height 509
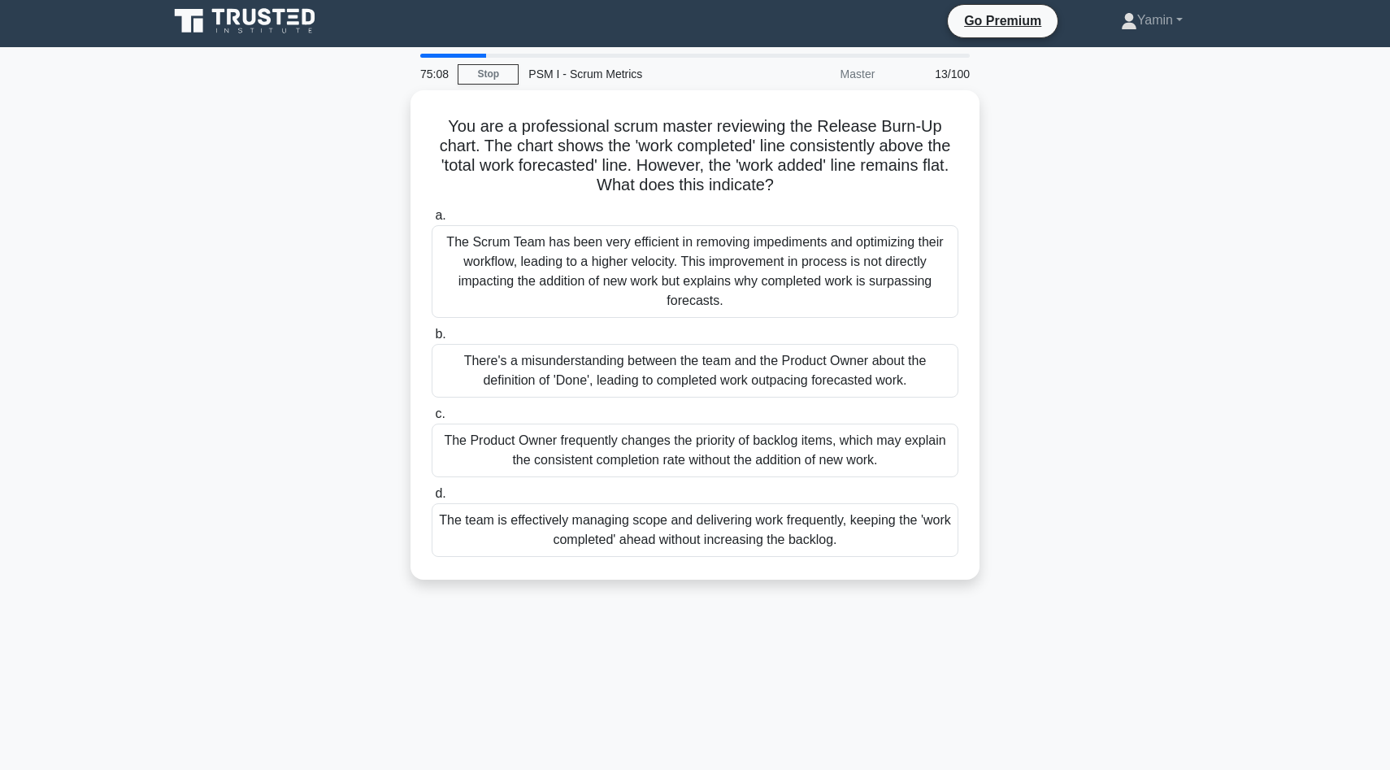
scroll to position [0, 0]
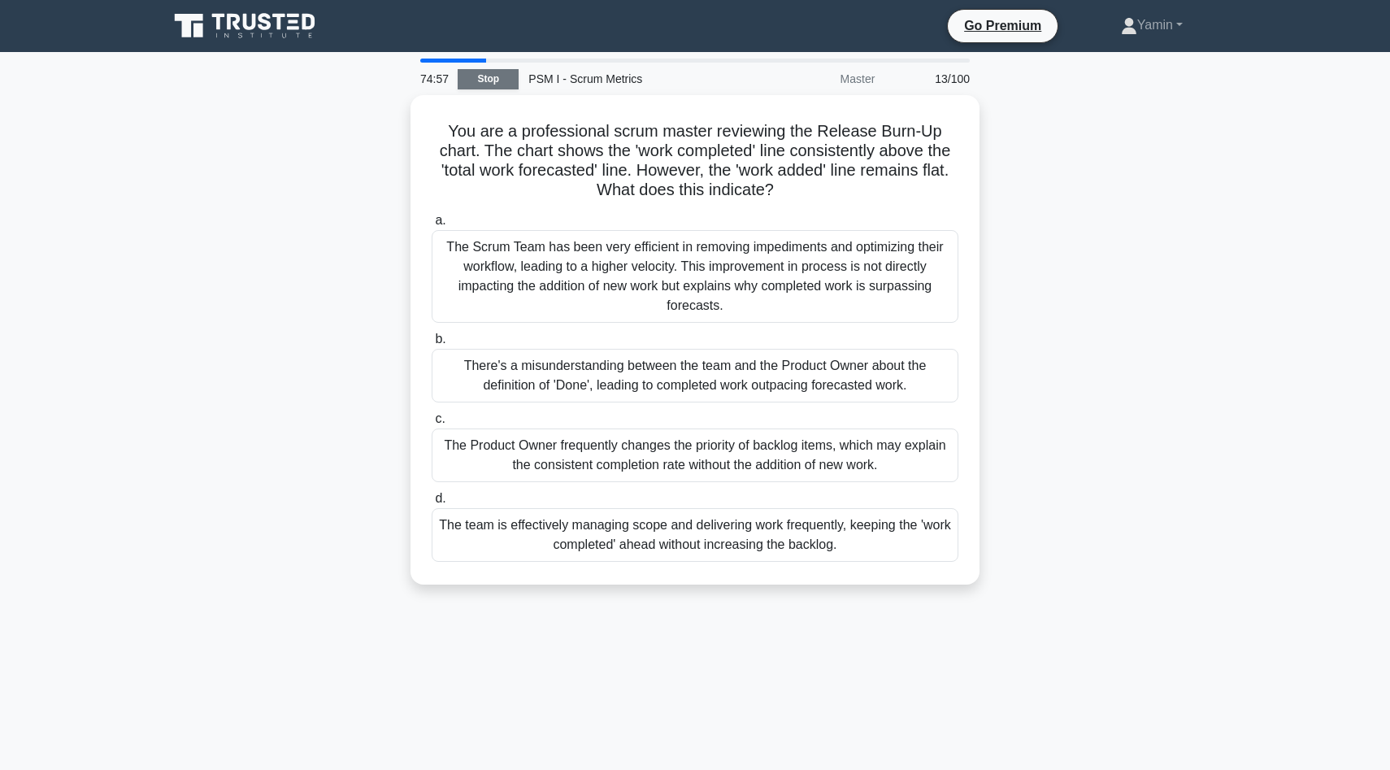
click at [492, 72] on link "Stop" at bounding box center [488, 79] width 61 height 20
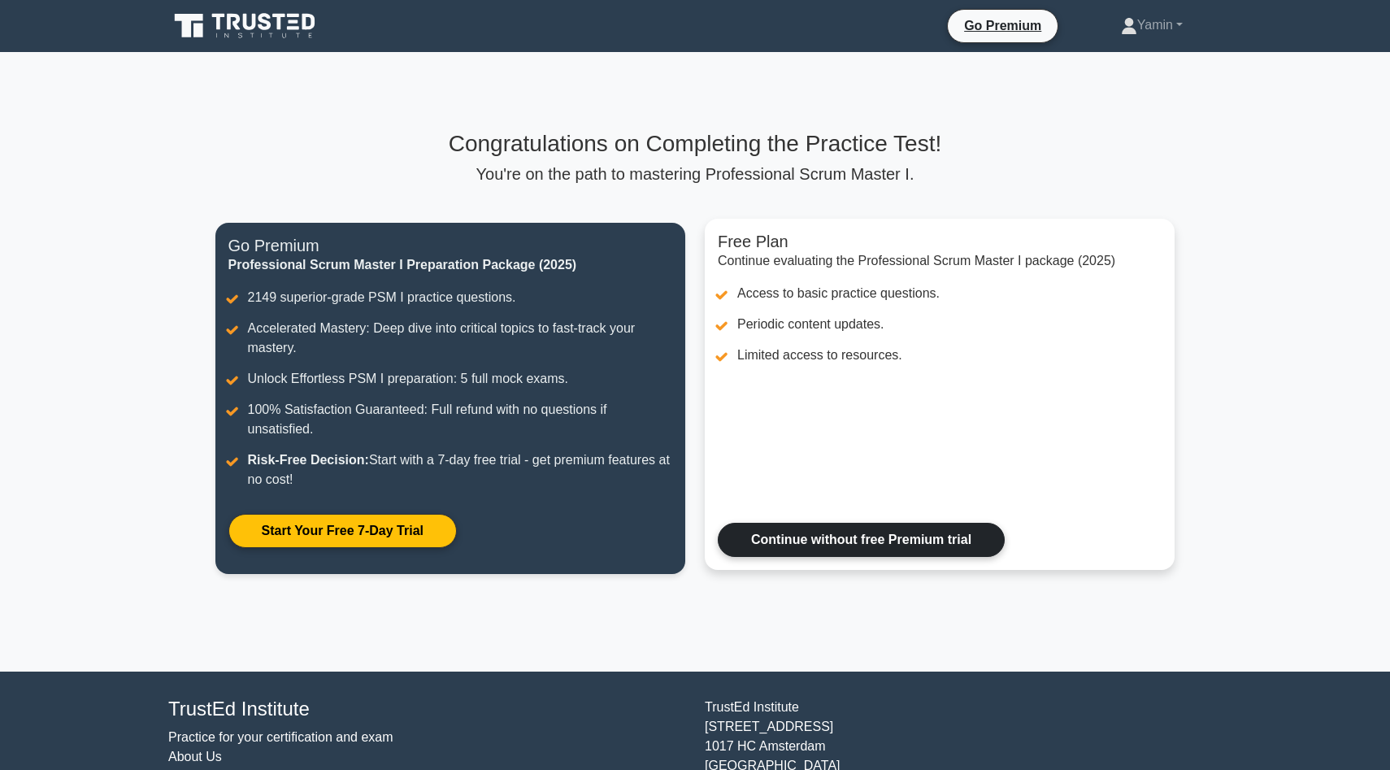
click at [886, 523] on link "Continue without free Premium trial" at bounding box center [861, 540] width 287 height 34
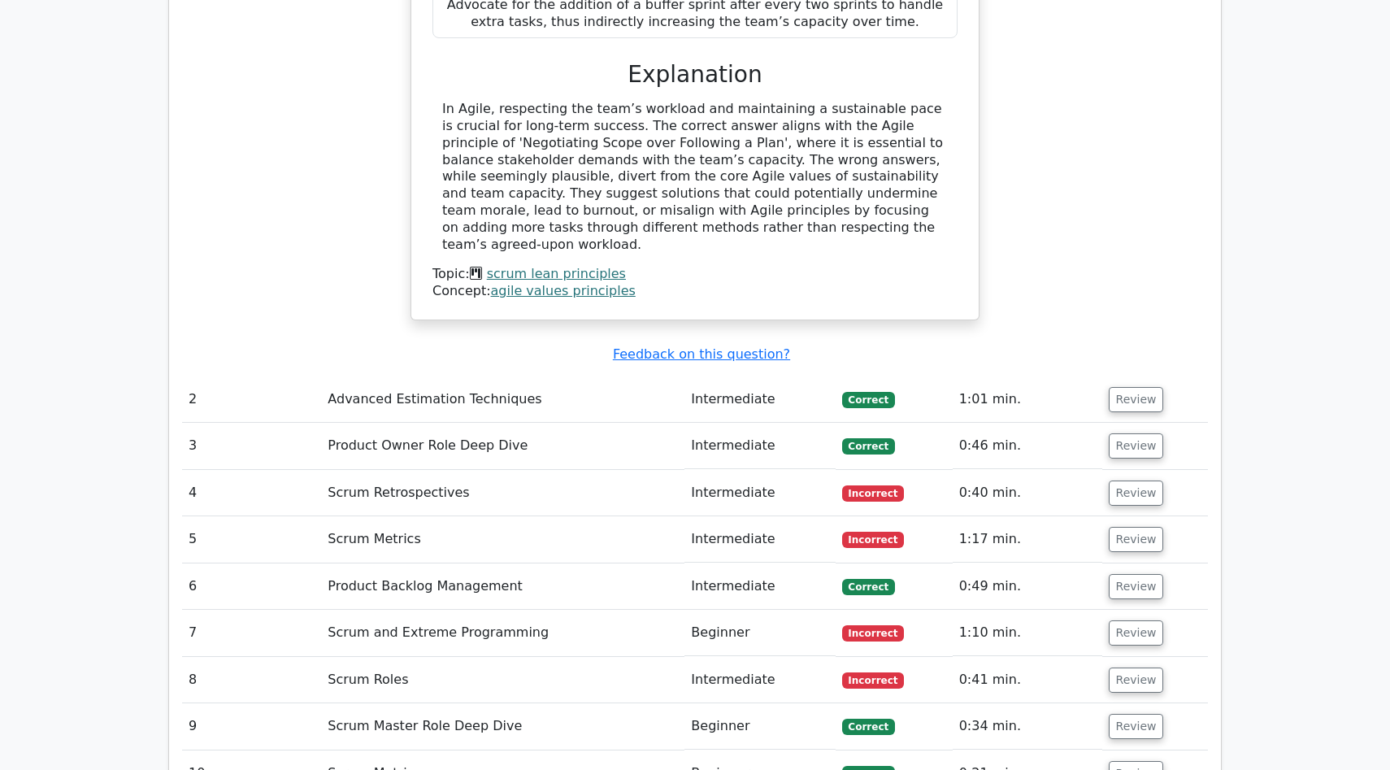
scroll to position [1983, 0]
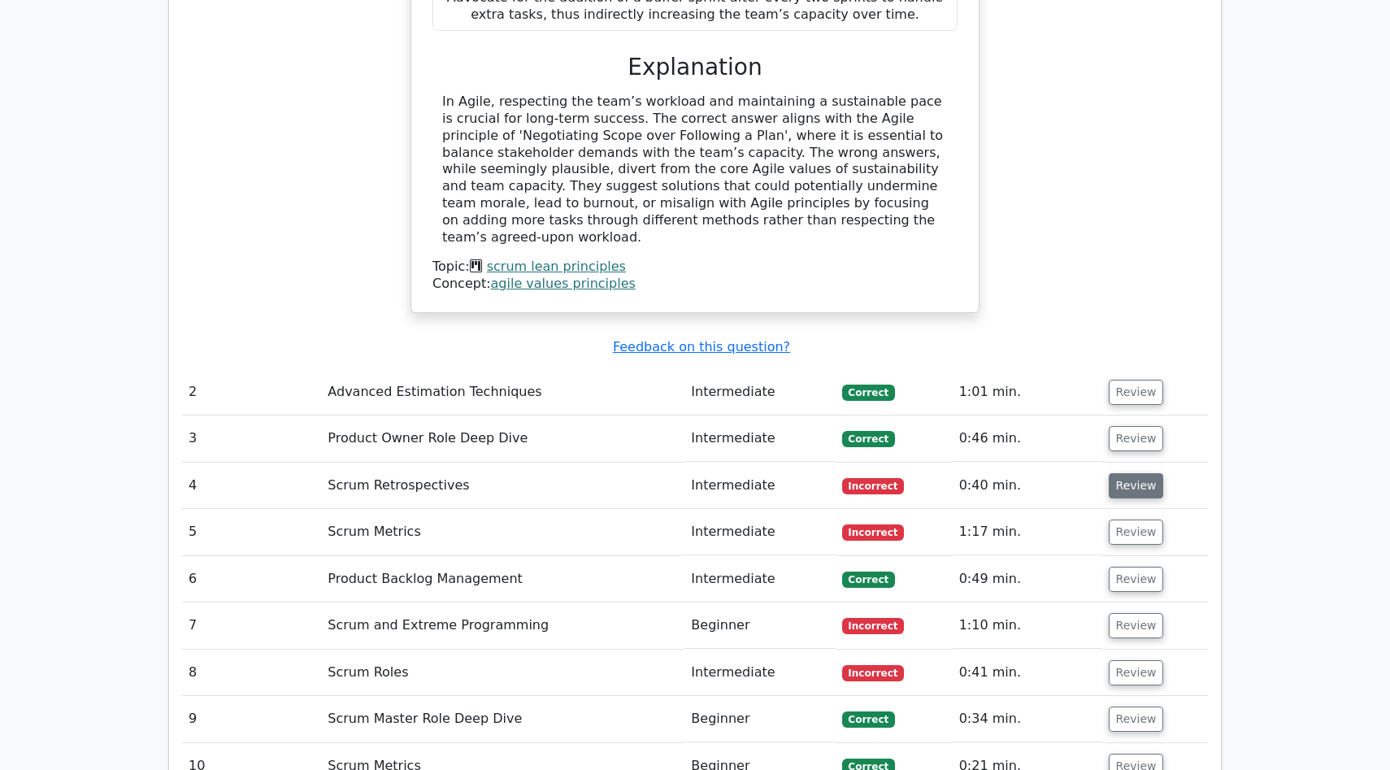
click at [1136, 473] on button "Review" at bounding box center [1136, 485] width 55 height 25
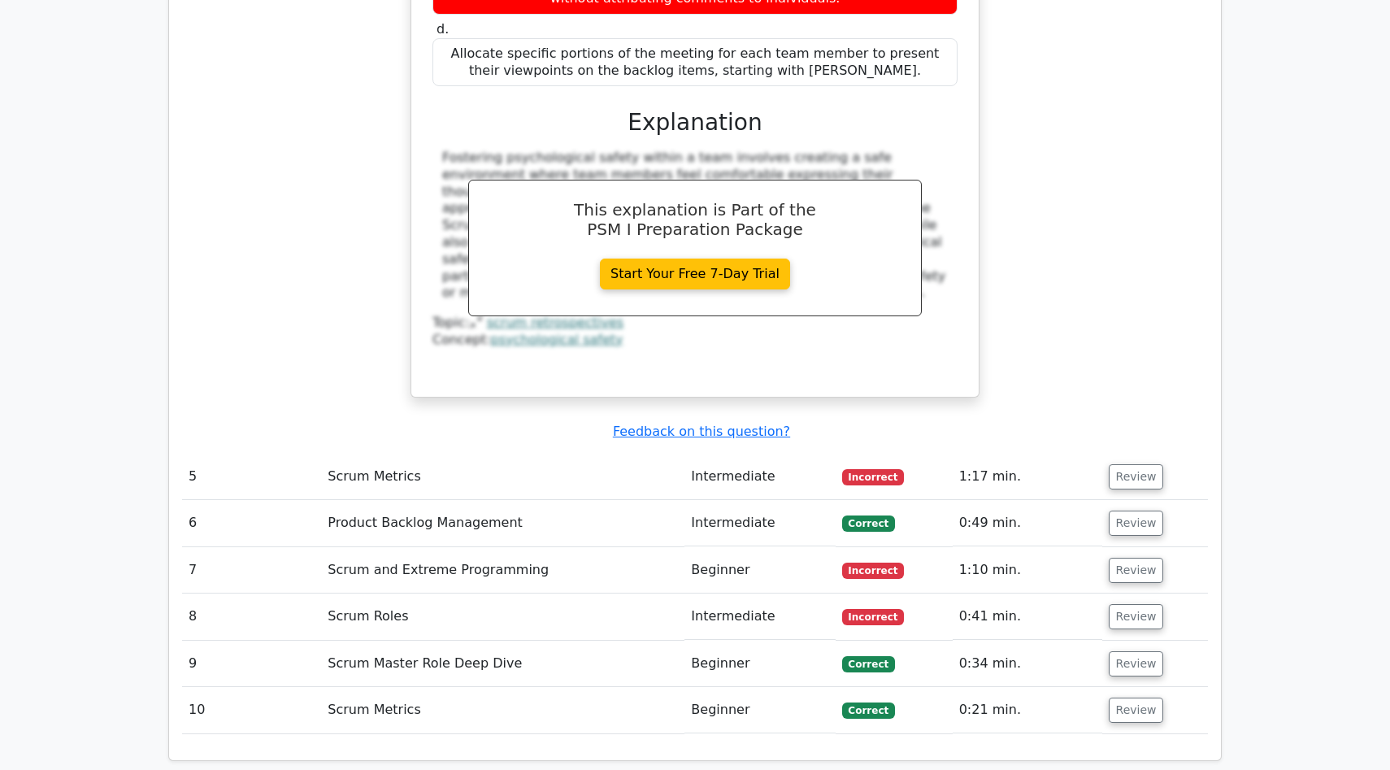
scroll to position [2861, 0]
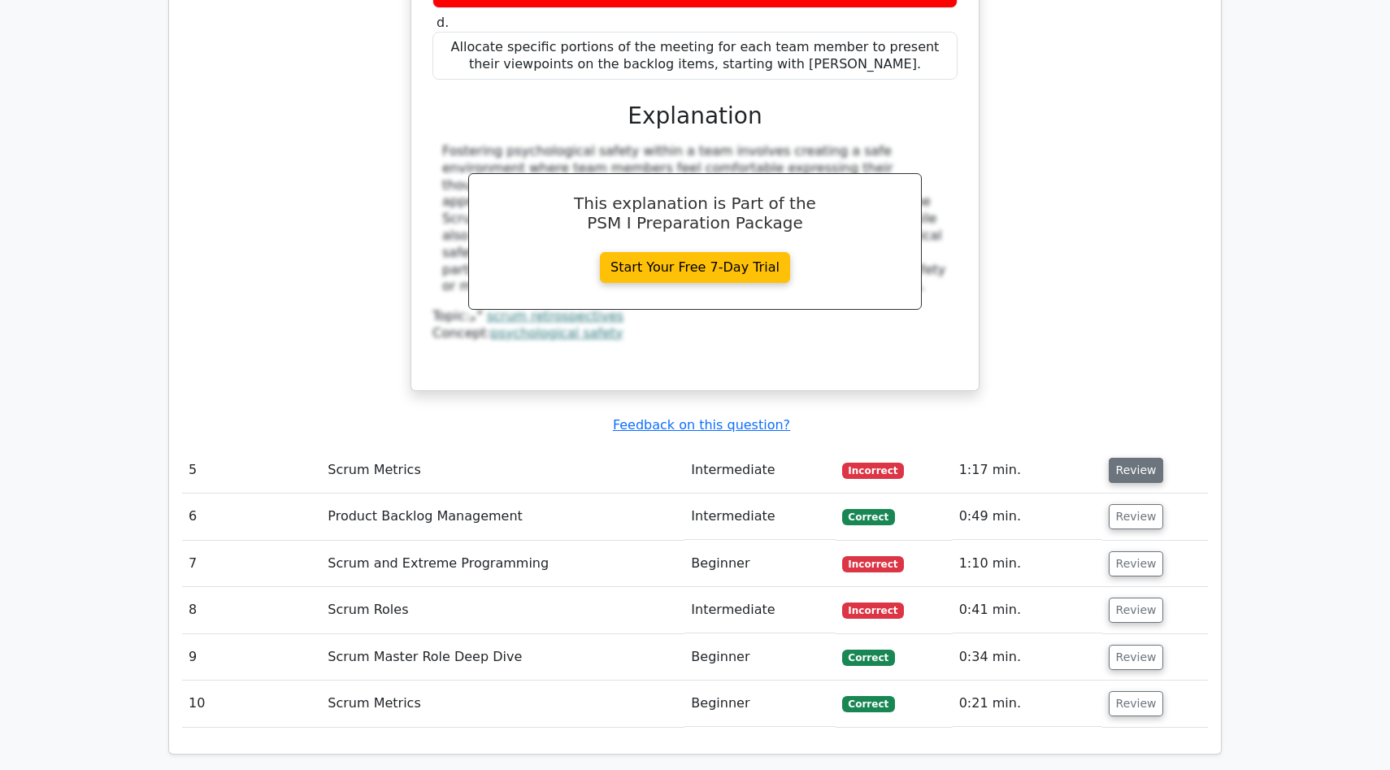
click at [1131, 458] on button "Review" at bounding box center [1136, 470] width 55 height 25
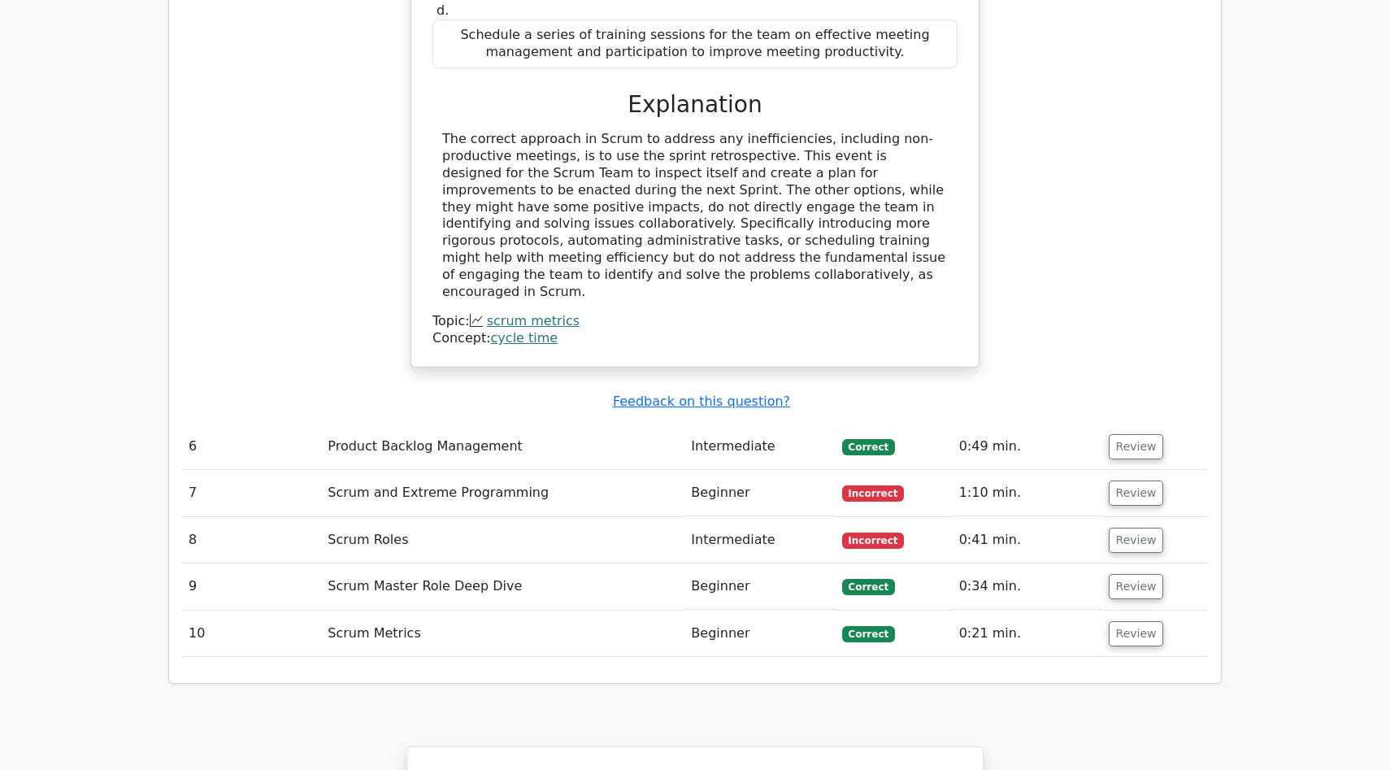
scroll to position [3674, 0]
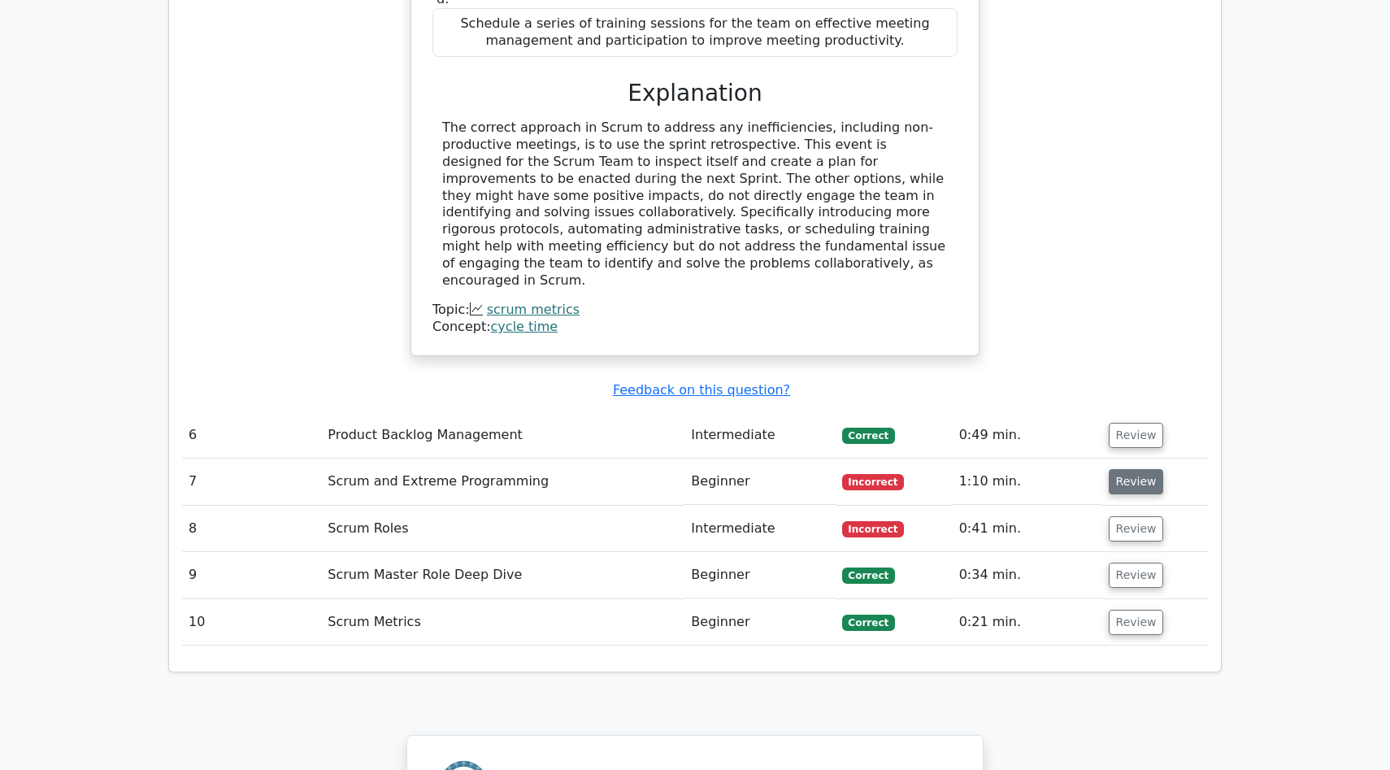
click at [1128, 469] on button "Review" at bounding box center [1136, 481] width 55 height 25
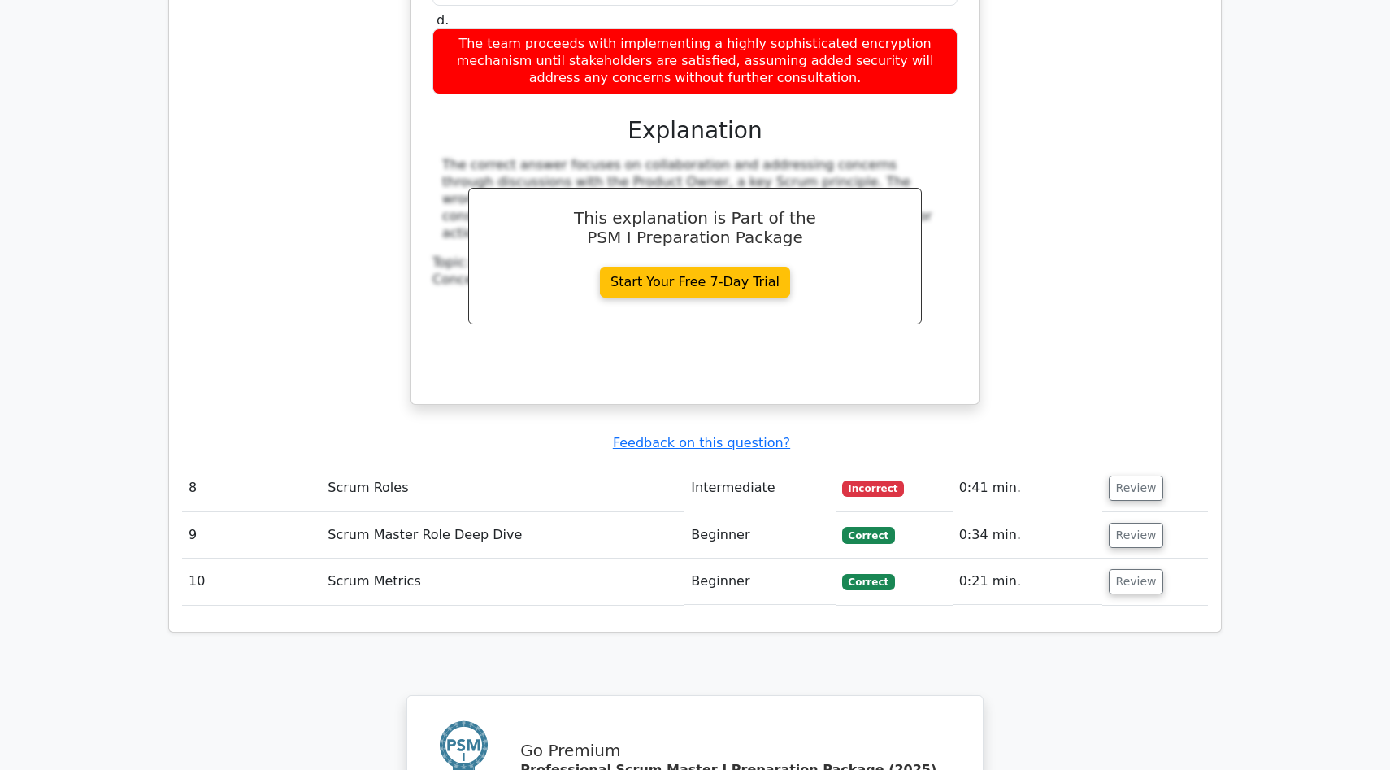
scroll to position [4552, 0]
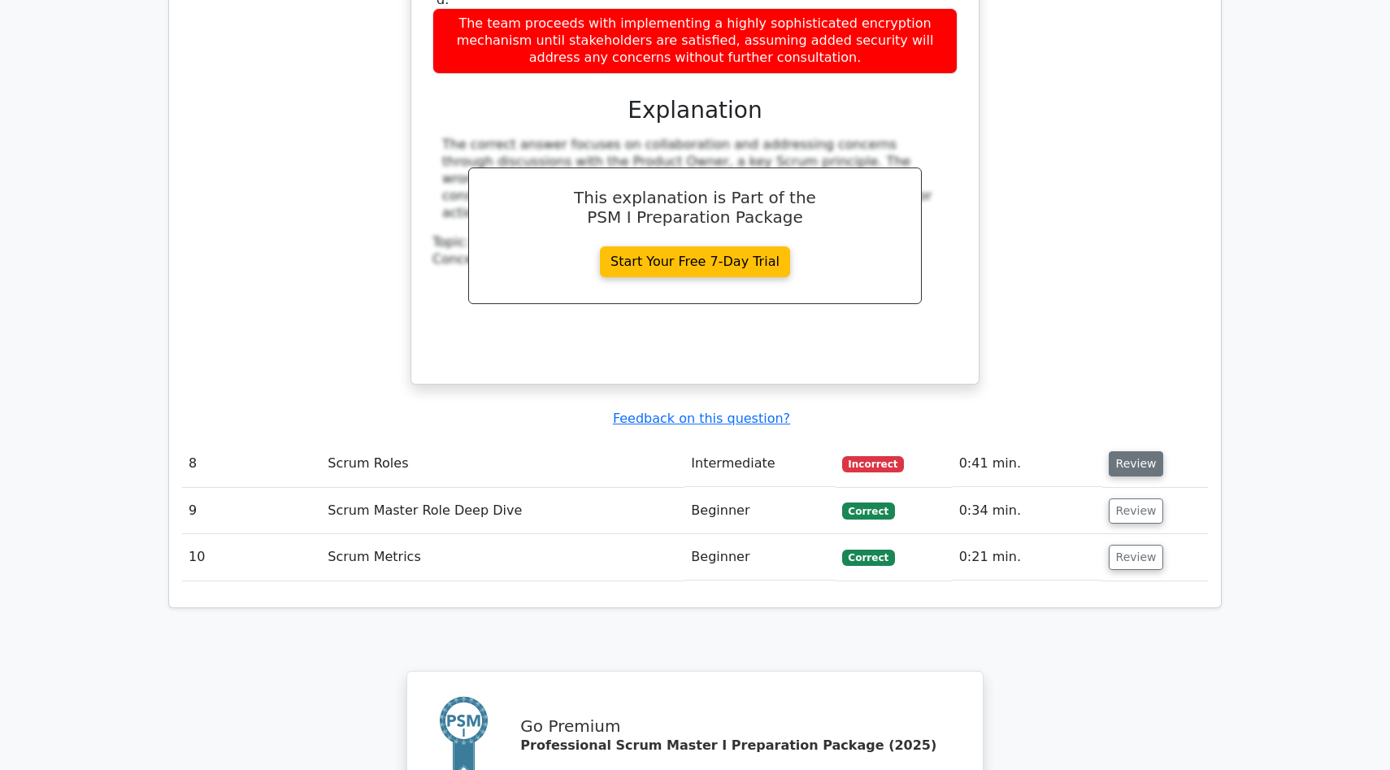
click at [1120, 451] on button "Review" at bounding box center [1136, 463] width 55 height 25
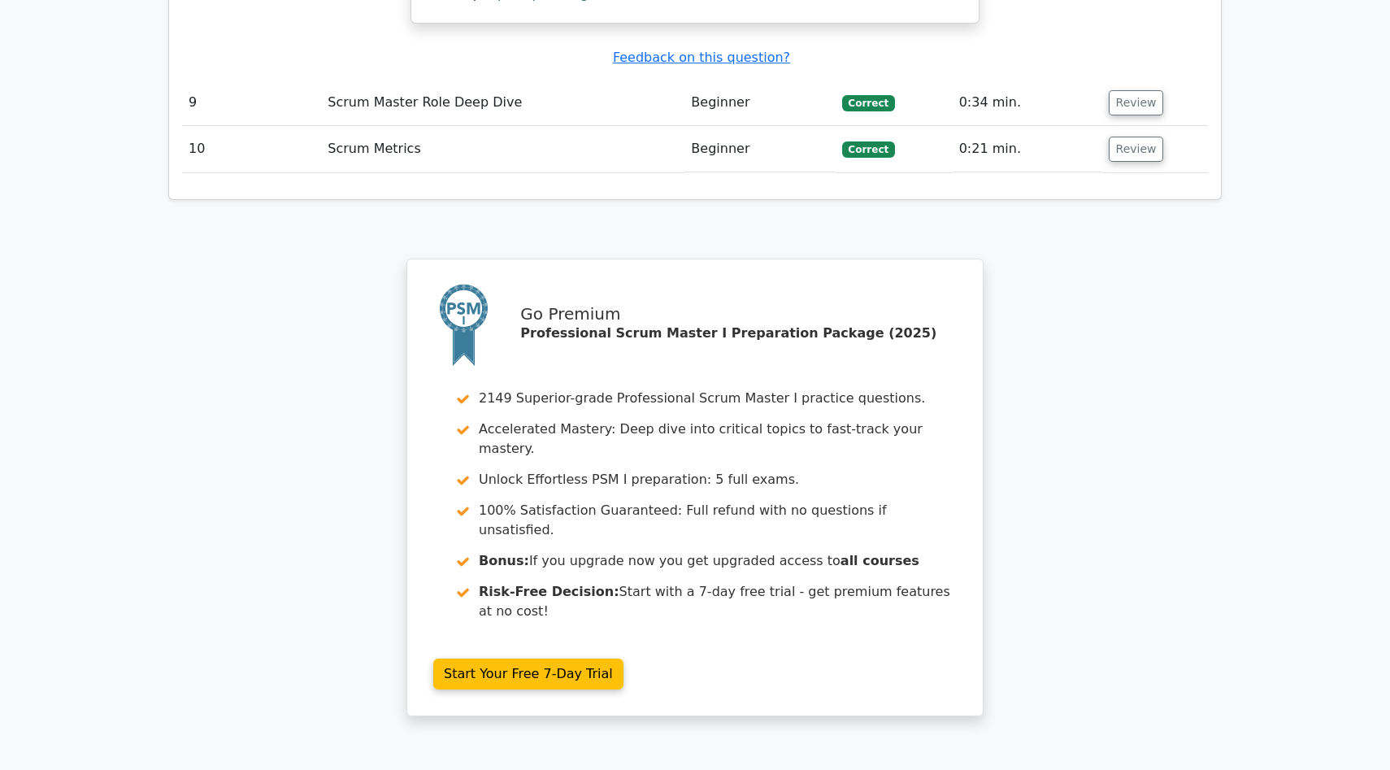
scroll to position [5728, 0]
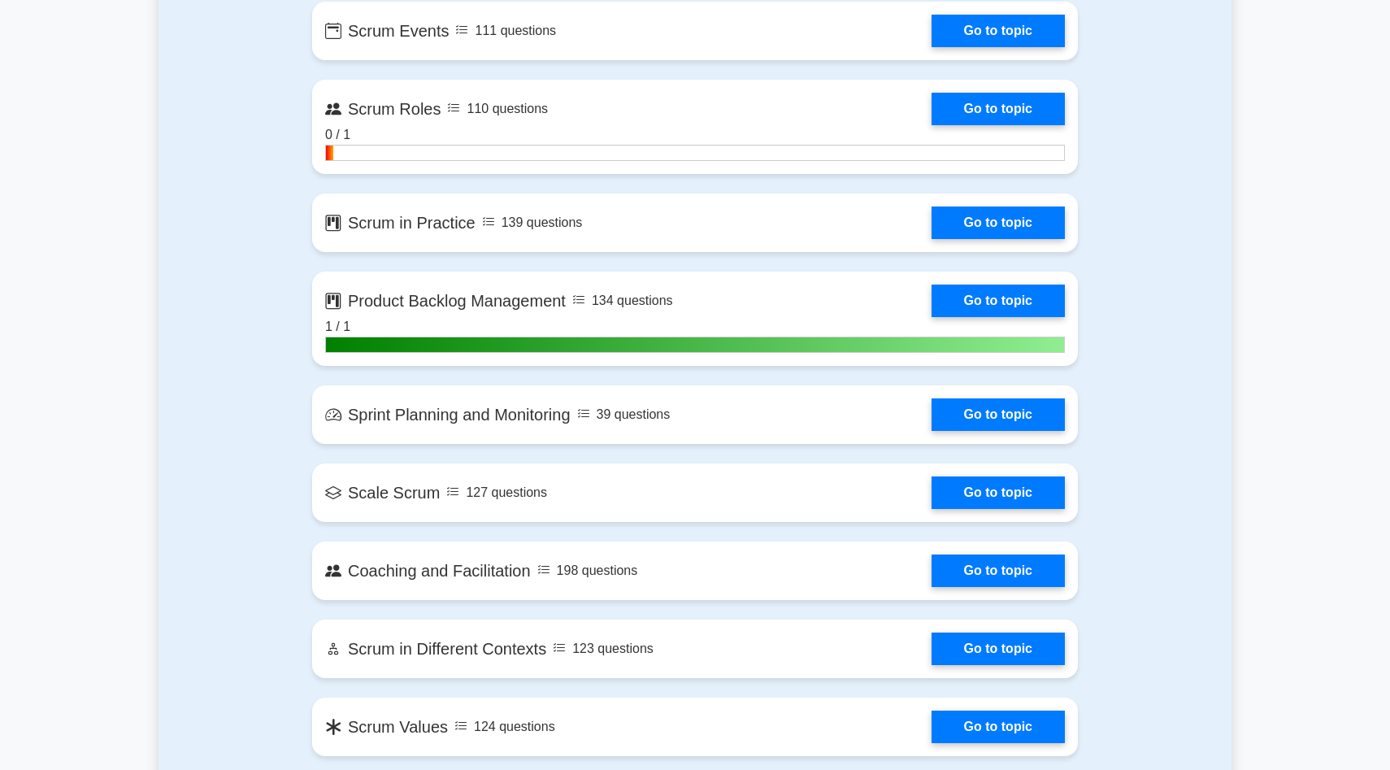
scroll to position [1398, 0]
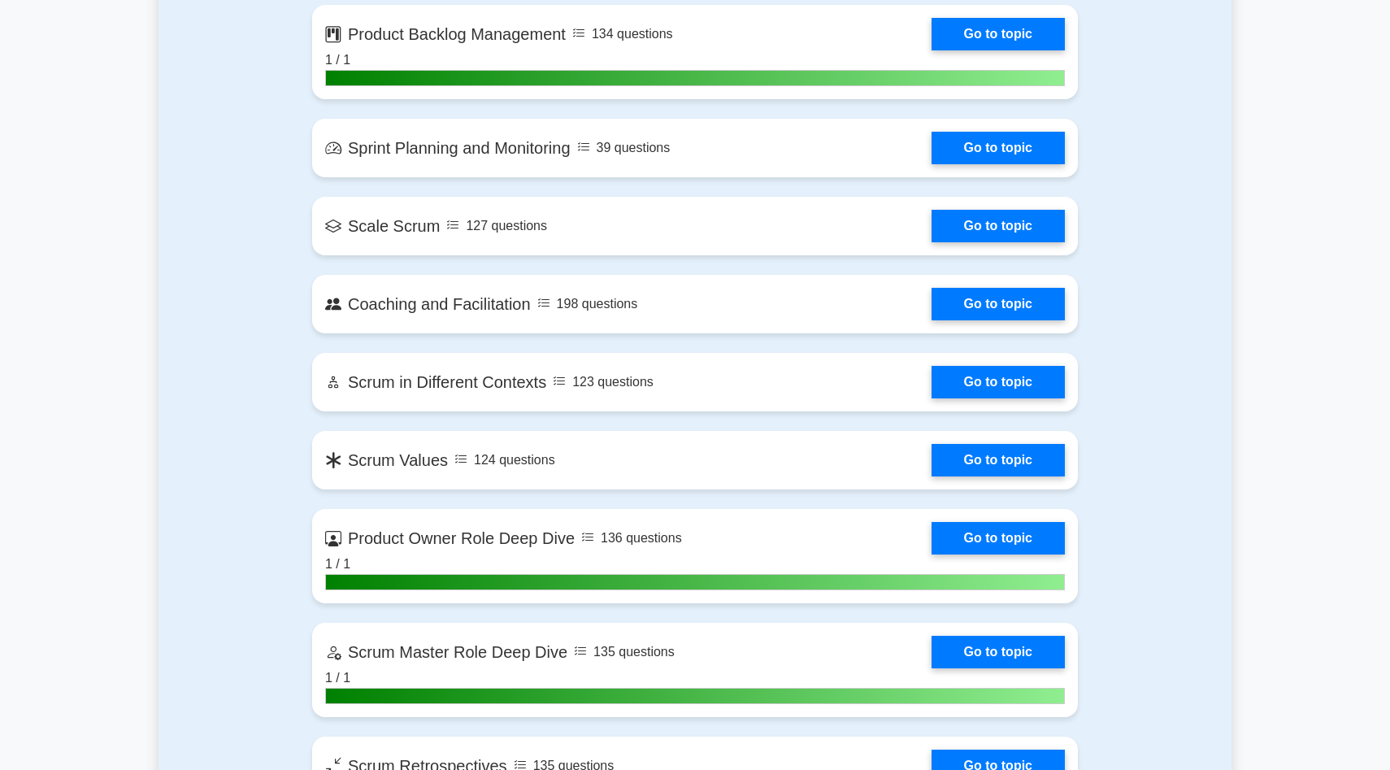
scroll to position [1658, 0]
